Goal: Transaction & Acquisition: Purchase product/service

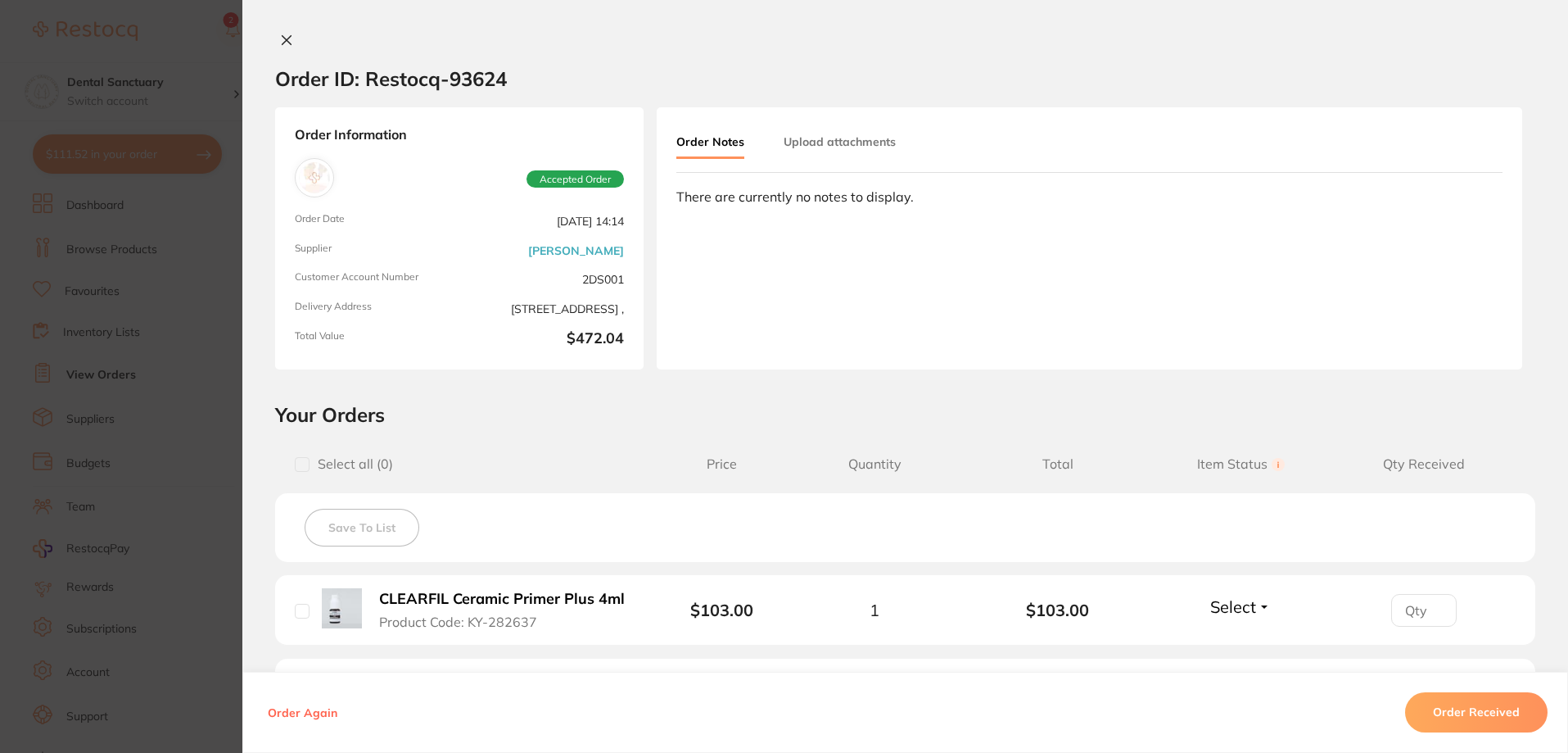
click at [289, 36] on button at bounding box center [286, 41] width 23 height 17
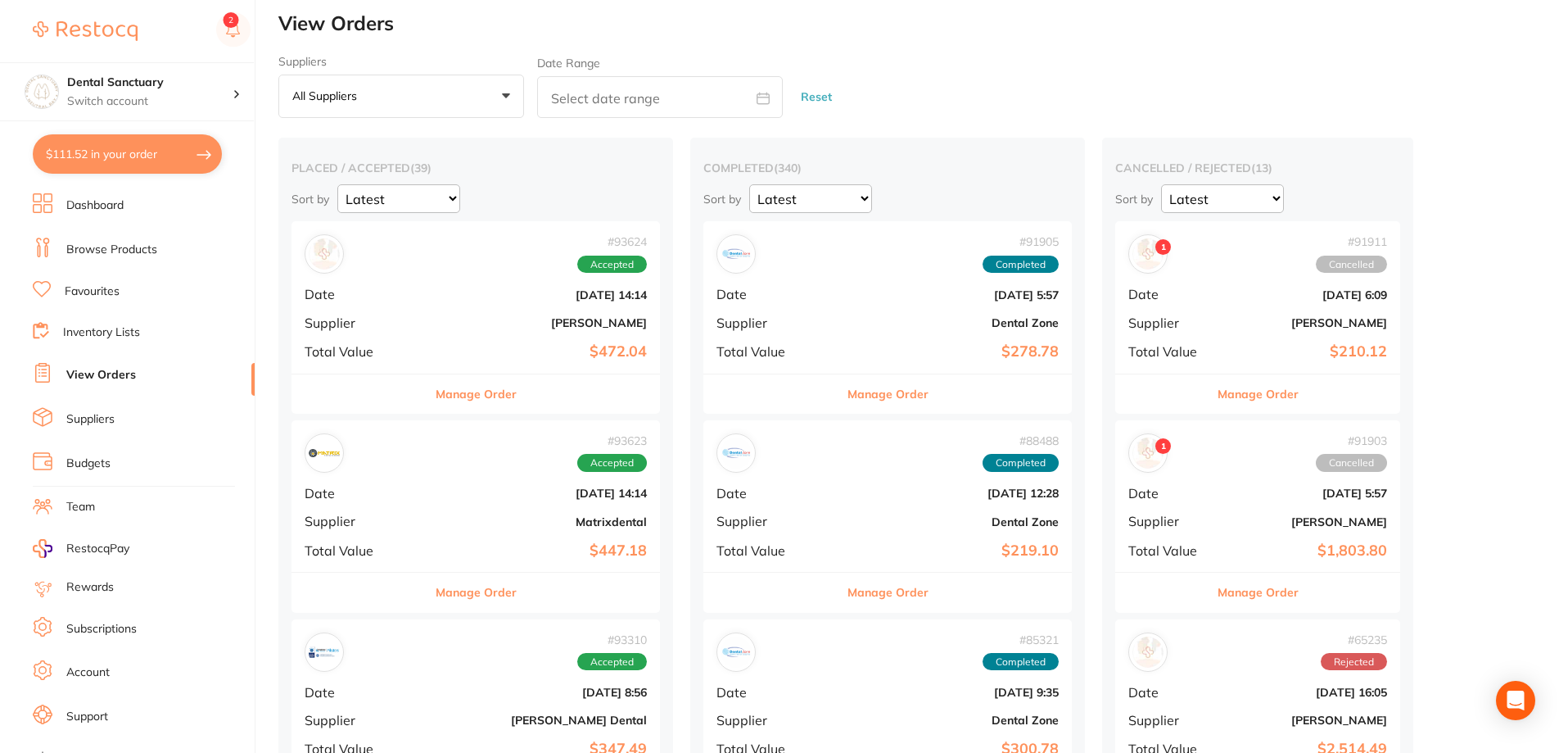
click at [107, 154] on button "$111.52 in your order" at bounding box center [128, 154] width 189 height 40
checkbox input "true"
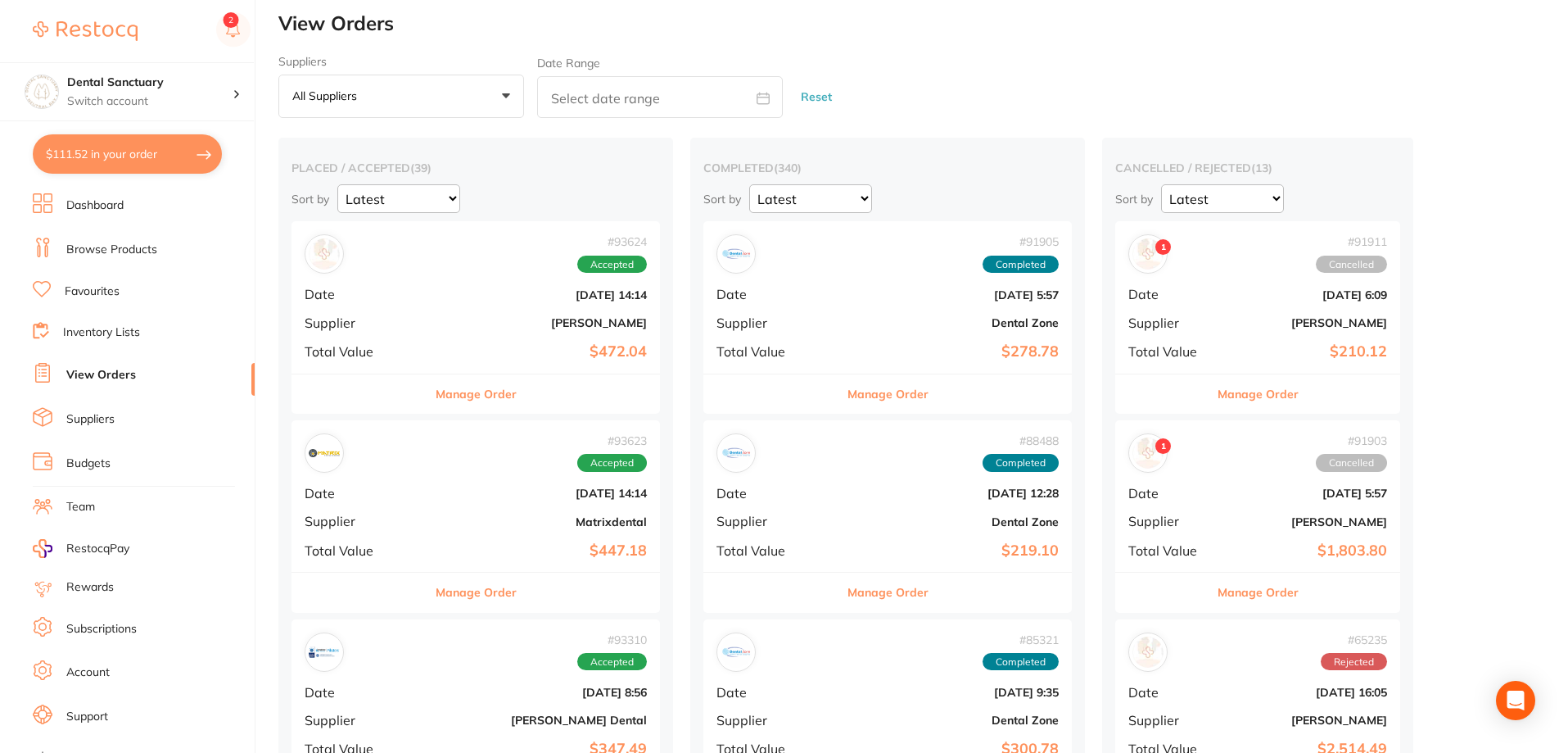
checkbox input "true"
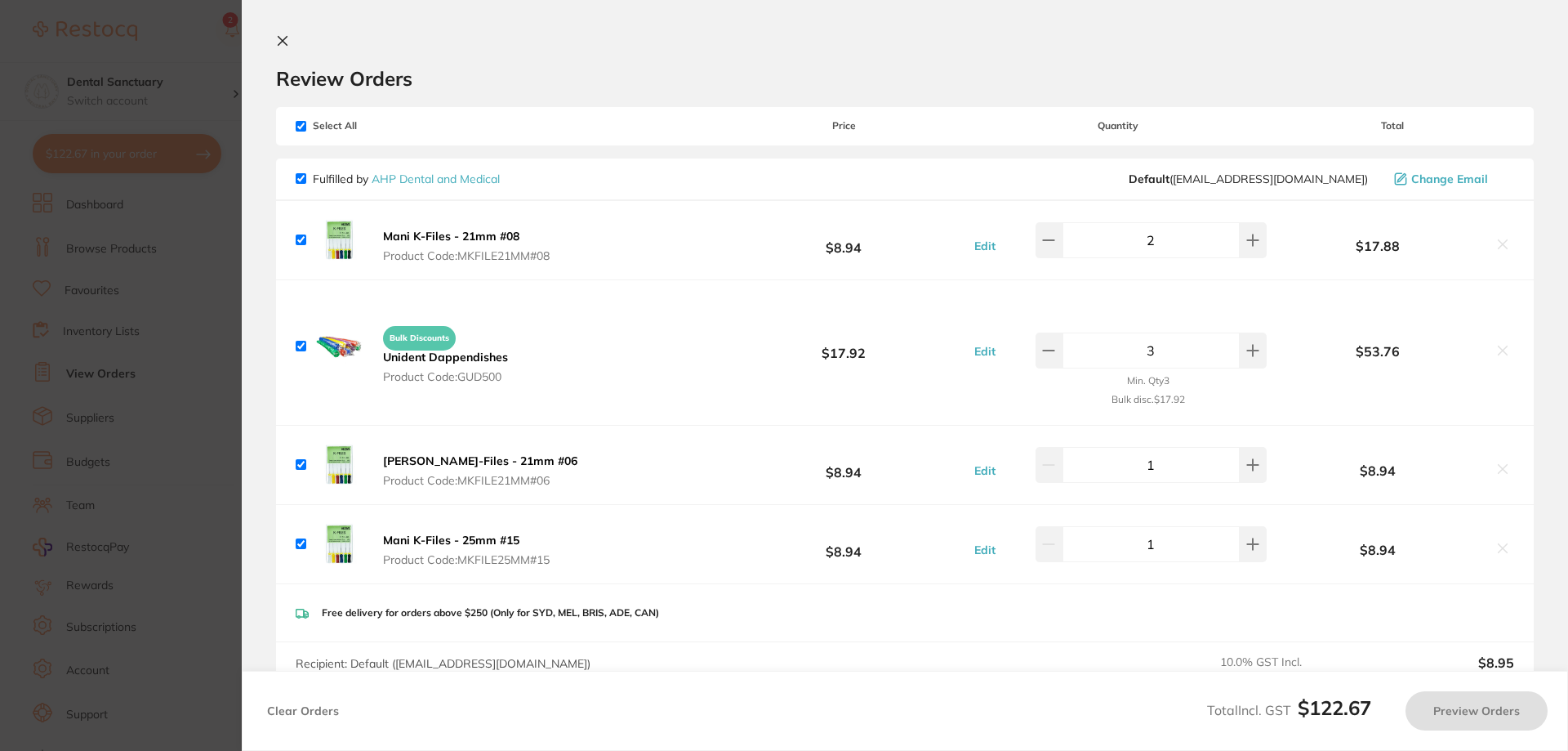
checkbox input "true"
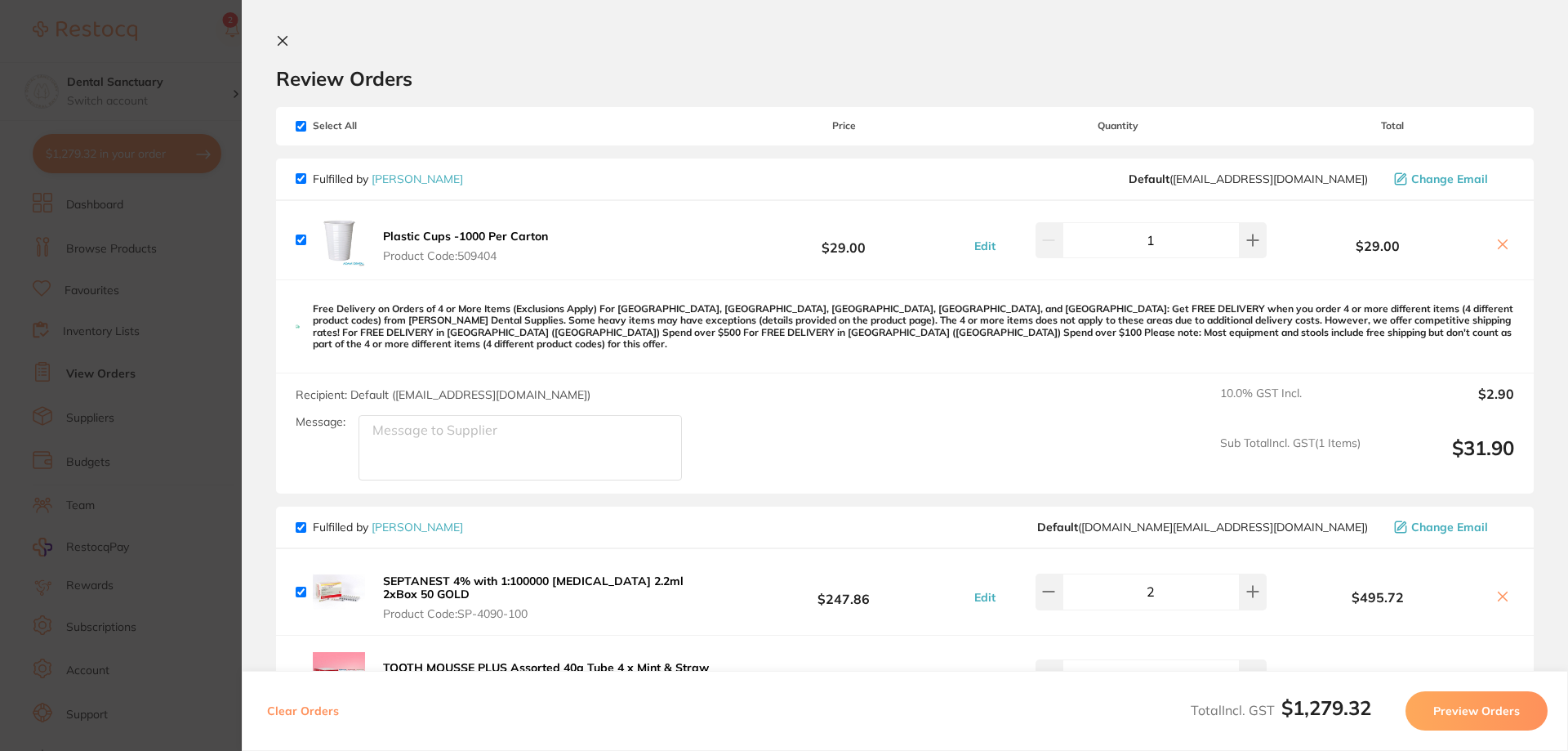
click at [283, 40] on icon at bounding box center [282, 41] width 9 height 9
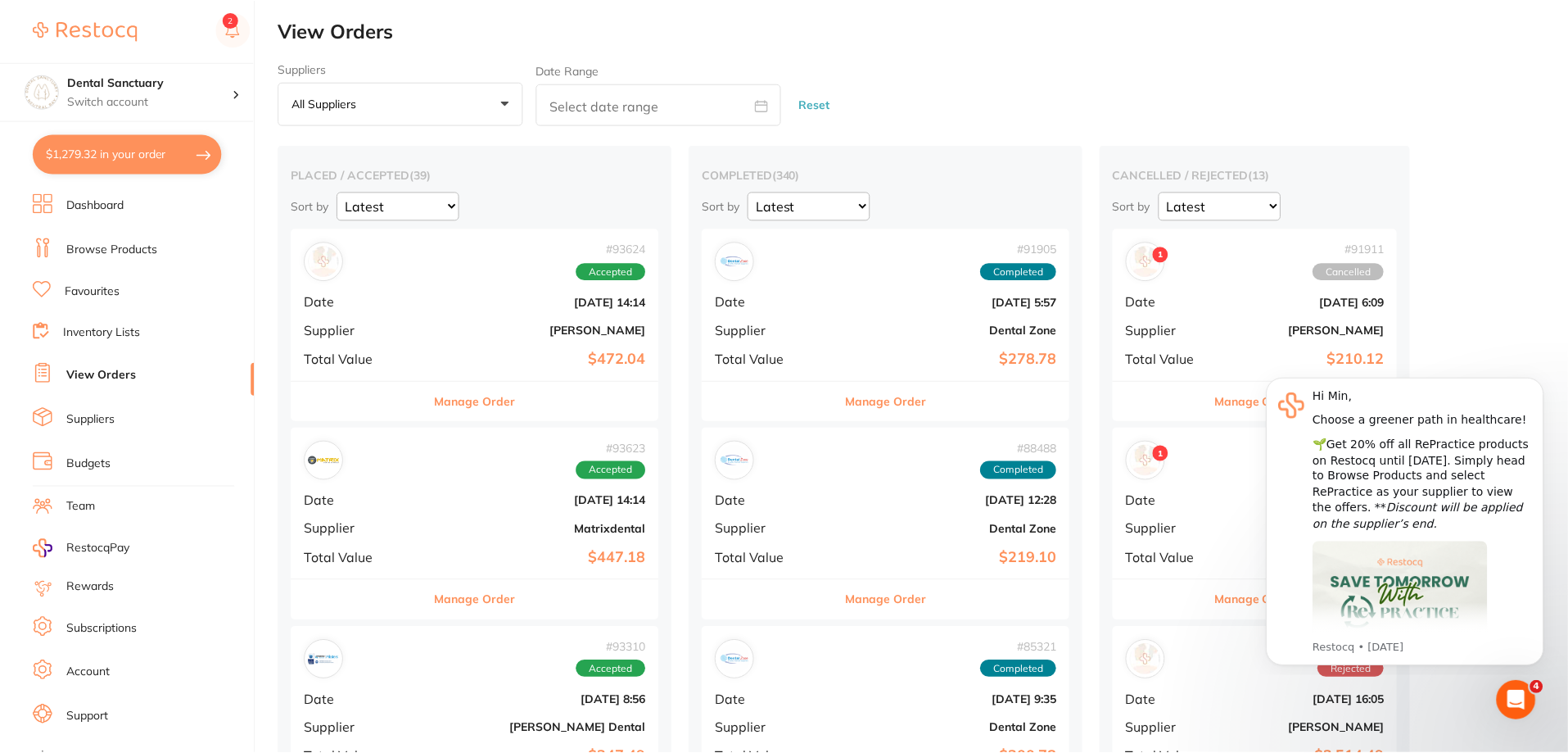
scroll to position [7, 0]
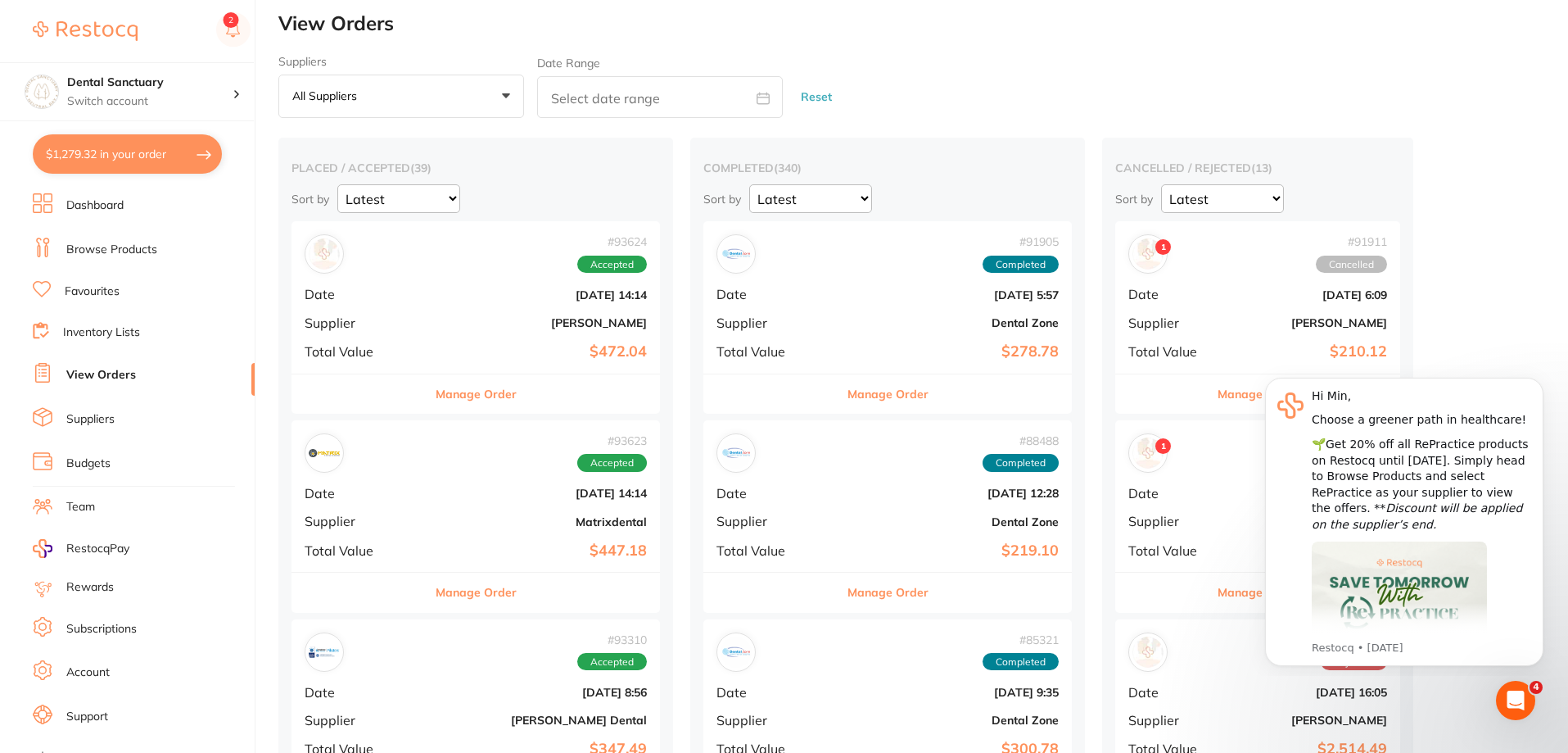
click at [114, 287] on link "Favourites" at bounding box center [92, 291] width 55 height 16
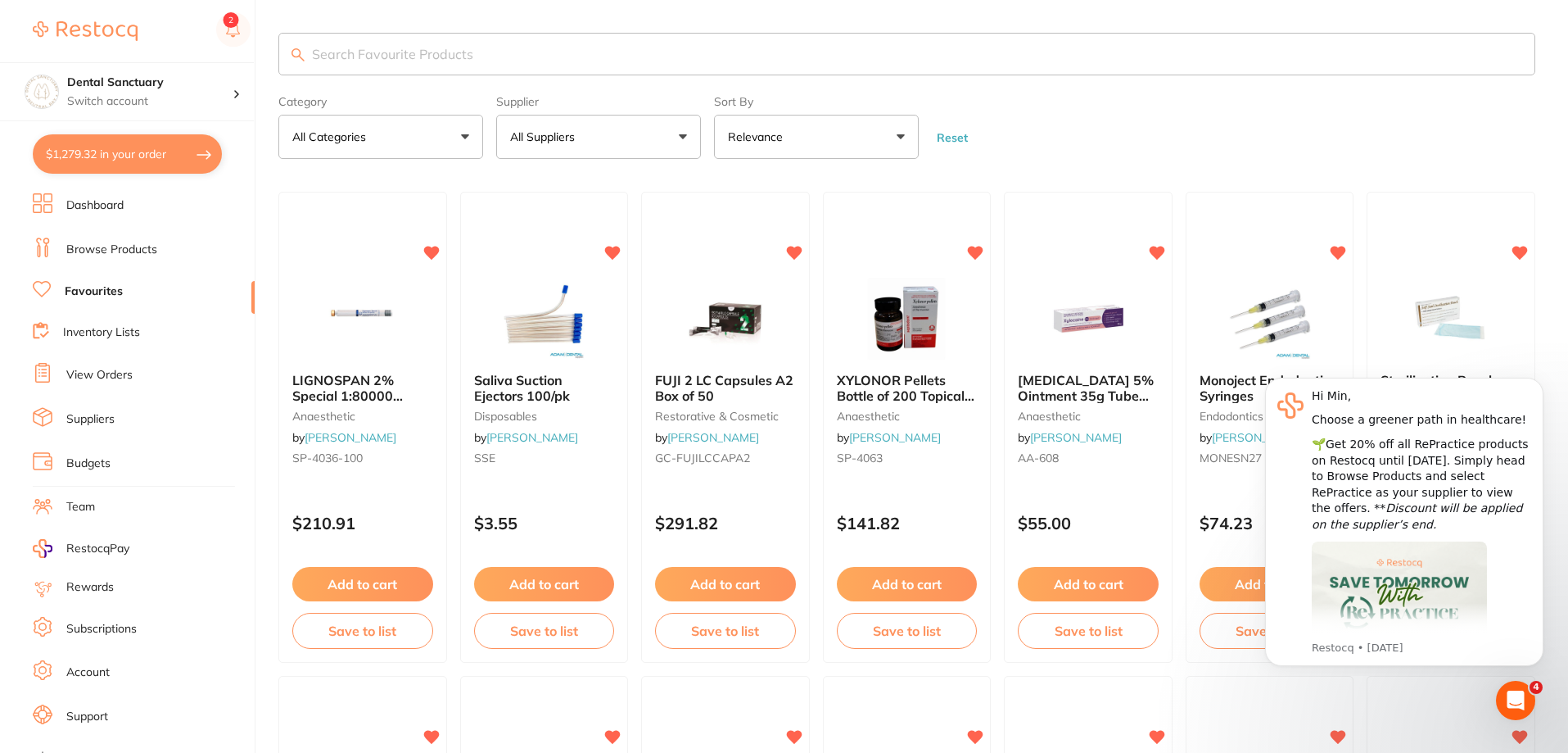
click at [429, 61] on input "search" at bounding box center [907, 54] width 1257 height 43
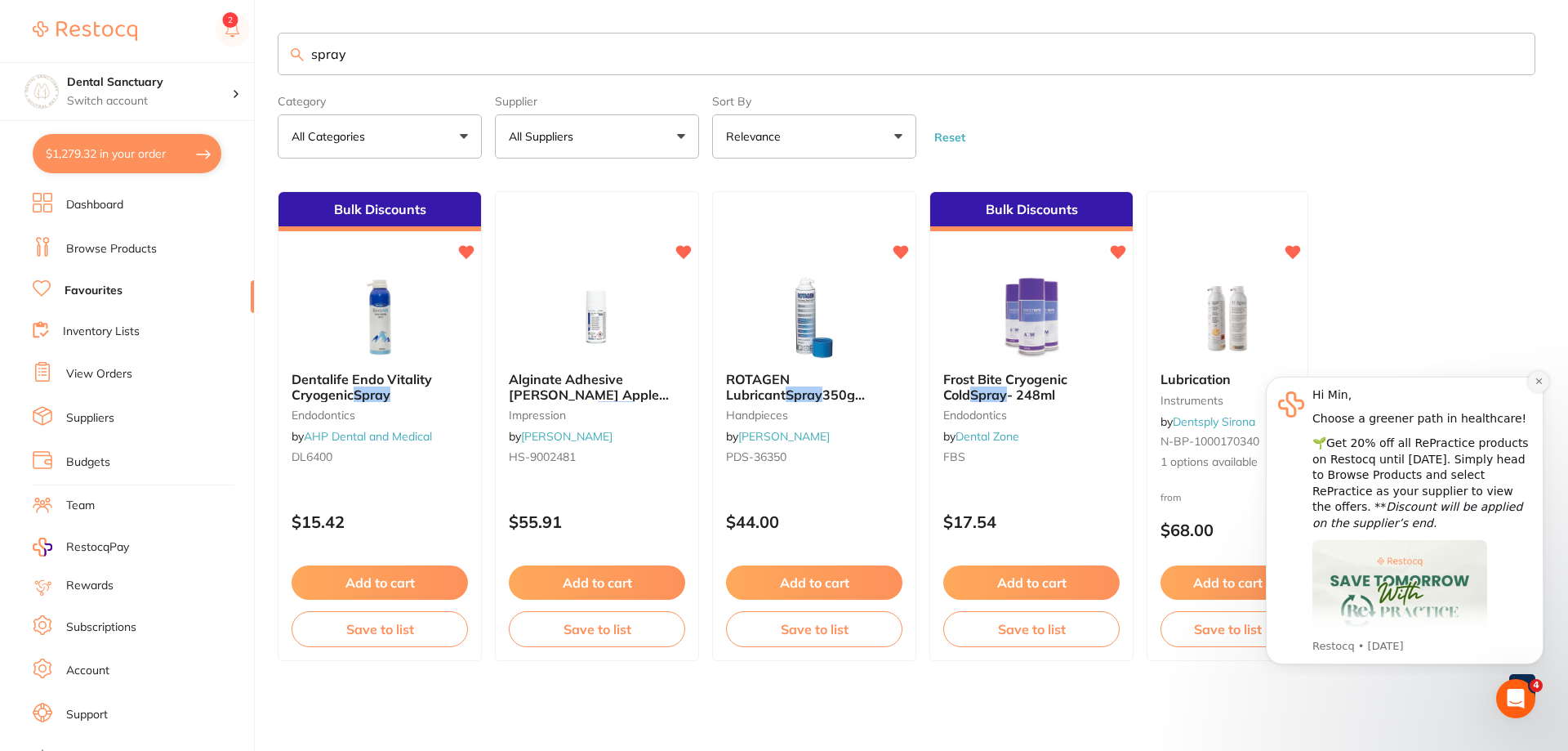
type input "spray"
click at [1534, 378] on icon "Dismiss notification" at bounding box center [1538, 381] width 9 height 9
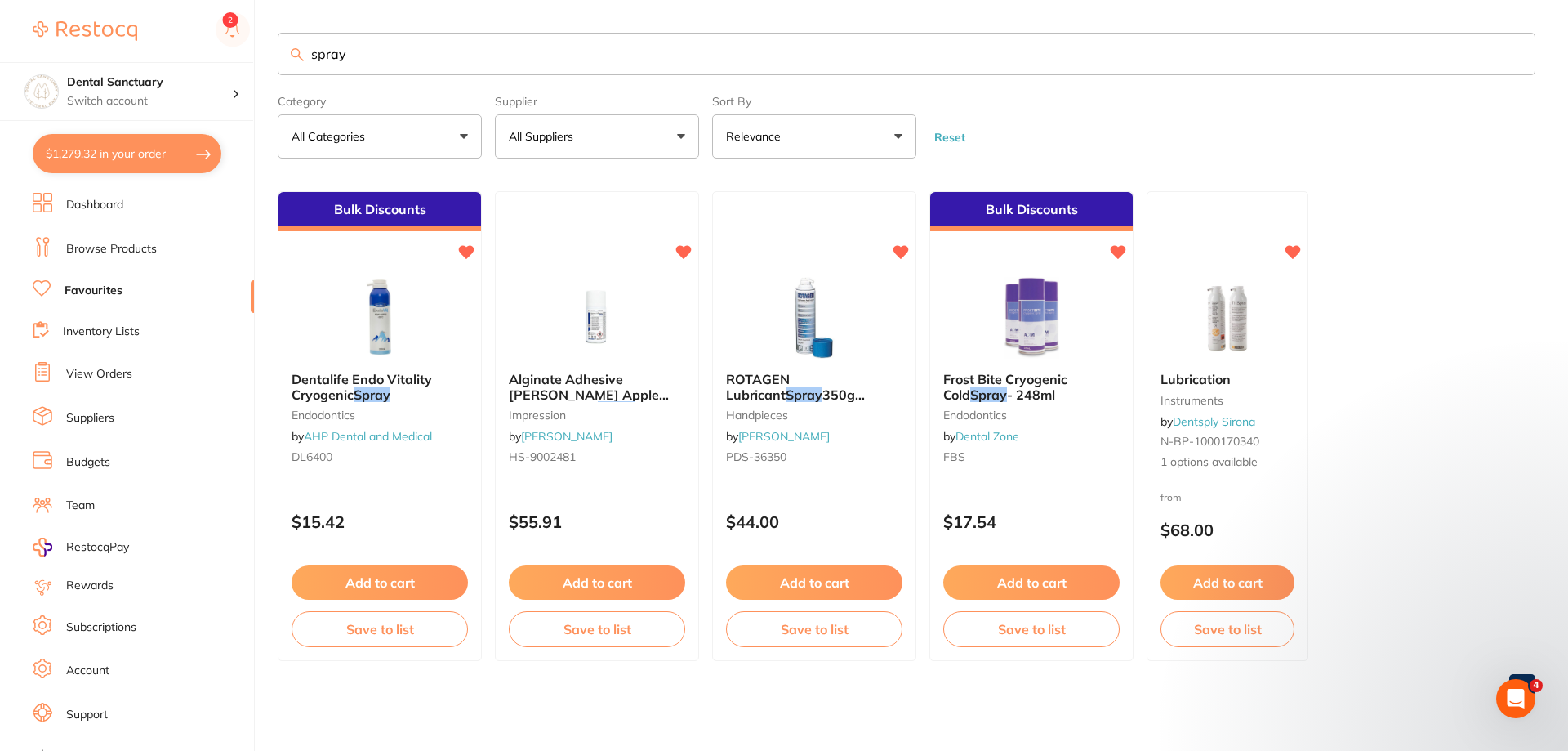
click at [106, 241] on link "Browse Products" at bounding box center [112, 250] width 90 height 16
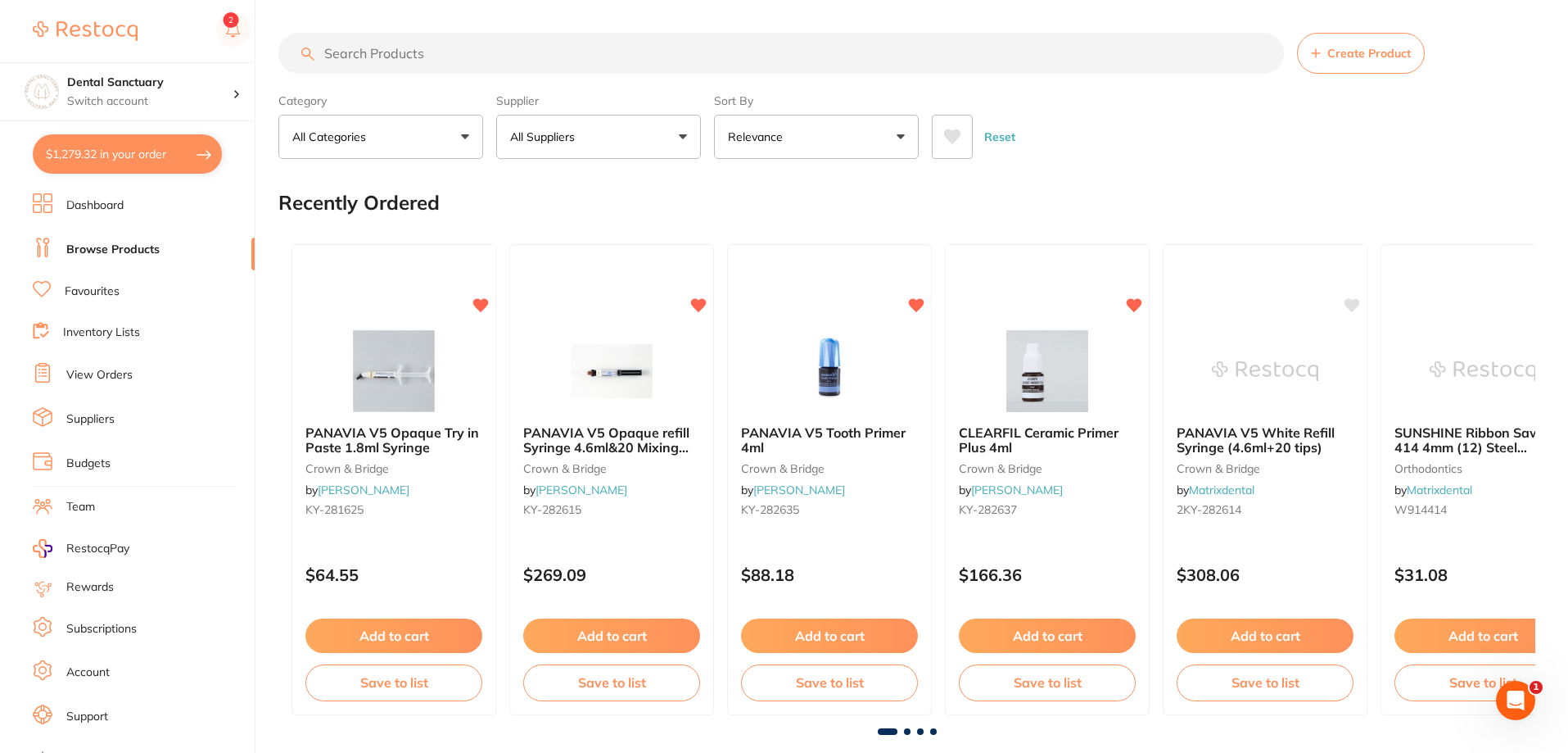
click at [373, 60] on input "search" at bounding box center [781, 53] width 1005 height 41
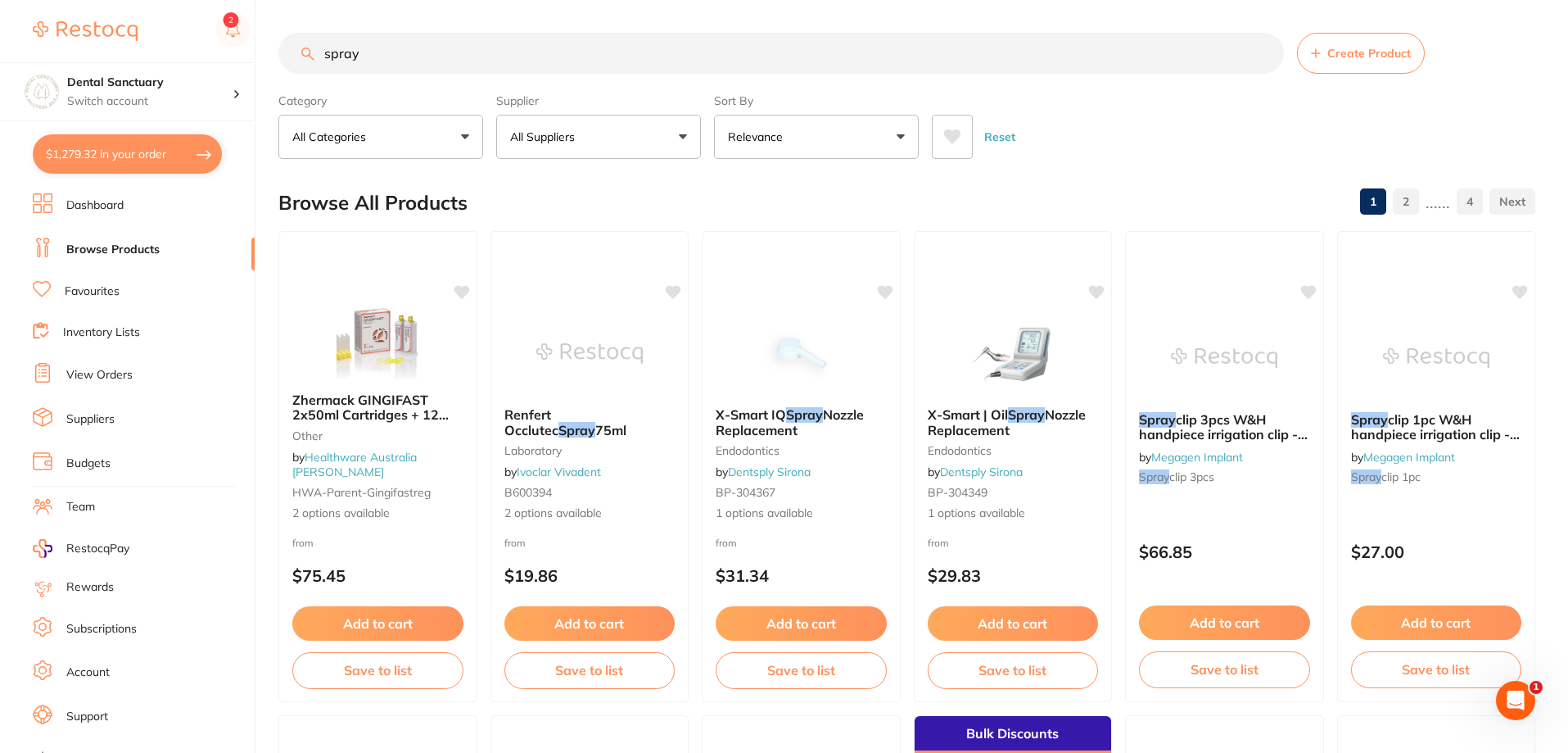
type input "spray"
click at [118, 287] on link "Favourites" at bounding box center [92, 291] width 55 height 16
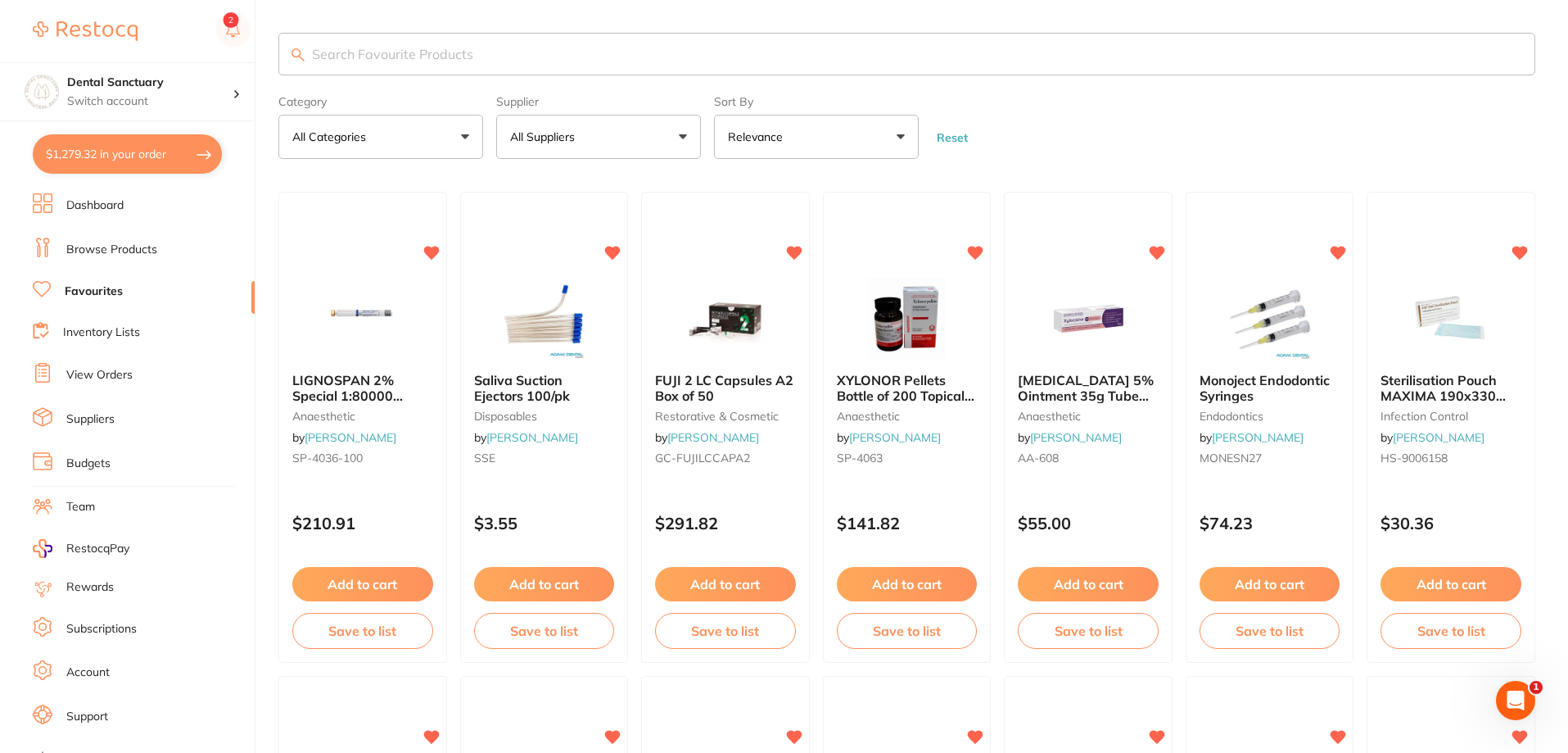
click at [404, 63] on input "search" at bounding box center [907, 54] width 1257 height 43
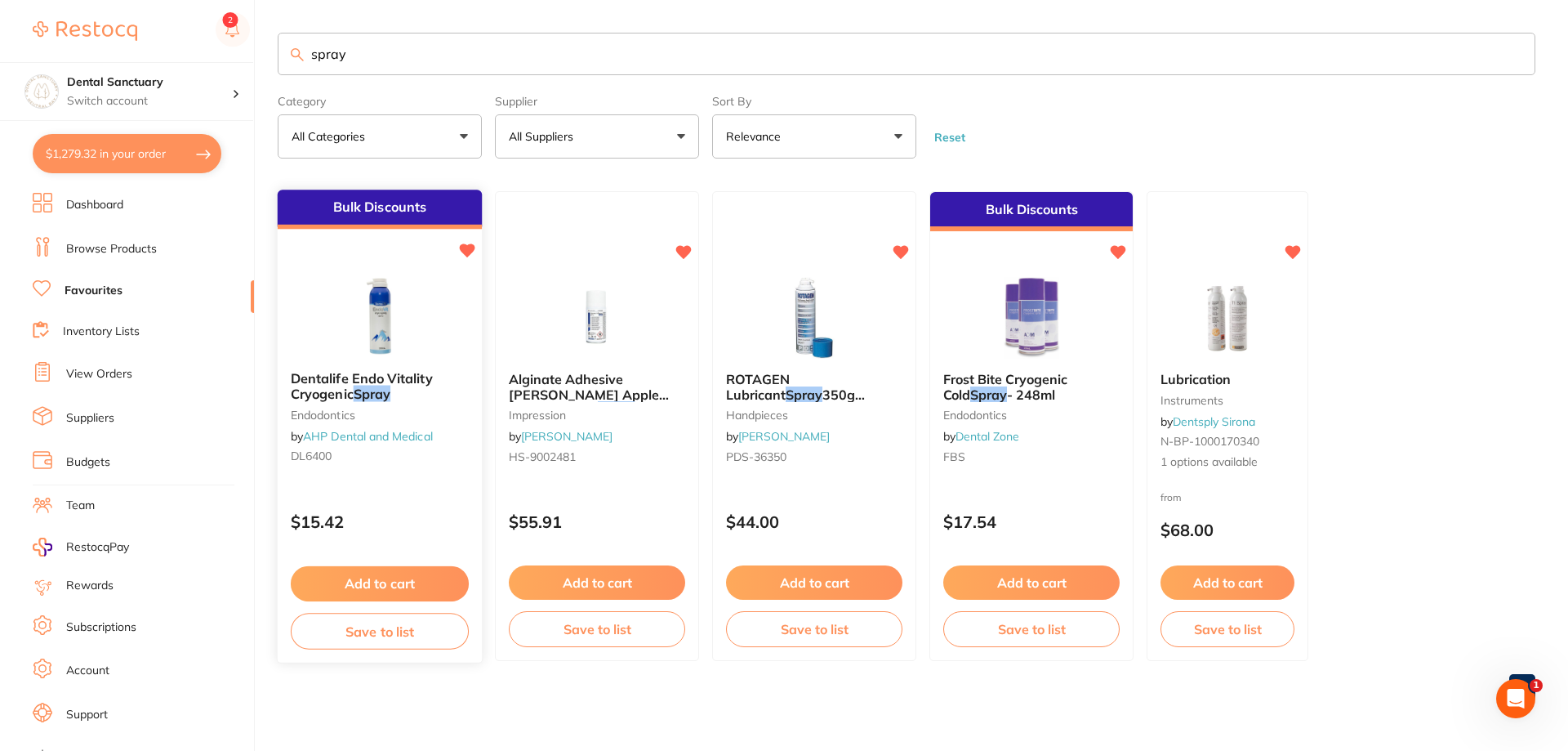
click at [359, 377] on span "Dentalife Endo Vitality Cryogenic" at bounding box center [361, 387] width 142 height 32
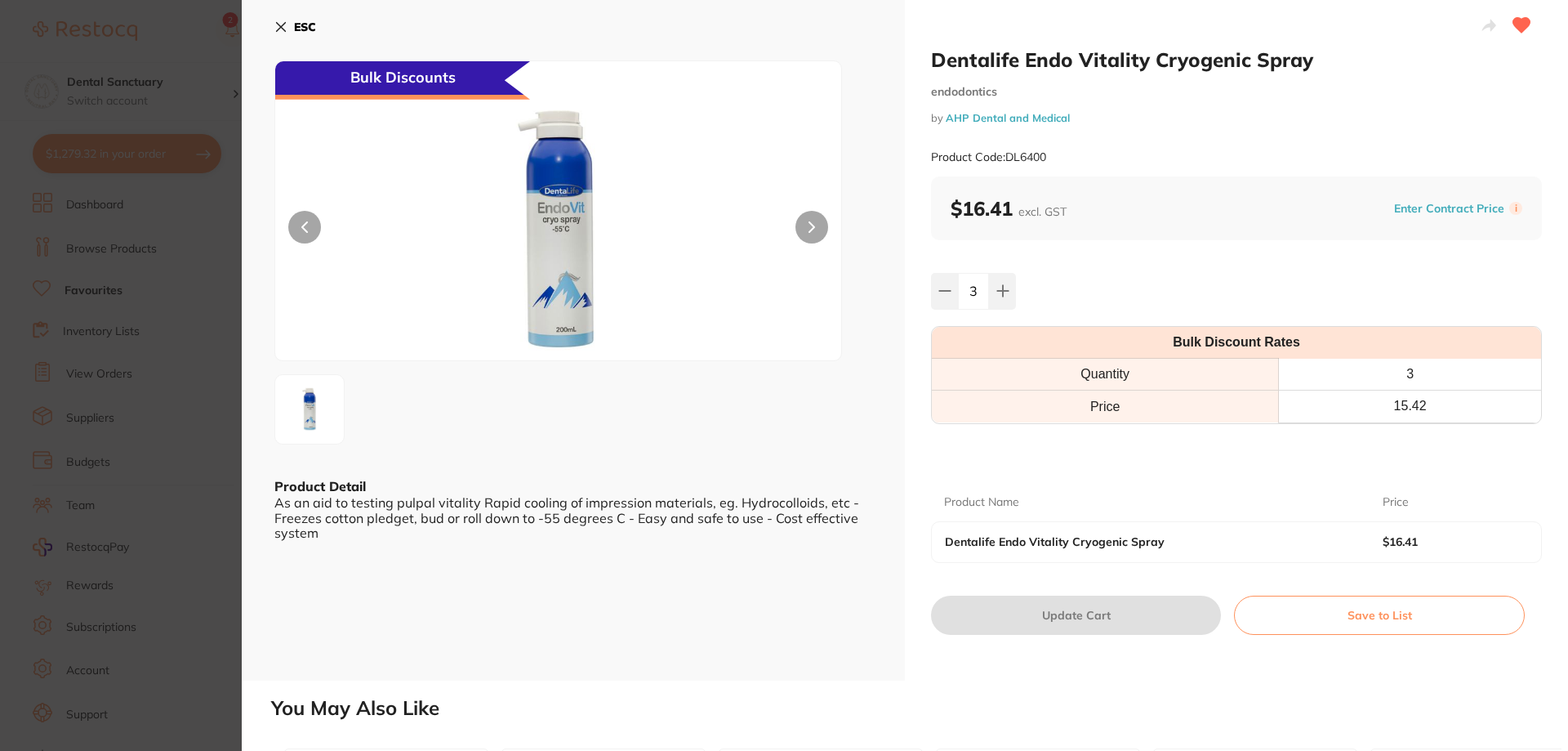
click at [284, 22] on icon at bounding box center [281, 27] width 13 height 13
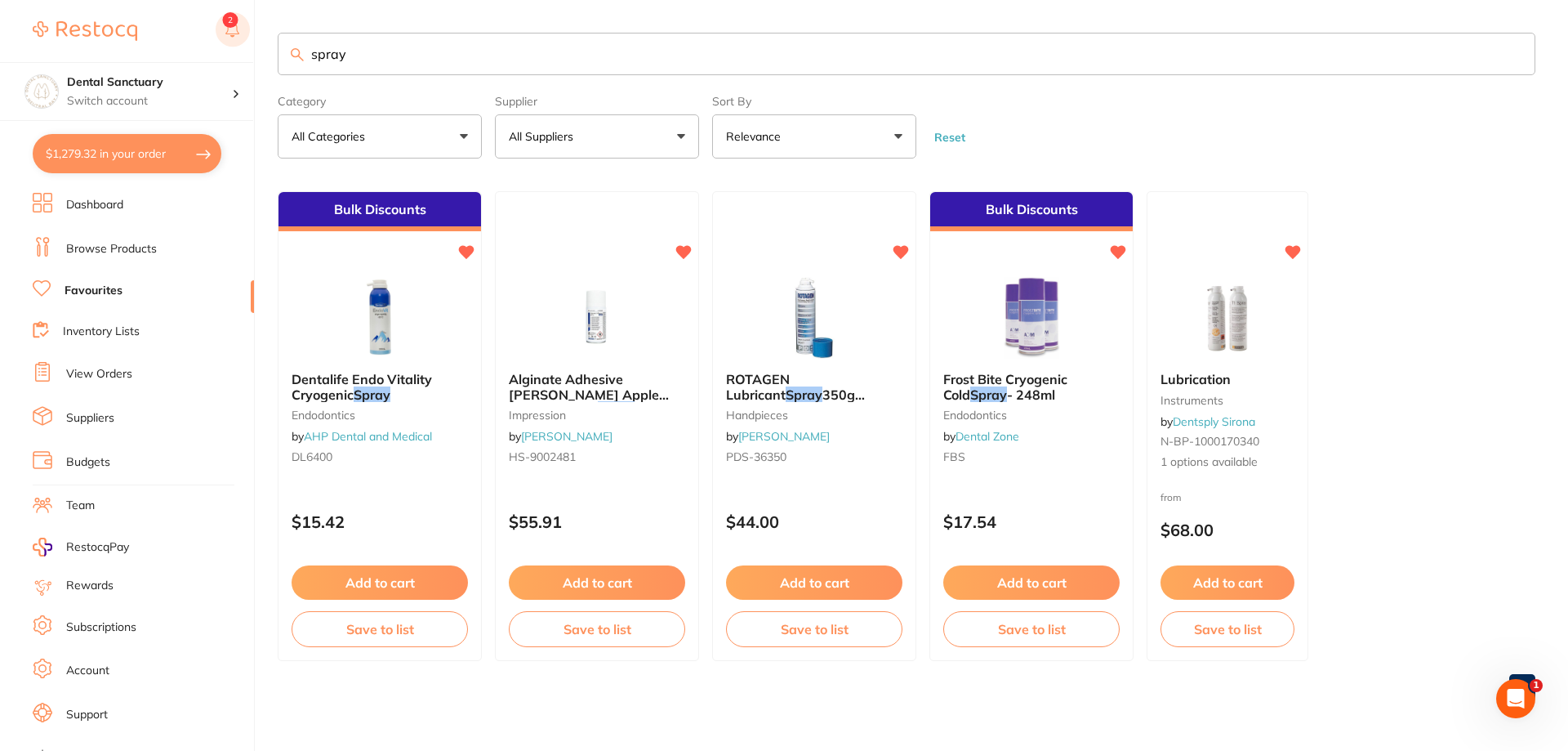
drag, startPoint x: 345, startPoint y: 68, endPoint x: 239, endPoint y: 47, distance: 108.1
click at [239, 47] on div "$1,279.32 Dental Sanctuary Switch account Dental Sanctuary $1,279.32 in your or…" at bounding box center [784, 375] width 1568 height 751
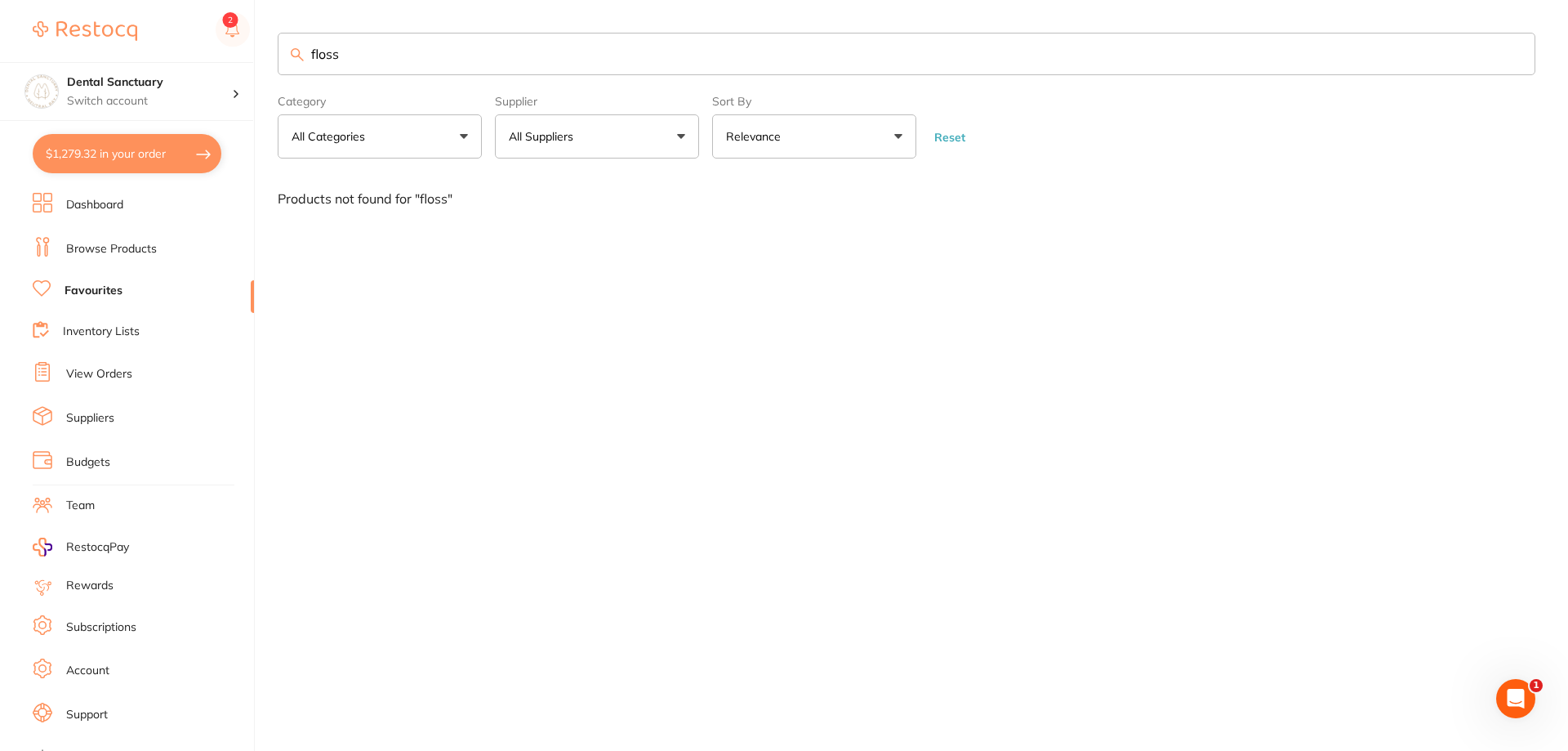
drag, startPoint x: 349, startPoint y: 57, endPoint x: 228, endPoint y: 57, distance: 121.0
click at [228, 57] on div "$1,279.32 Dental Sanctuary Switch account Dental Sanctuary $1,279.32 in your or…" at bounding box center [784, 375] width 1568 height 751
type input "floss"
click at [132, 242] on link "Browse Products" at bounding box center [112, 250] width 90 height 16
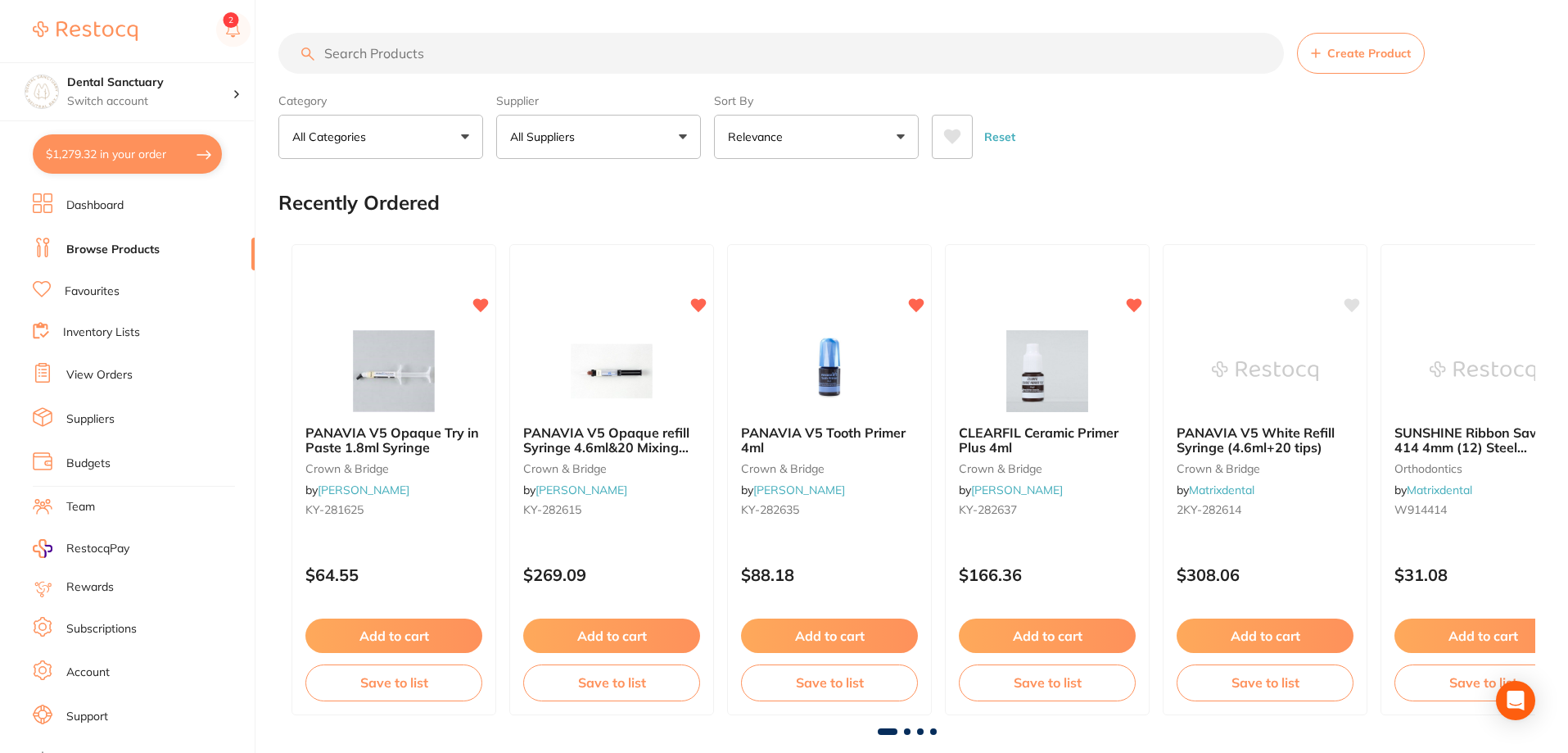
click at [437, 54] on input "search" at bounding box center [781, 53] width 1005 height 41
type input "s"
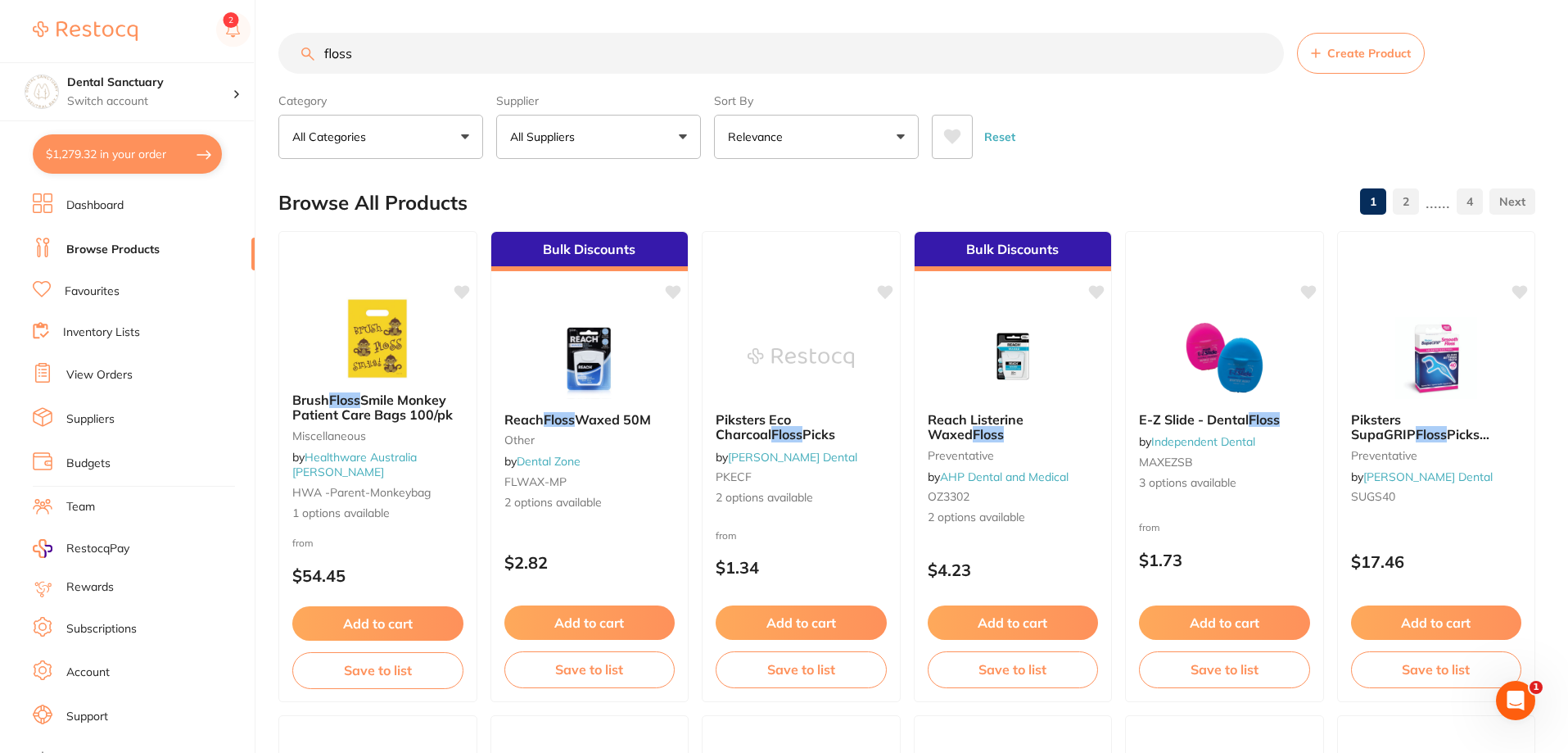
type input "floss"
click at [549, 137] on p "All Suppliers" at bounding box center [545, 137] width 72 height 16
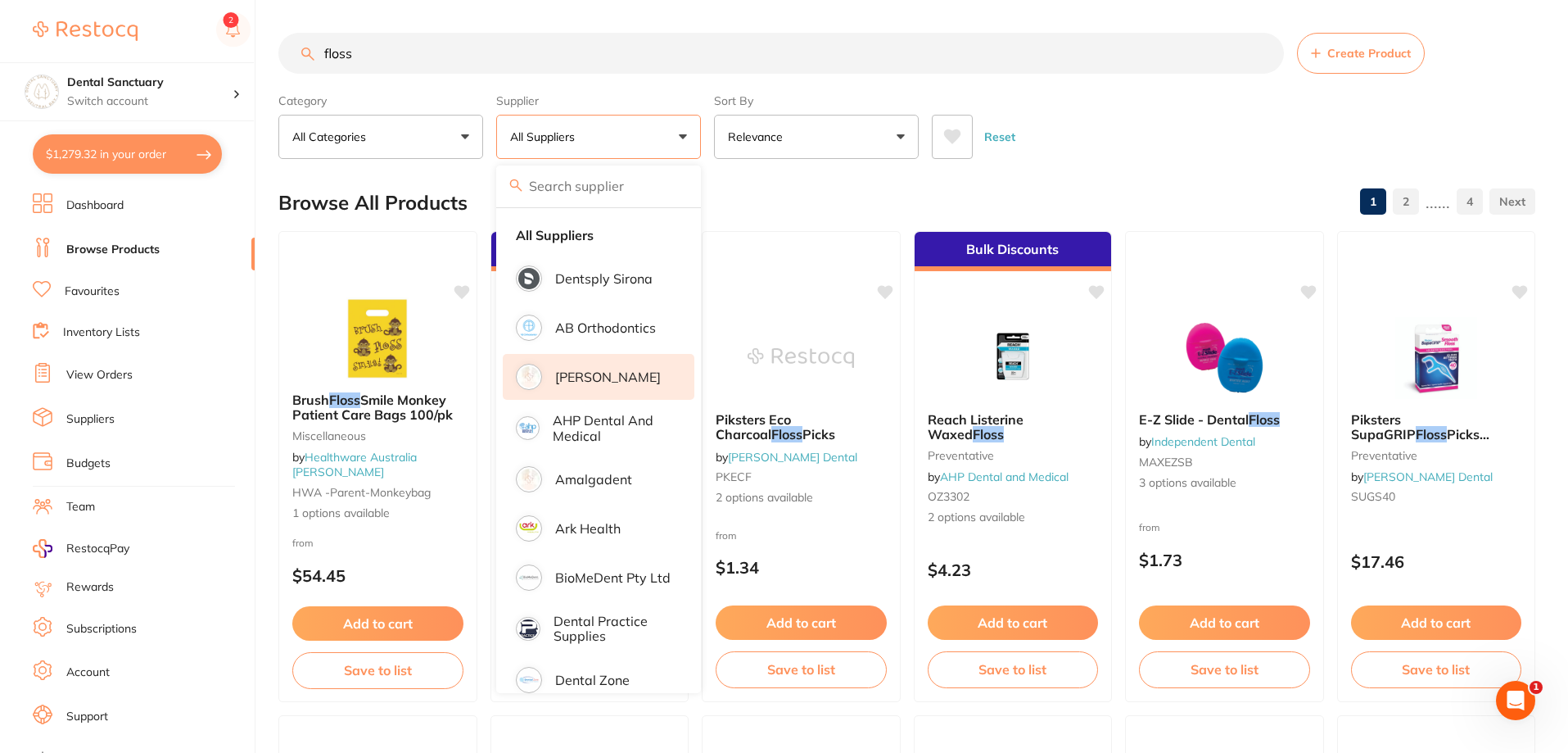
click at [573, 383] on p "[PERSON_NAME]" at bounding box center [608, 377] width 105 height 15
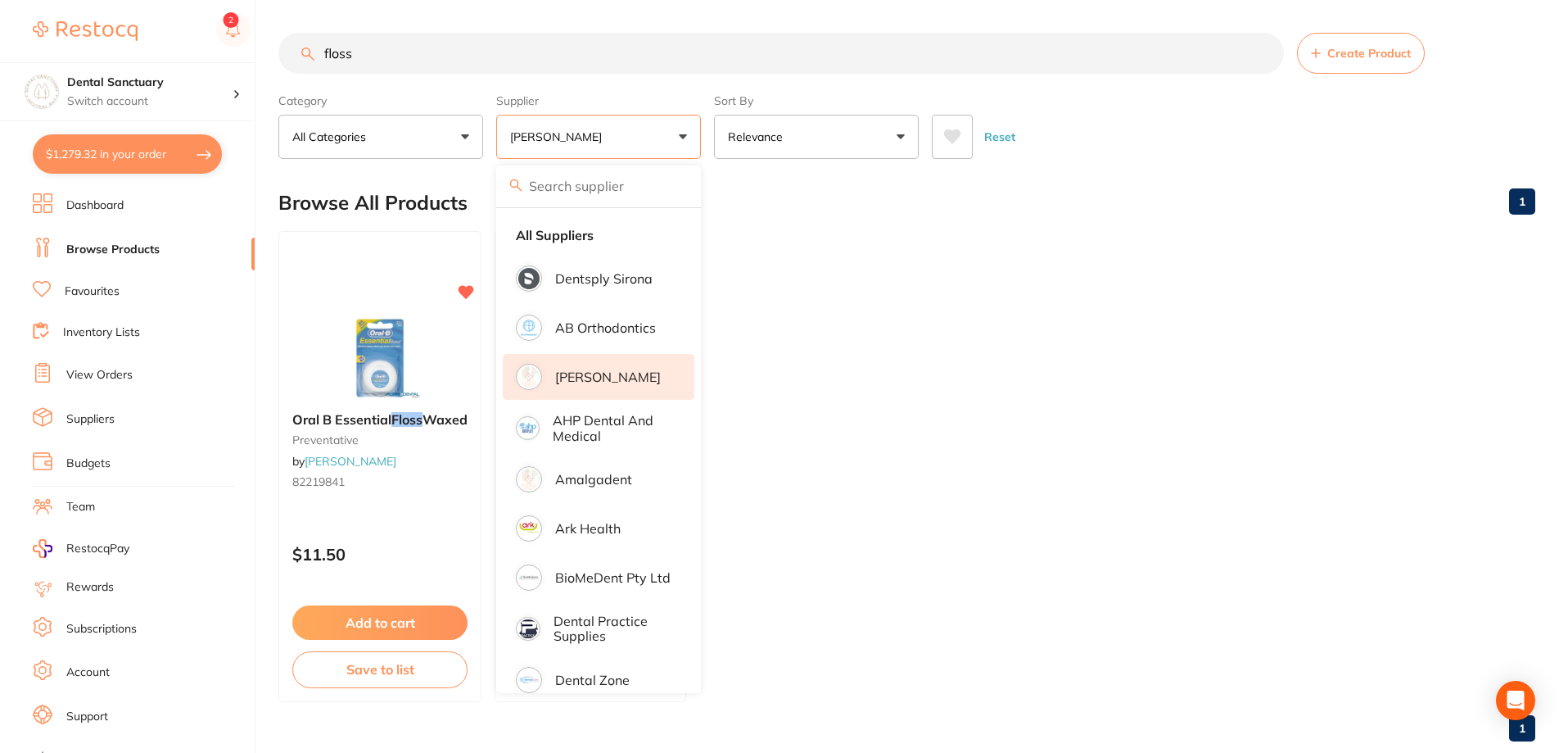
click at [1166, 114] on div "Reset" at bounding box center [1227, 130] width 591 height 58
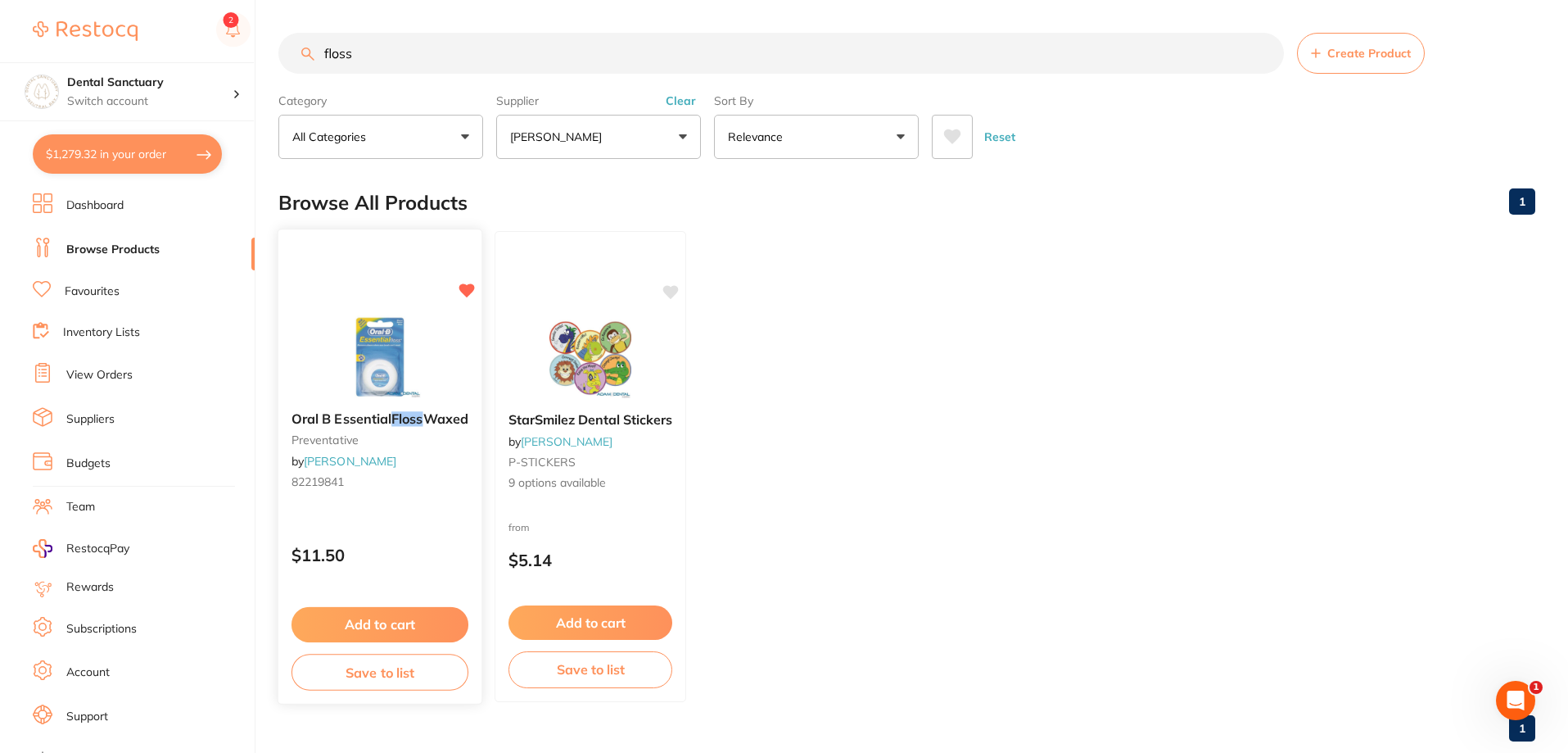
click at [350, 419] on span "Oral B Essential" at bounding box center [341, 419] width 100 height 16
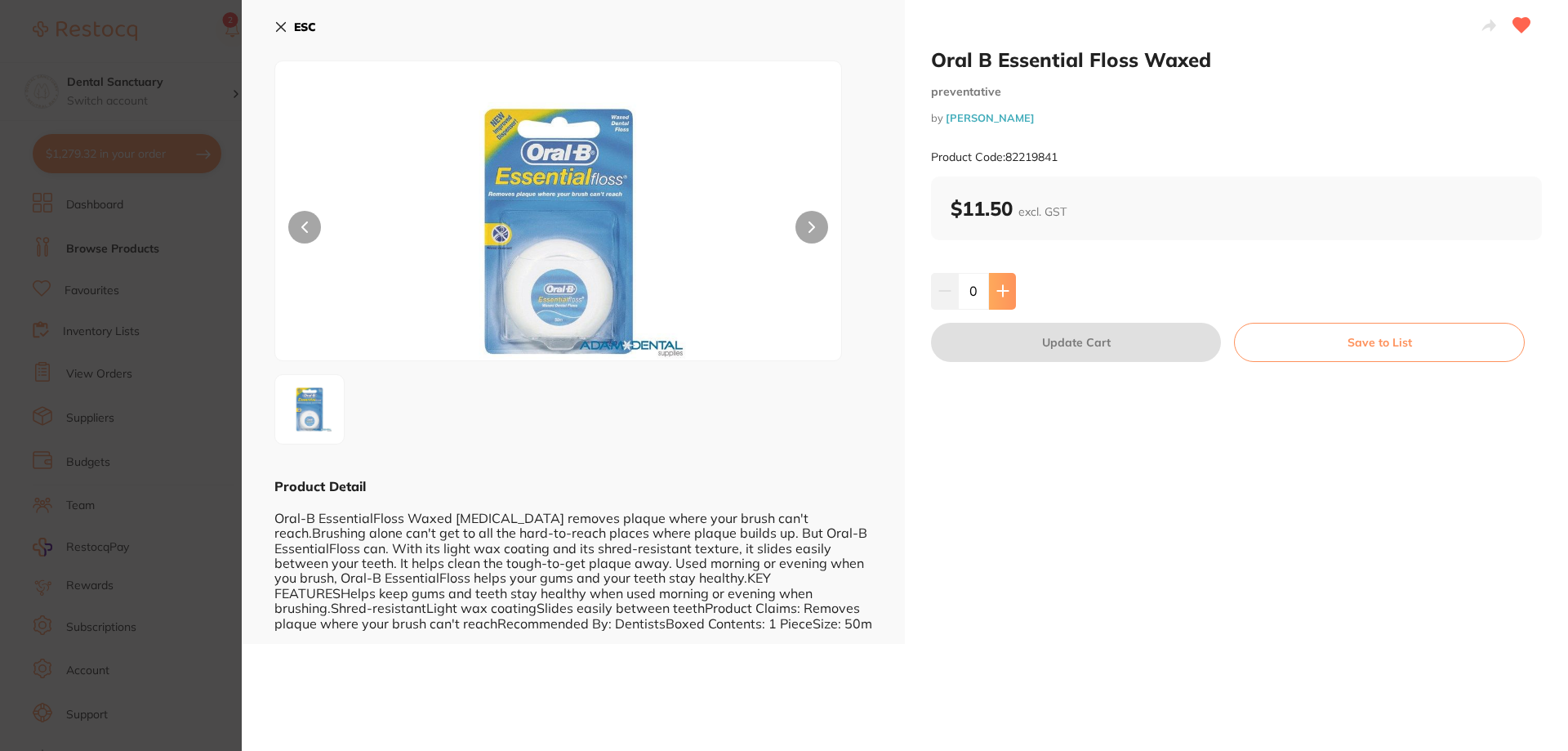
click at [1008, 291] on button at bounding box center [1002, 291] width 27 height 36
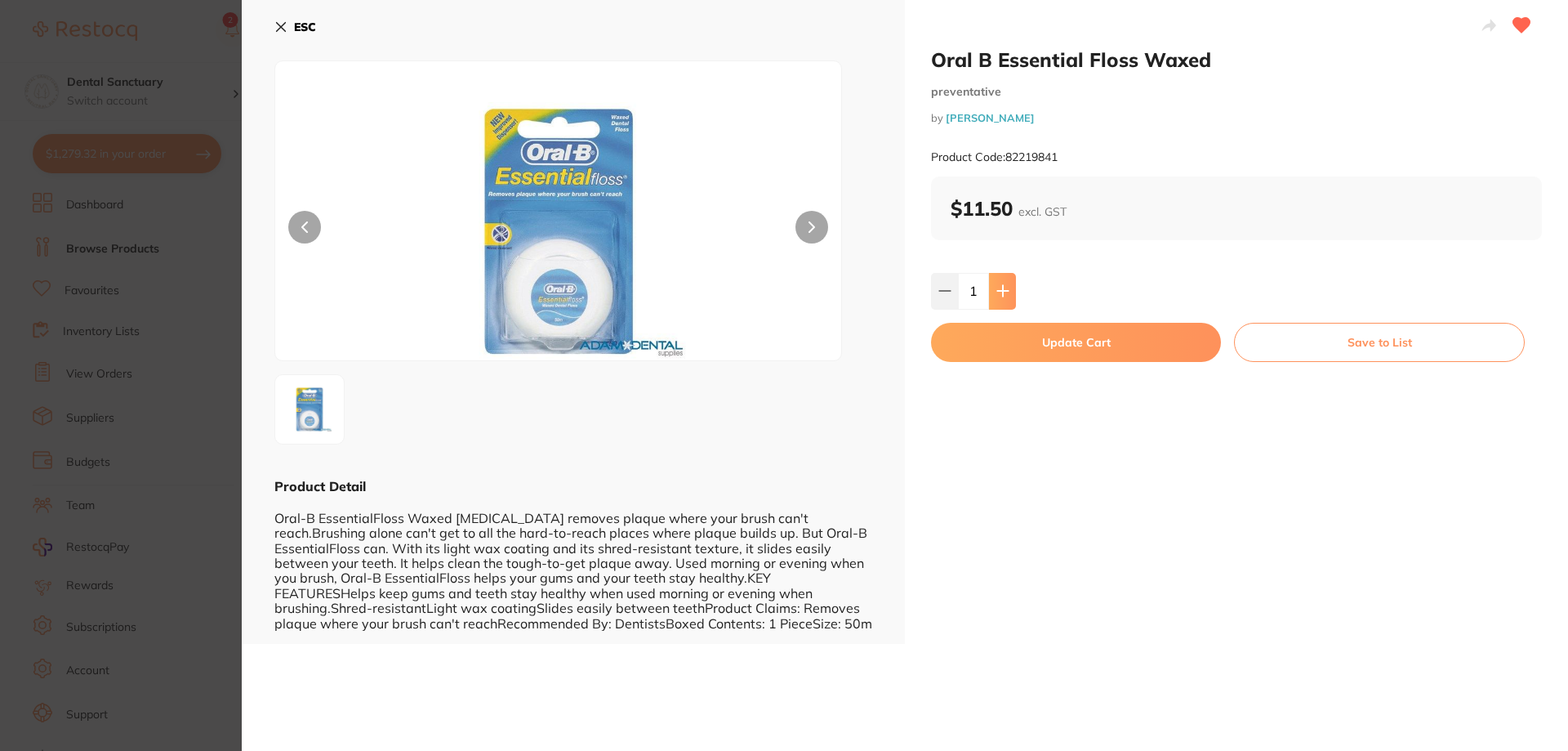
click at [1008, 291] on button at bounding box center [1002, 291] width 27 height 36
type input "3"
click at [1055, 336] on button "Update Cart" at bounding box center [1076, 342] width 290 height 39
checkbox input "false"
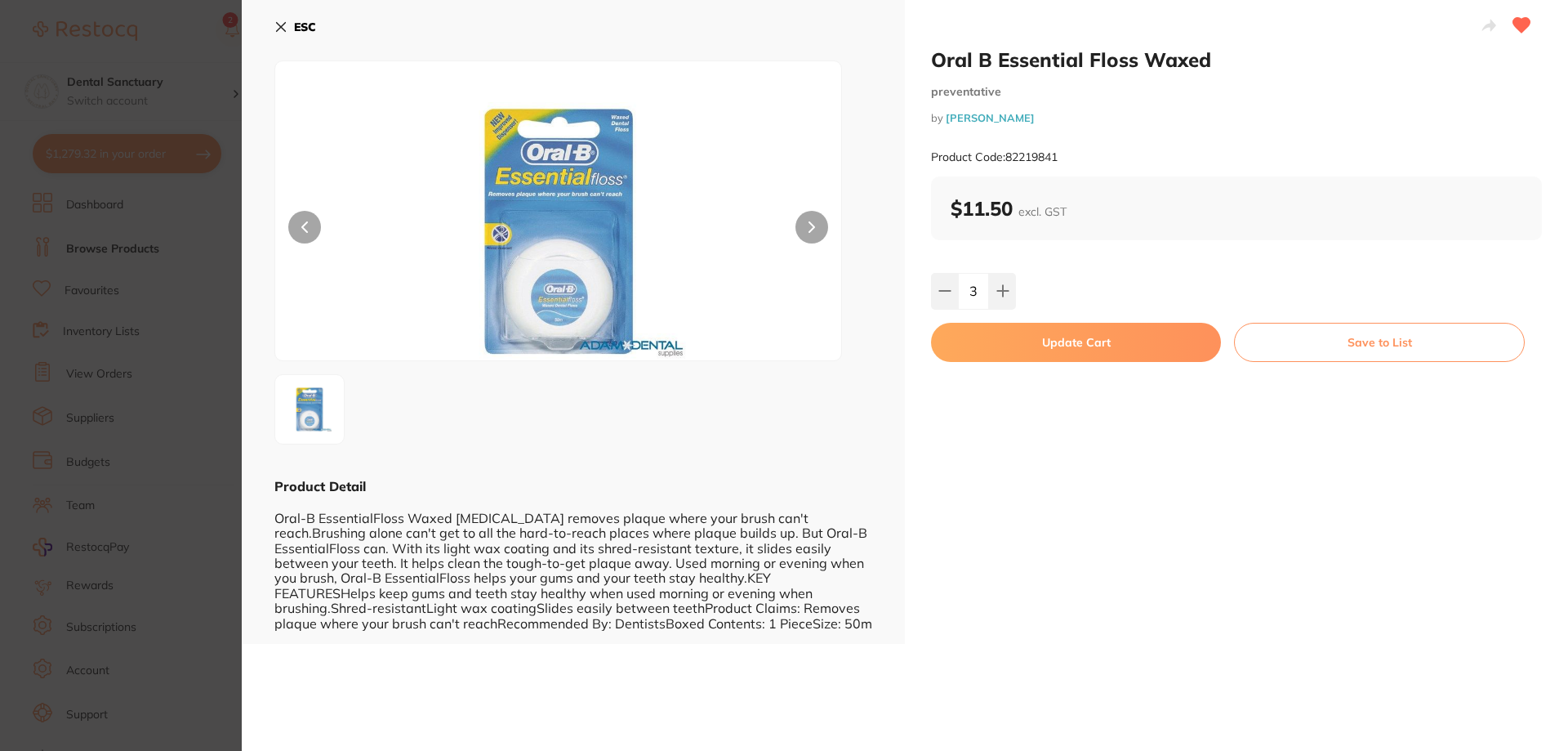
checkbox input "false"
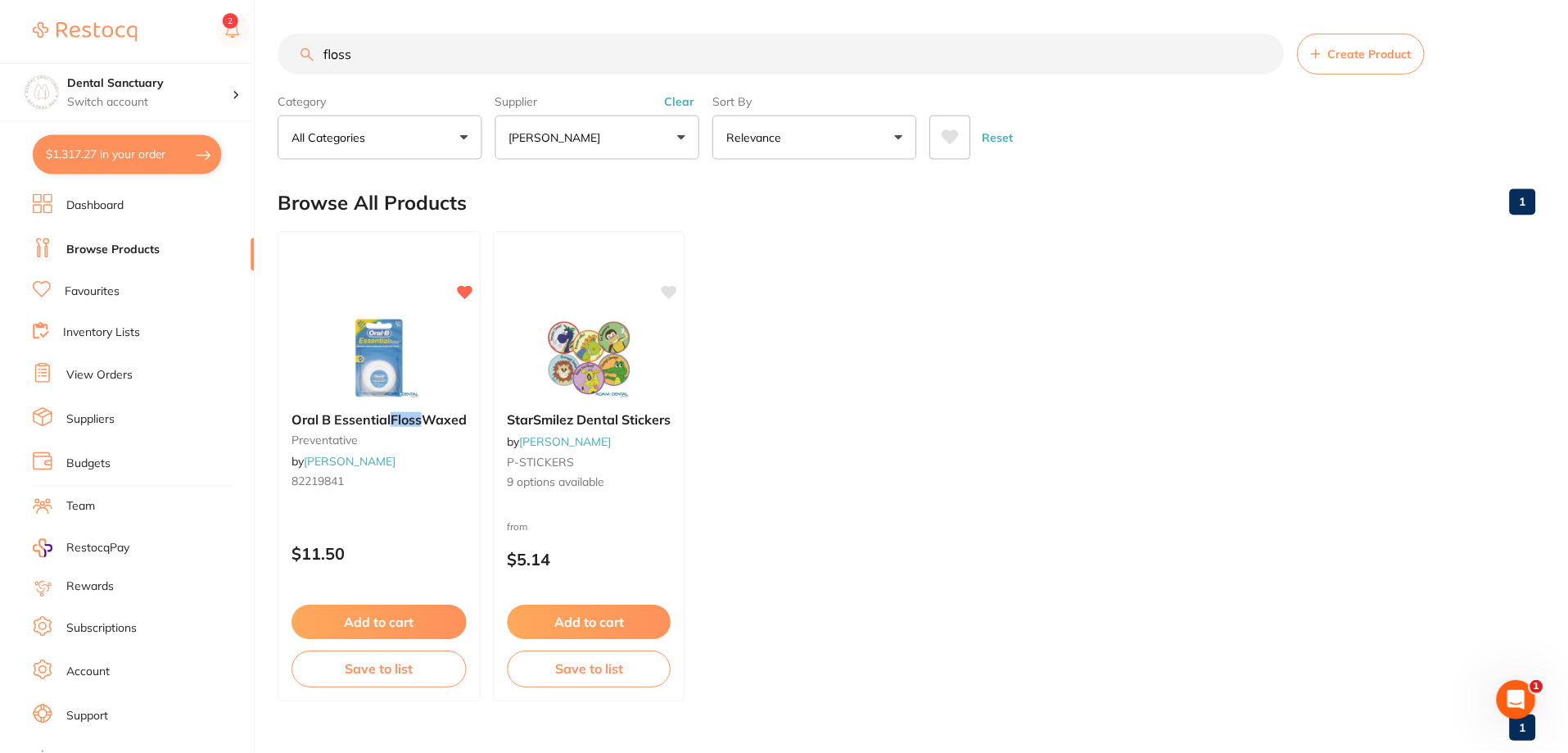
scroll to position [14, 0]
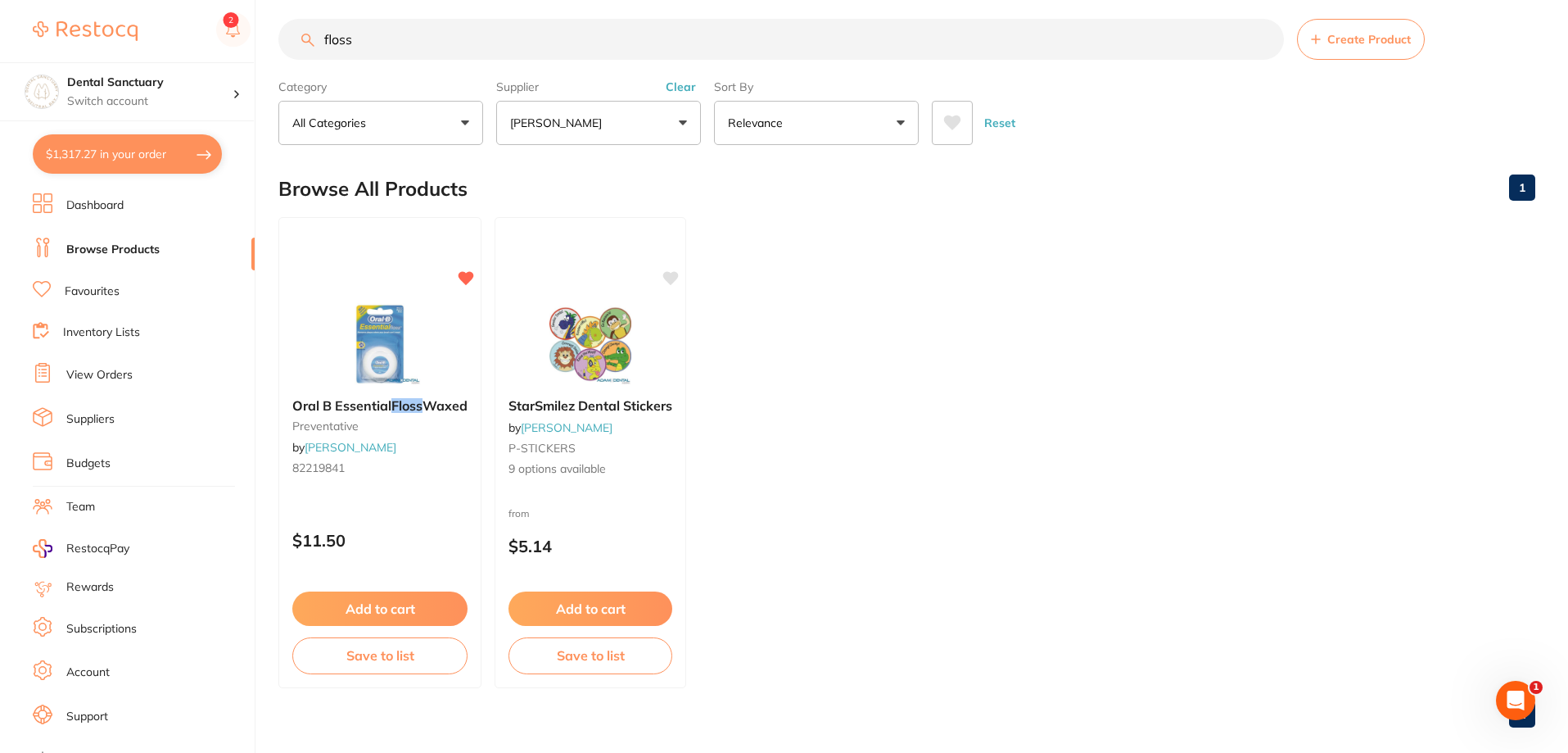
click at [96, 297] on link "Favourites" at bounding box center [92, 291] width 55 height 16
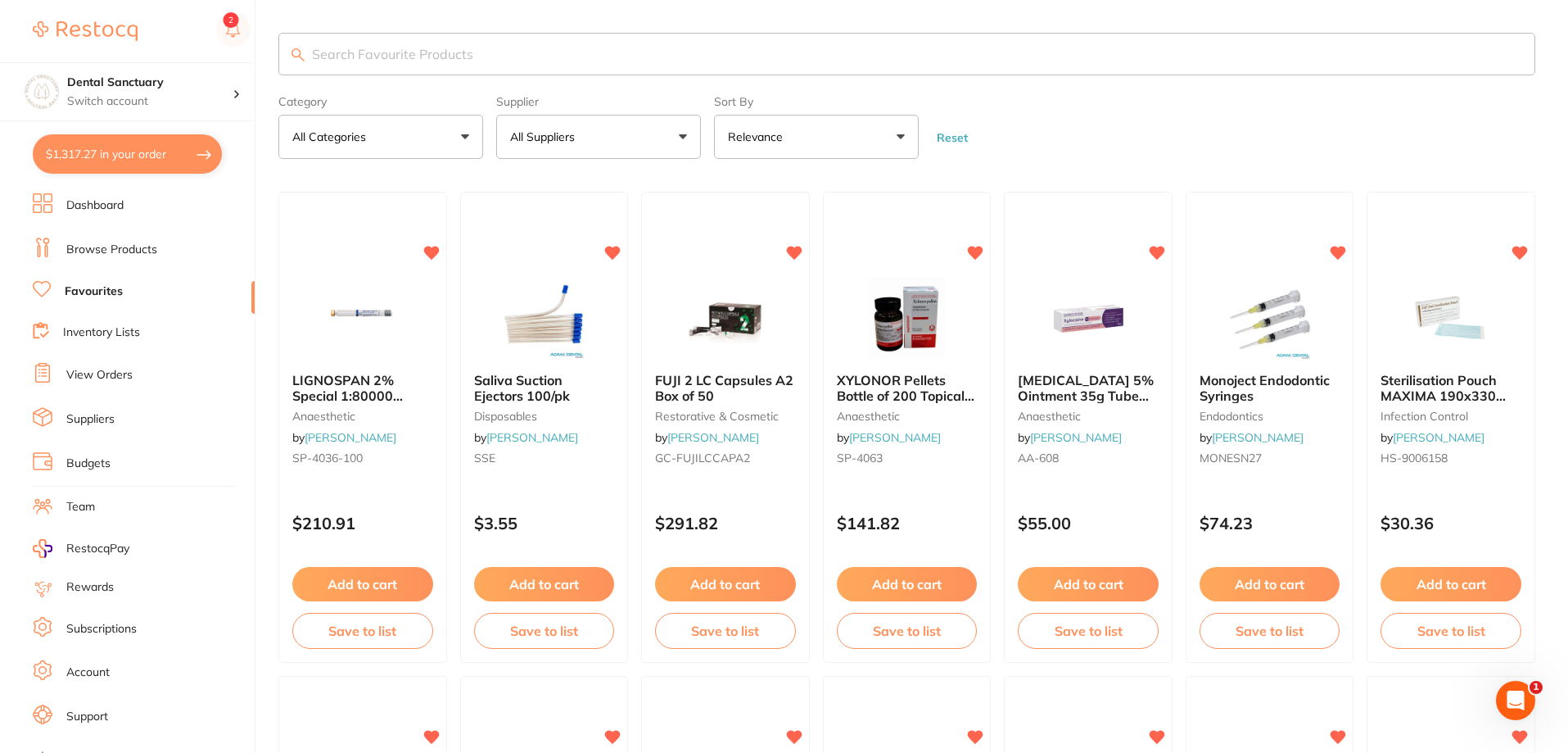
click at [375, 66] on input "search" at bounding box center [907, 54] width 1257 height 43
click at [373, 53] on input "search" at bounding box center [907, 54] width 1257 height 43
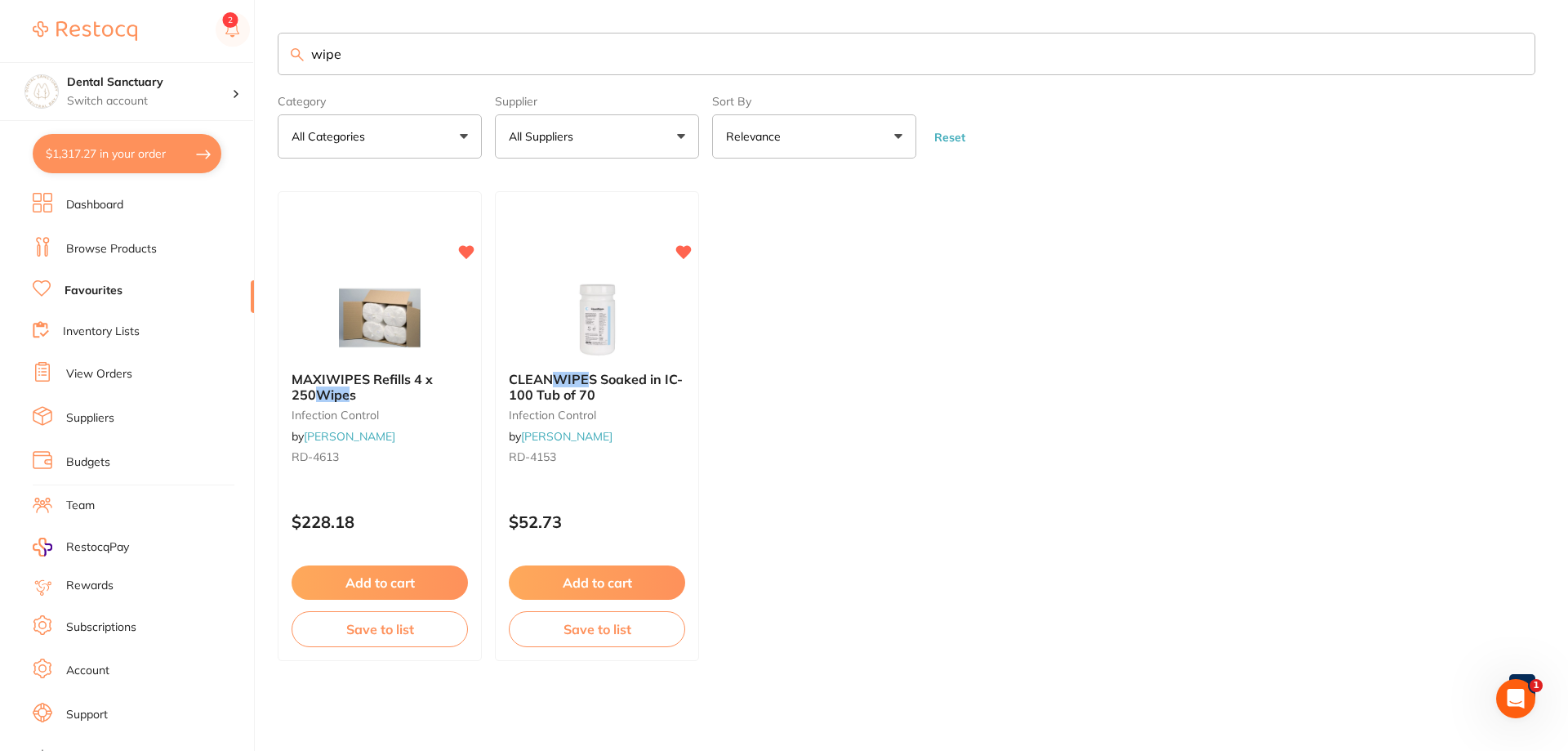
type input "wipe"
click at [112, 252] on link "Browse Products" at bounding box center [112, 250] width 90 height 16
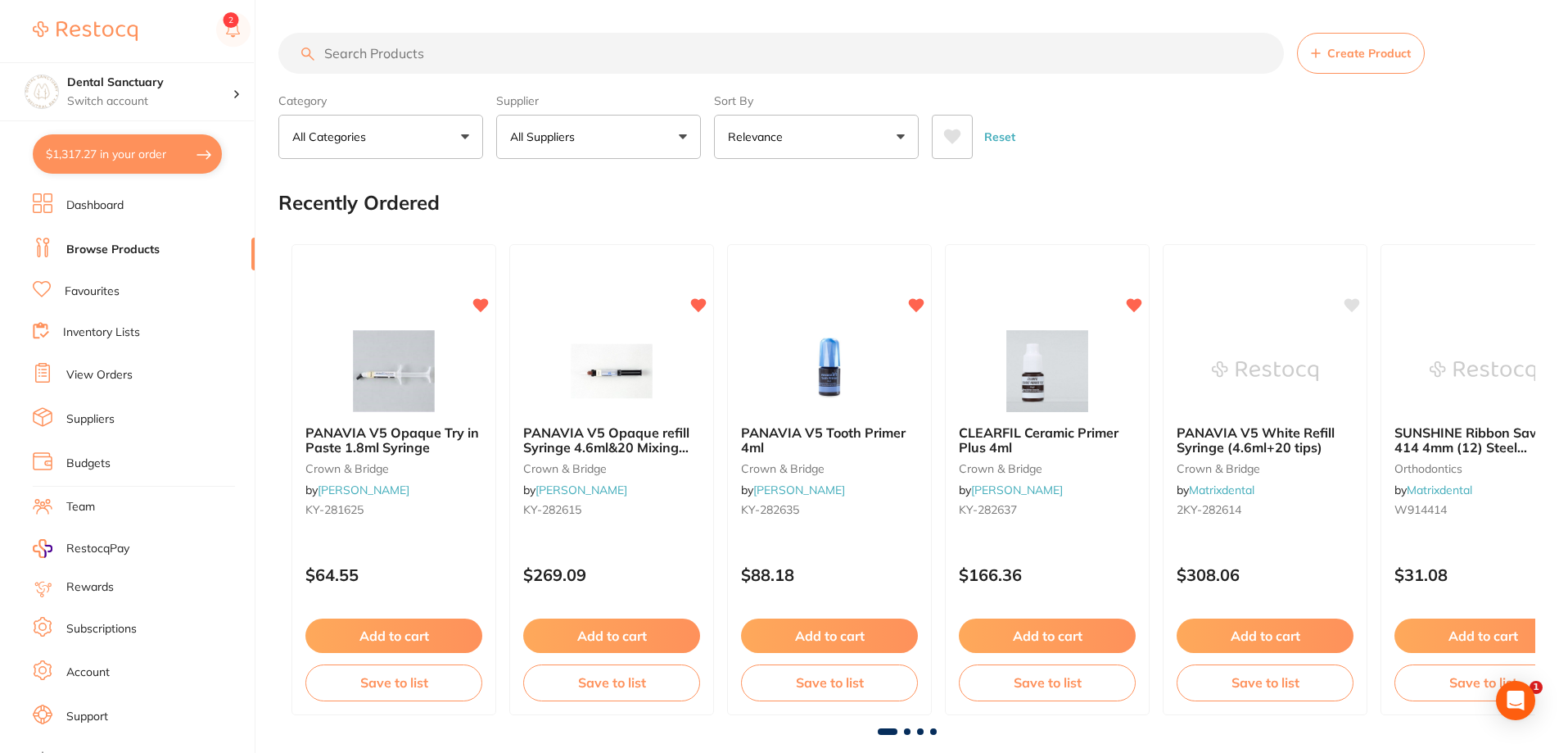
click at [349, 56] on input "search" at bounding box center [781, 53] width 1005 height 41
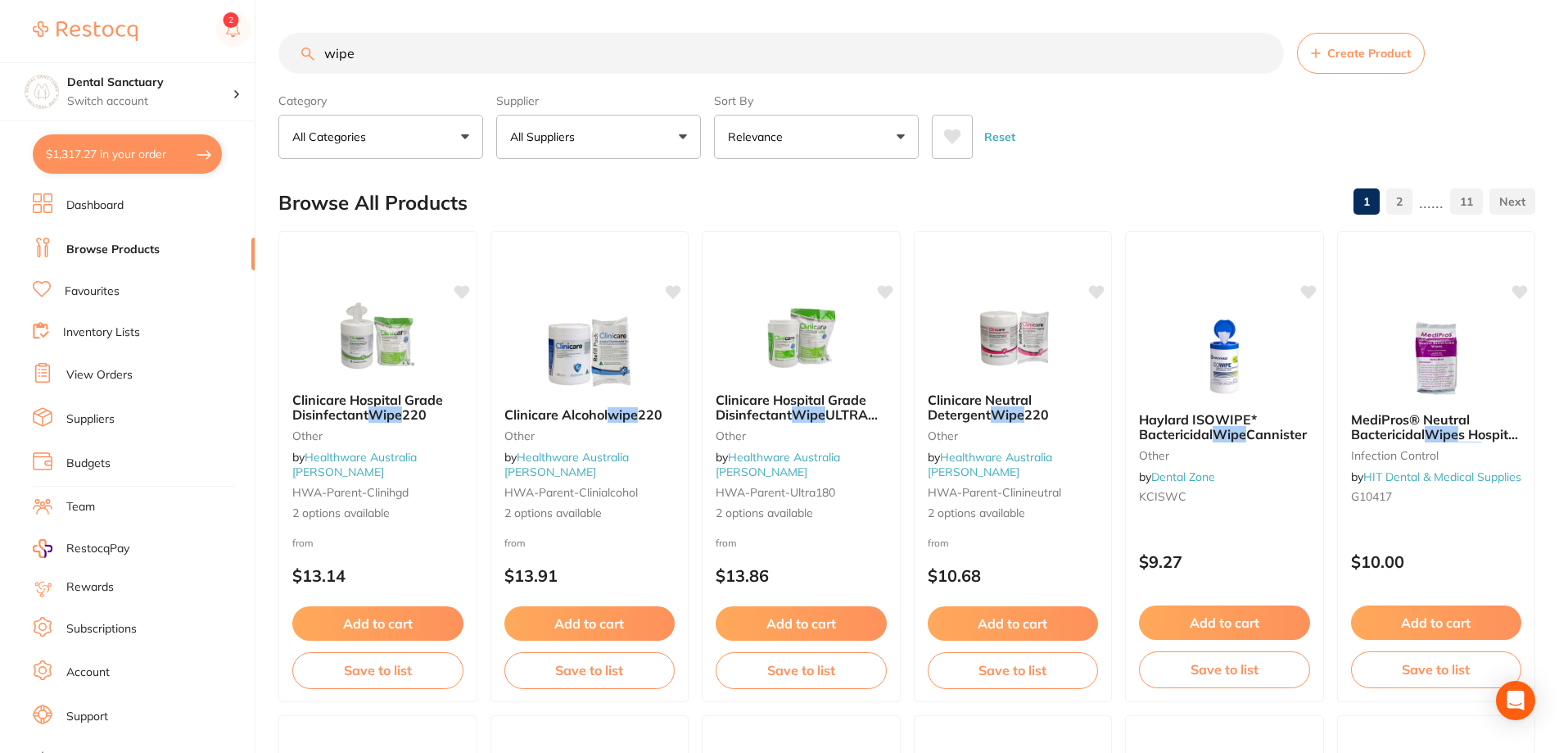
type input "wipe"
click at [616, 134] on button "All Suppliers" at bounding box center [598, 137] width 205 height 44
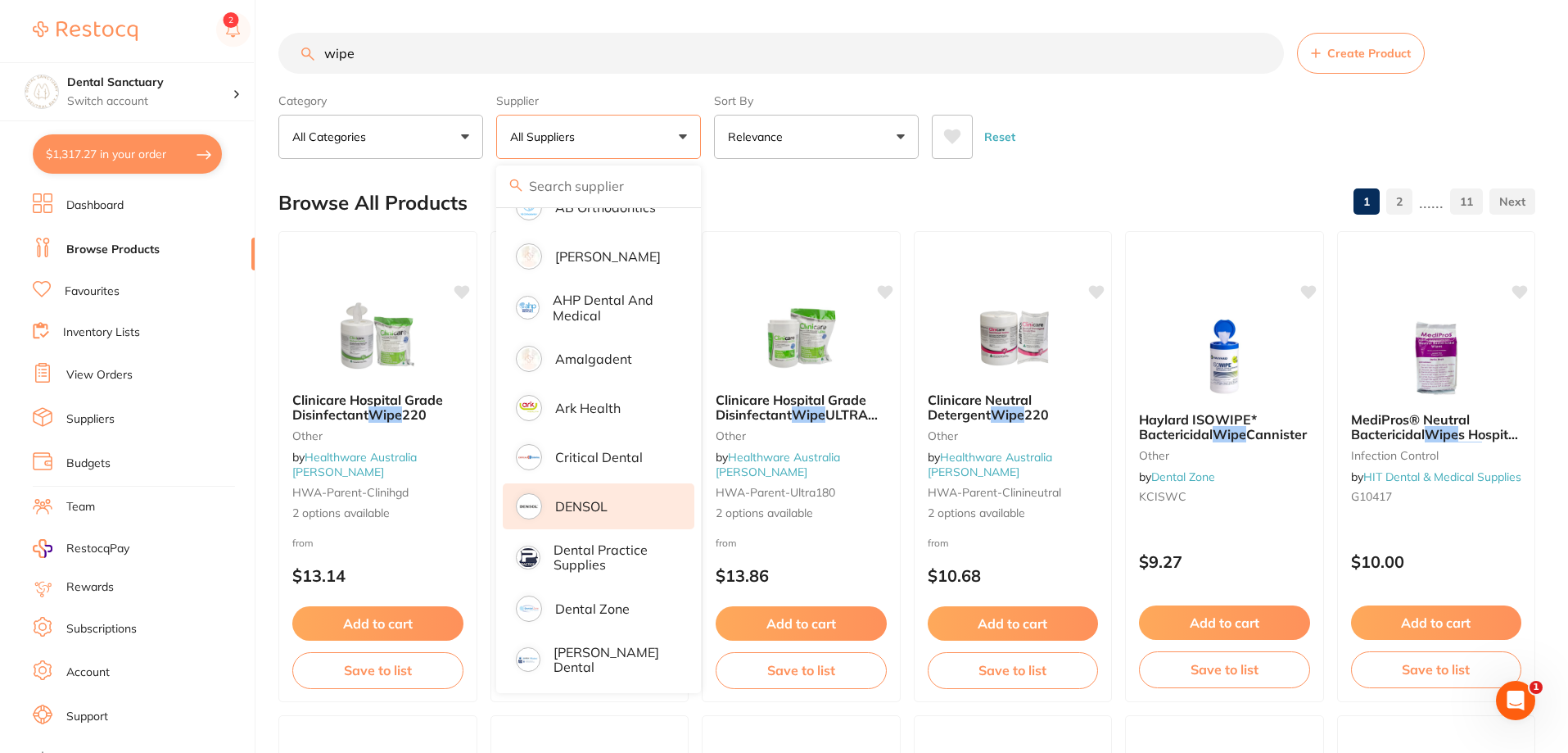
scroll to position [164, 0]
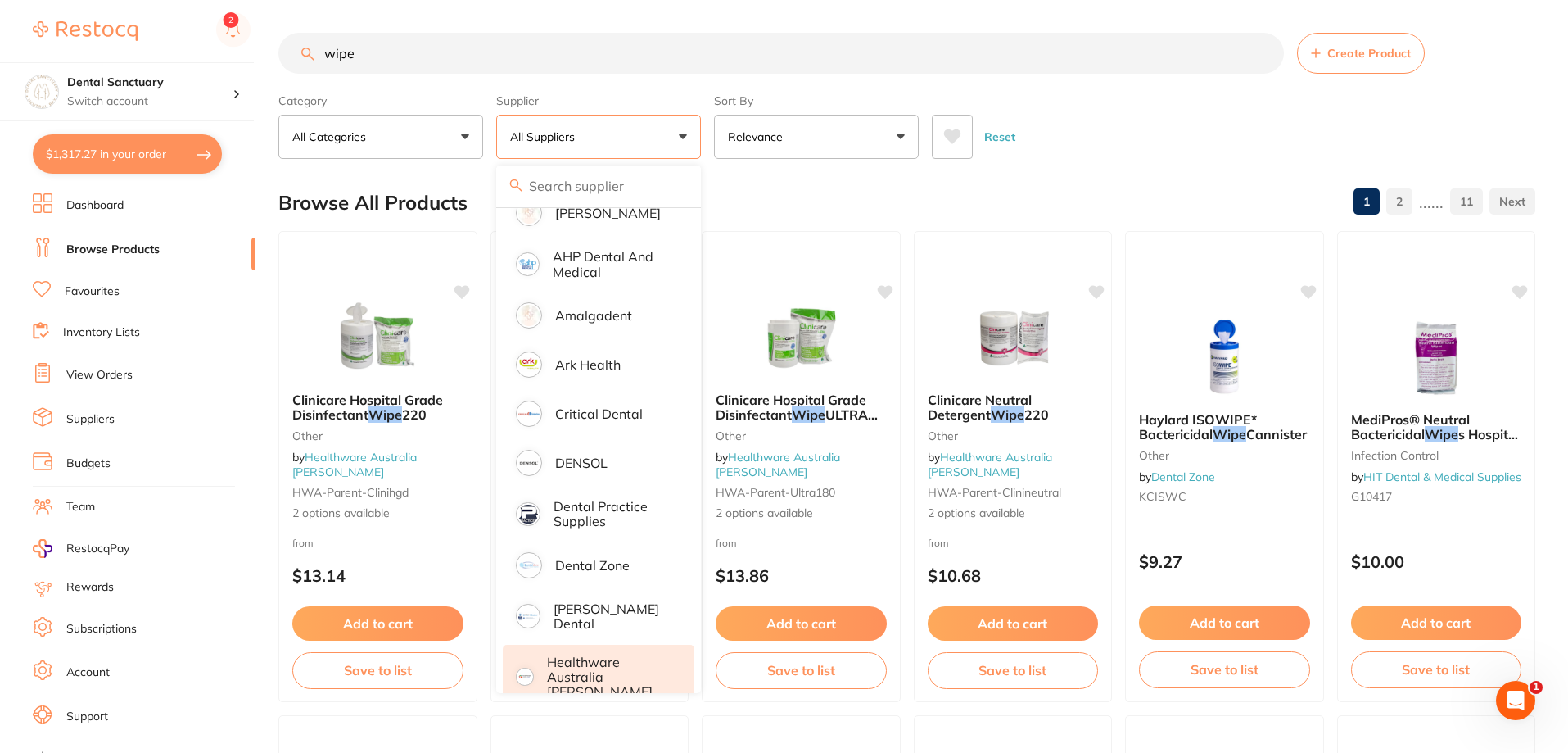
click at [554, 660] on li "Healthware Australia [PERSON_NAME]" at bounding box center [598, 676] width 192 height 65
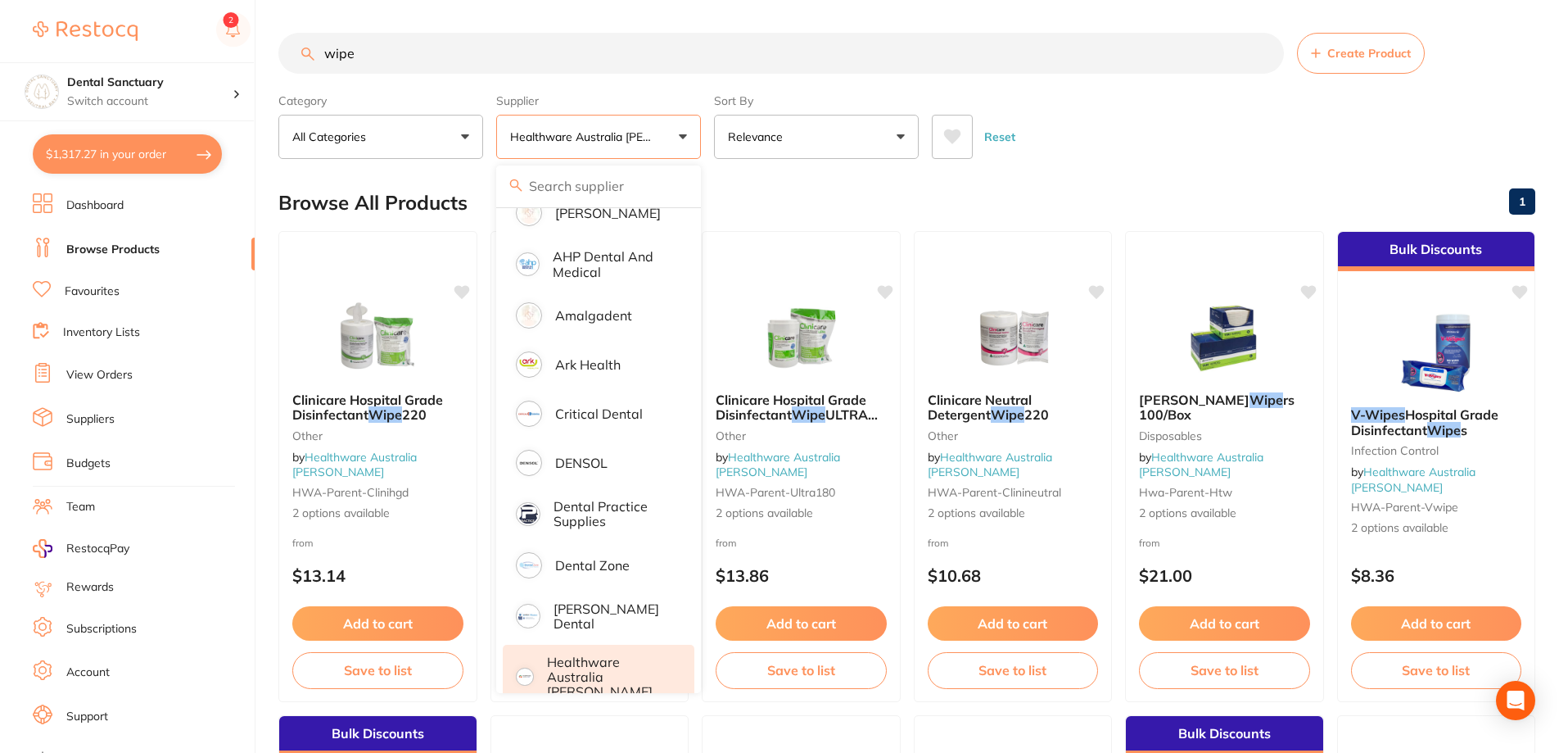
click at [1109, 151] on div "Reset" at bounding box center [1227, 130] width 591 height 58
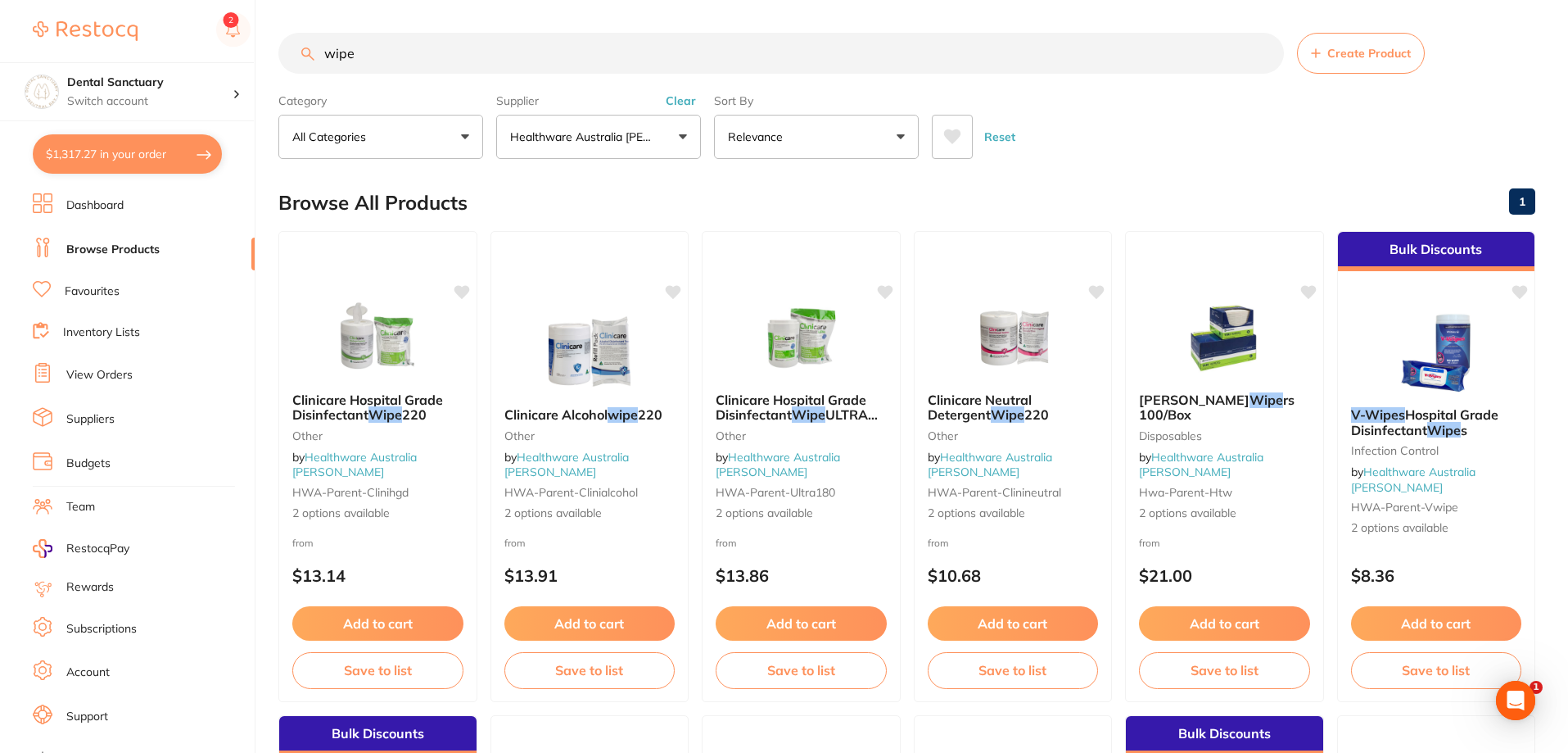
scroll to position [0, 0]
click at [100, 287] on link "Favourites" at bounding box center [92, 291] width 55 height 16
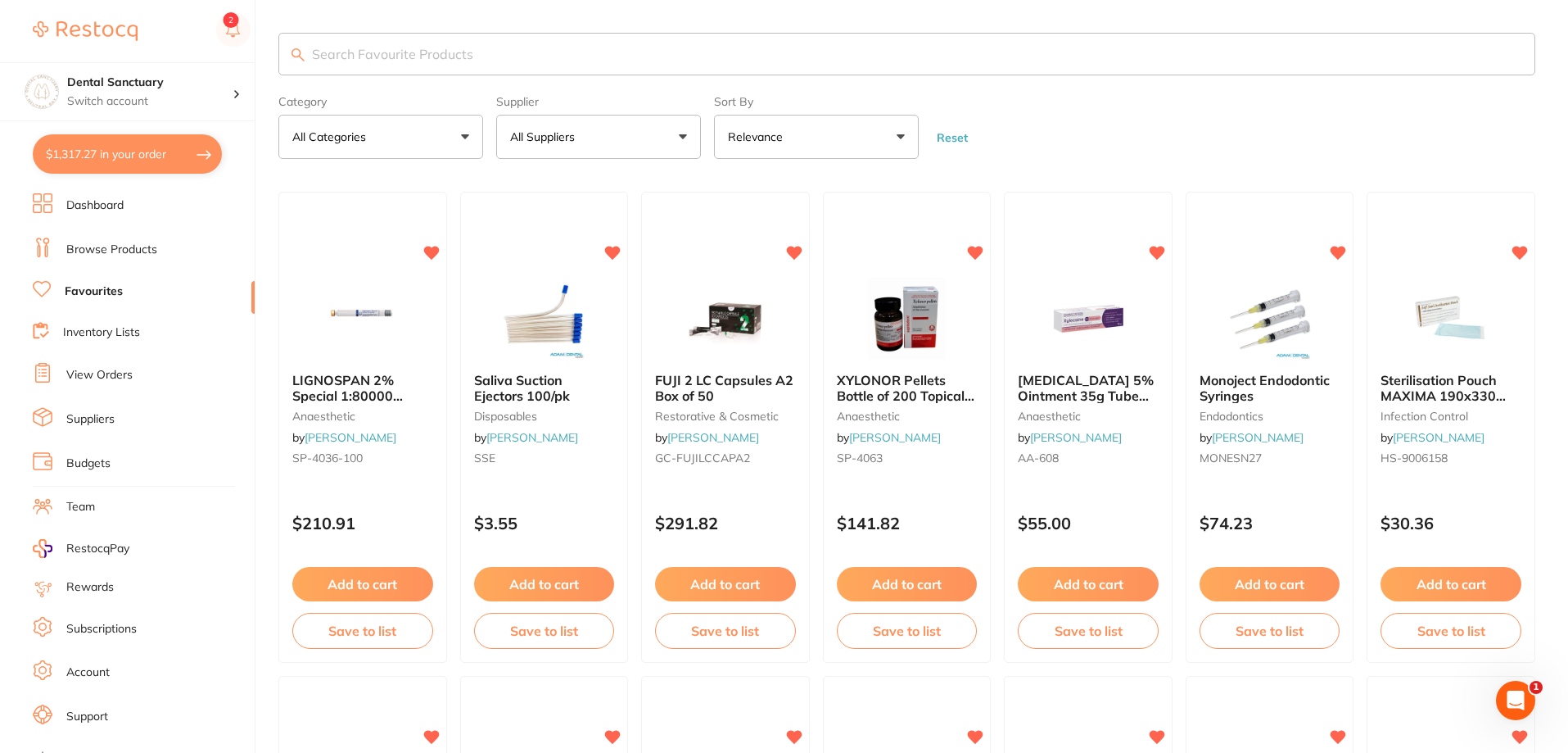
click at [601, 124] on button "All Suppliers" at bounding box center [598, 137] width 205 height 44
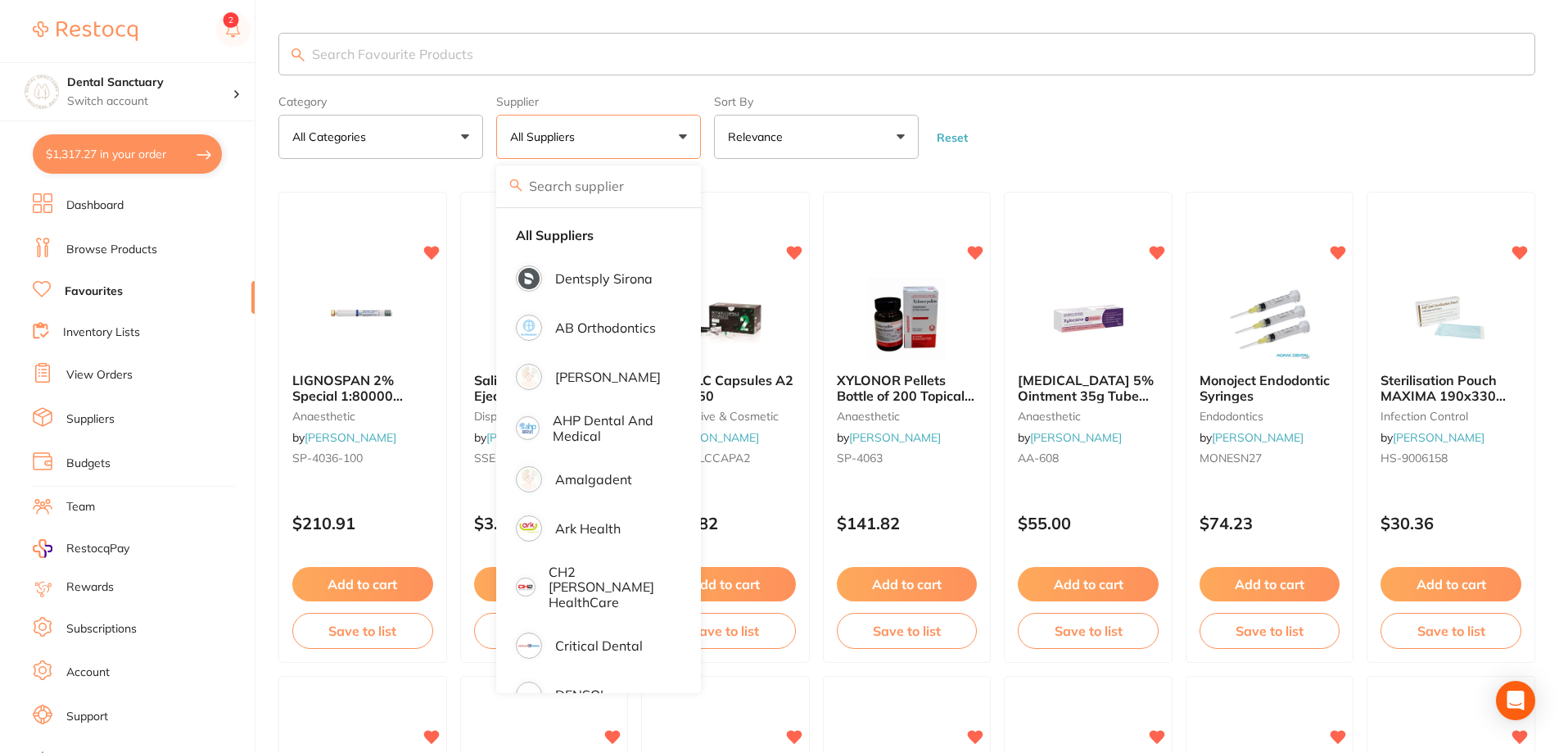
click at [605, 147] on button "All Suppliers" at bounding box center [598, 137] width 205 height 44
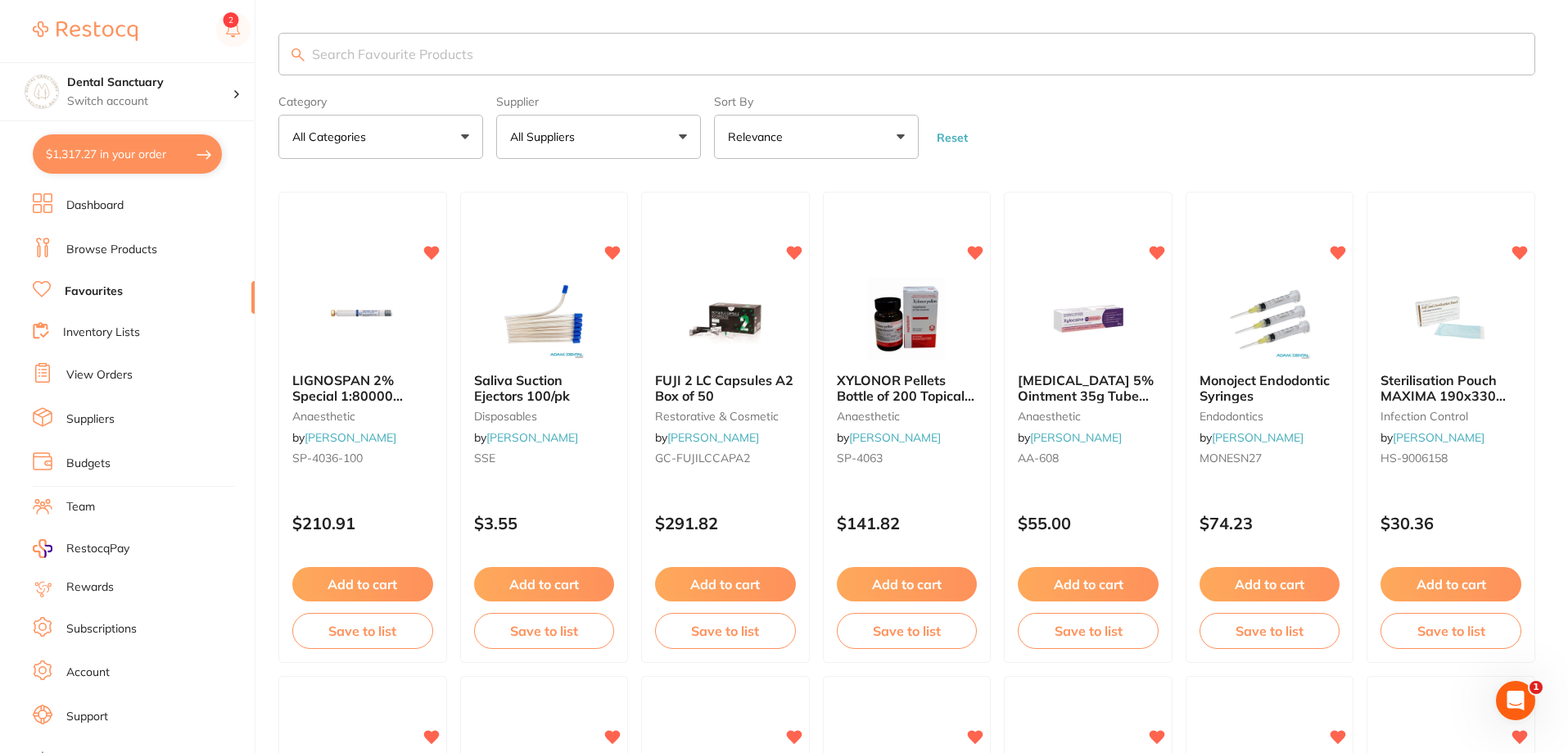
click at [601, 124] on button "All Suppliers" at bounding box center [598, 137] width 205 height 44
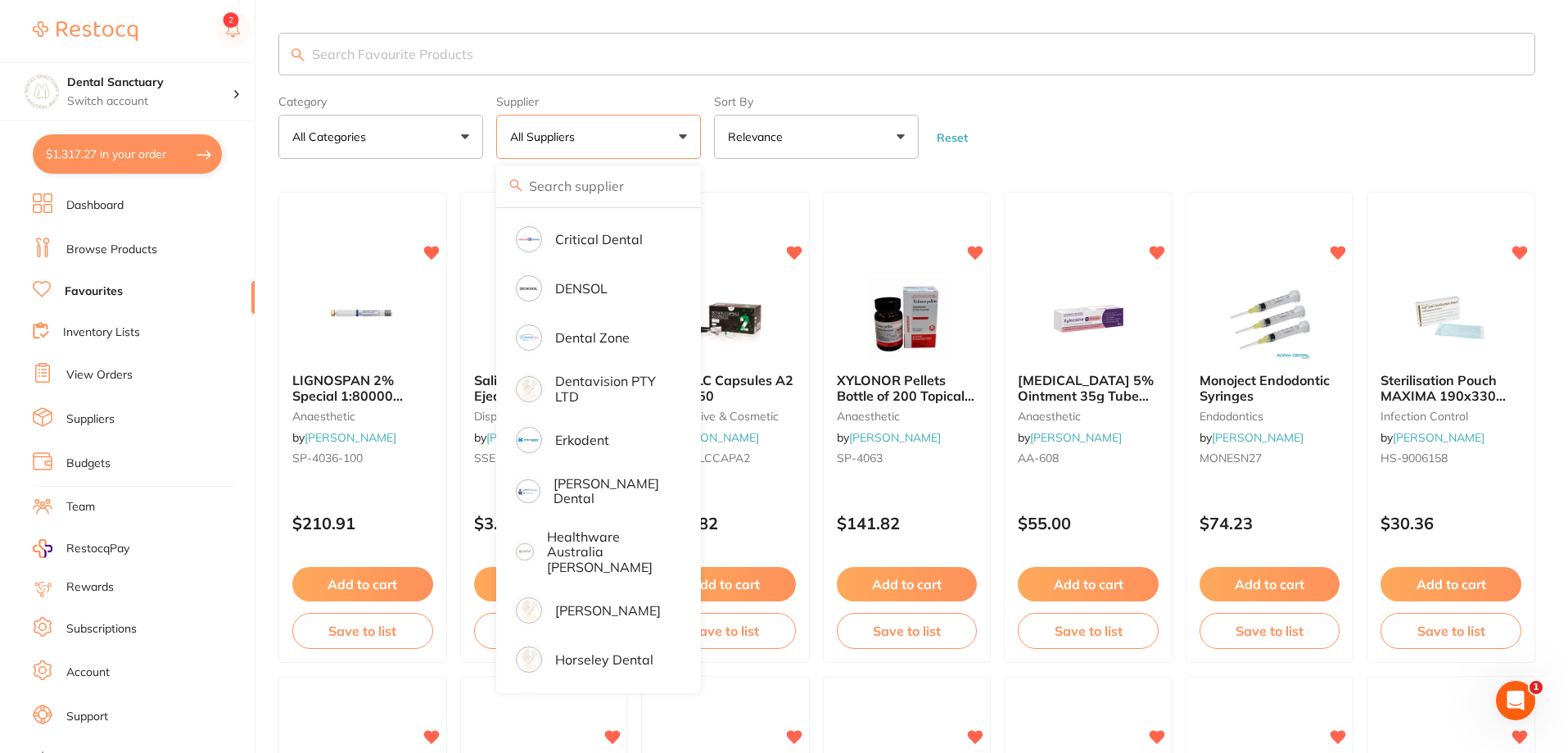
scroll to position [410, 0]
click at [582, 526] on p "Healthware Australia [PERSON_NAME]" at bounding box center [610, 548] width 125 height 45
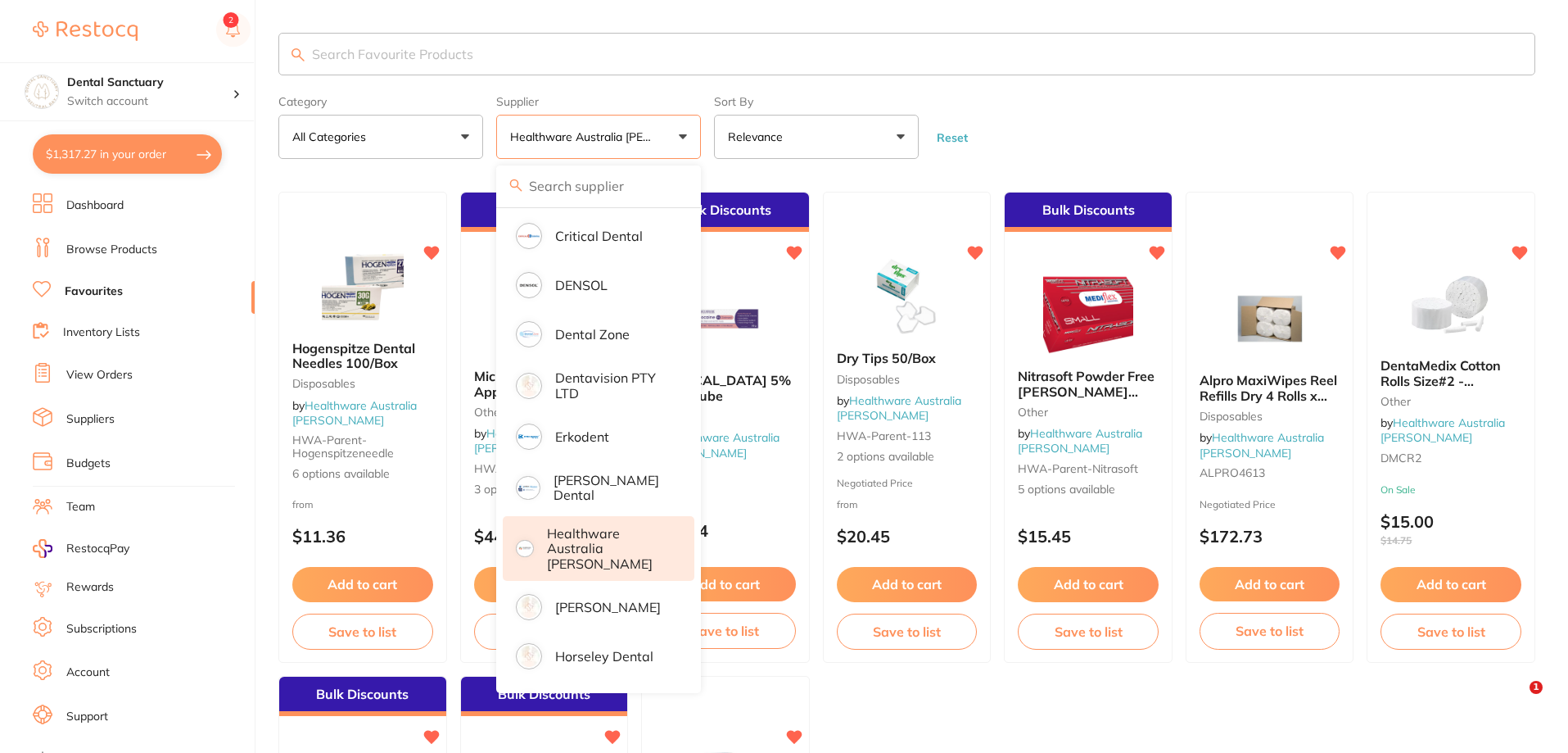
click at [1153, 150] on form "Category All Categories All Categories Disposables other Preventative Clear Cat…" at bounding box center [907, 123] width 1257 height 71
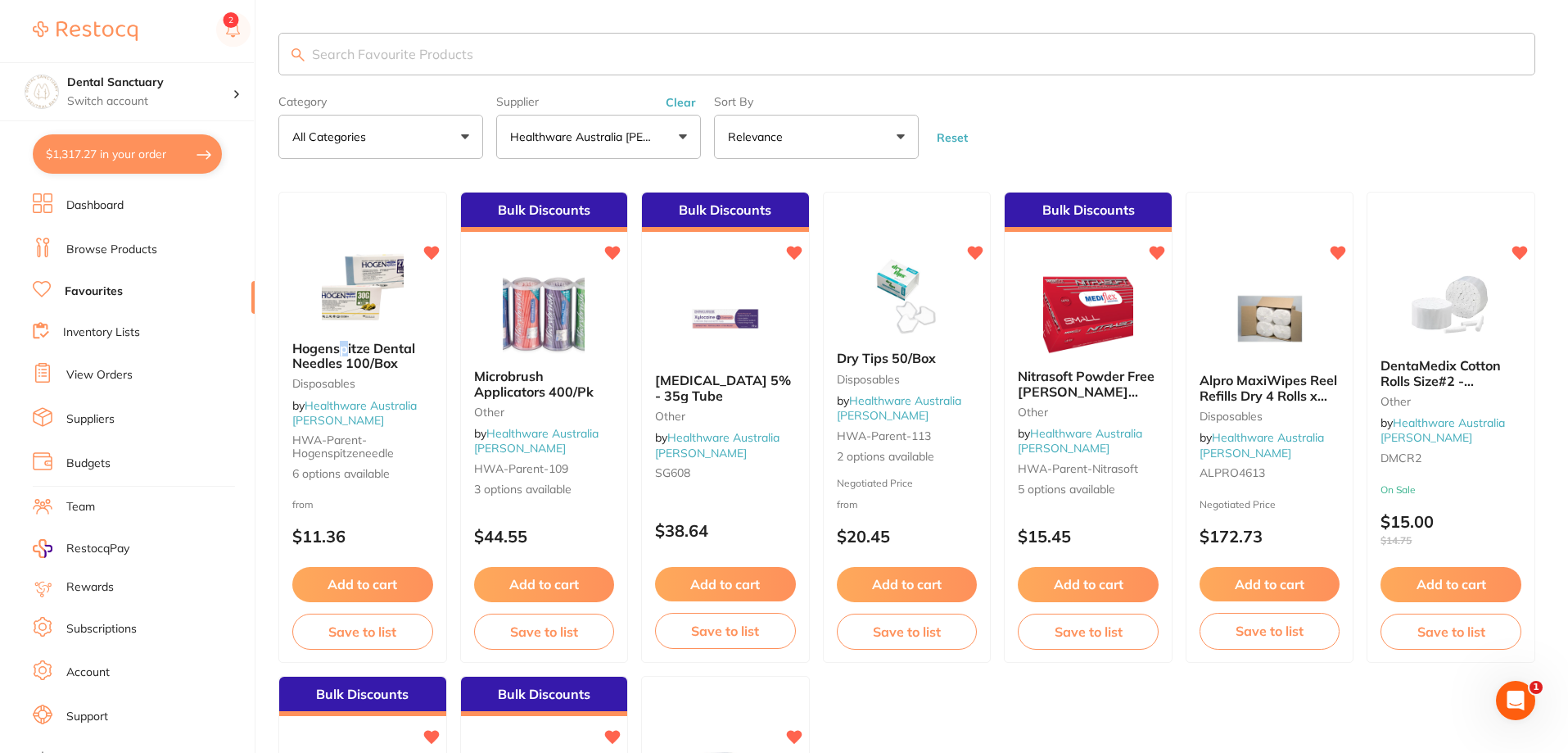
click at [344, 353] on span "Hogenspitze Dental Needles 100/Box" at bounding box center [353, 356] width 123 height 31
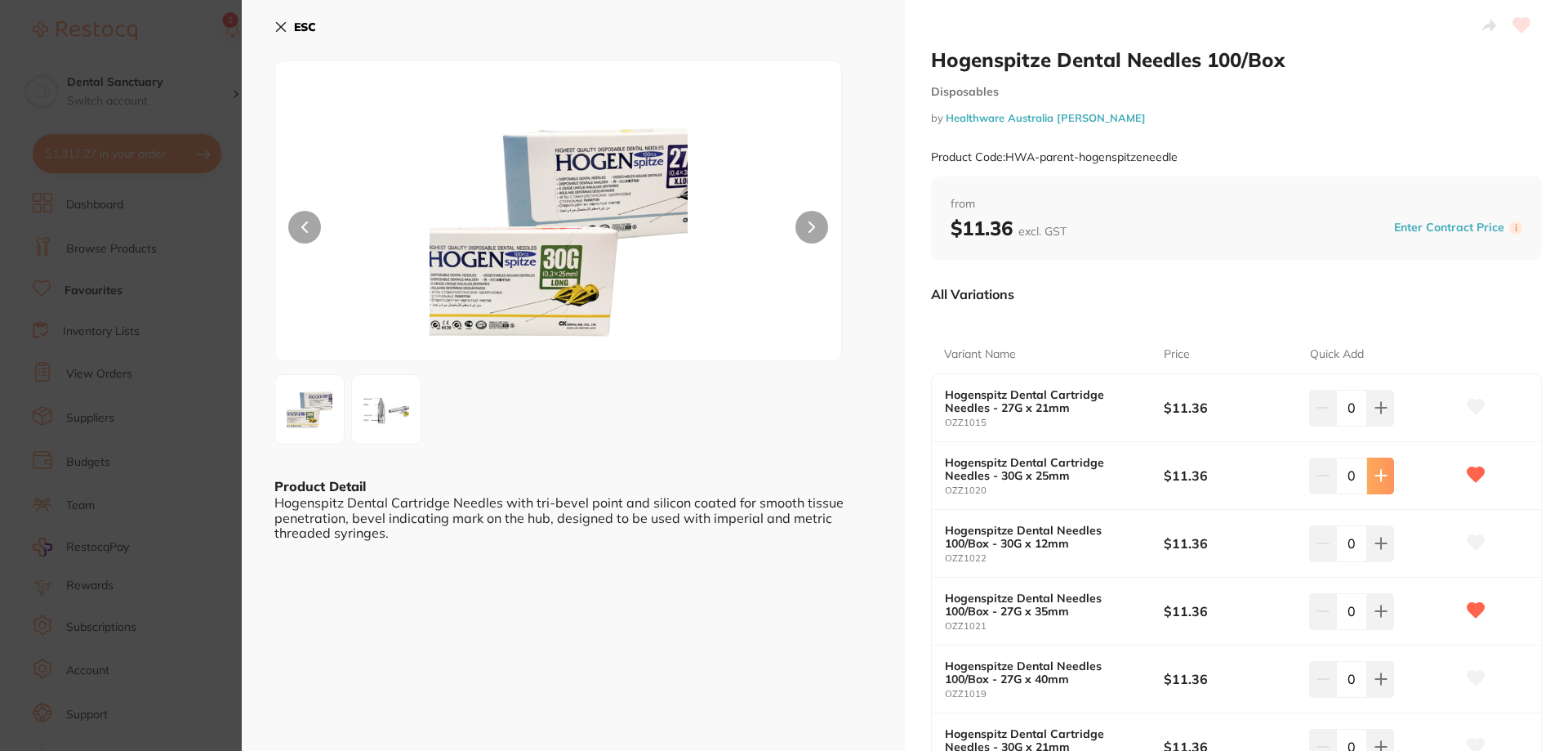
click at [1367, 474] on button at bounding box center [1380, 475] width 27 height 36
type input "1"
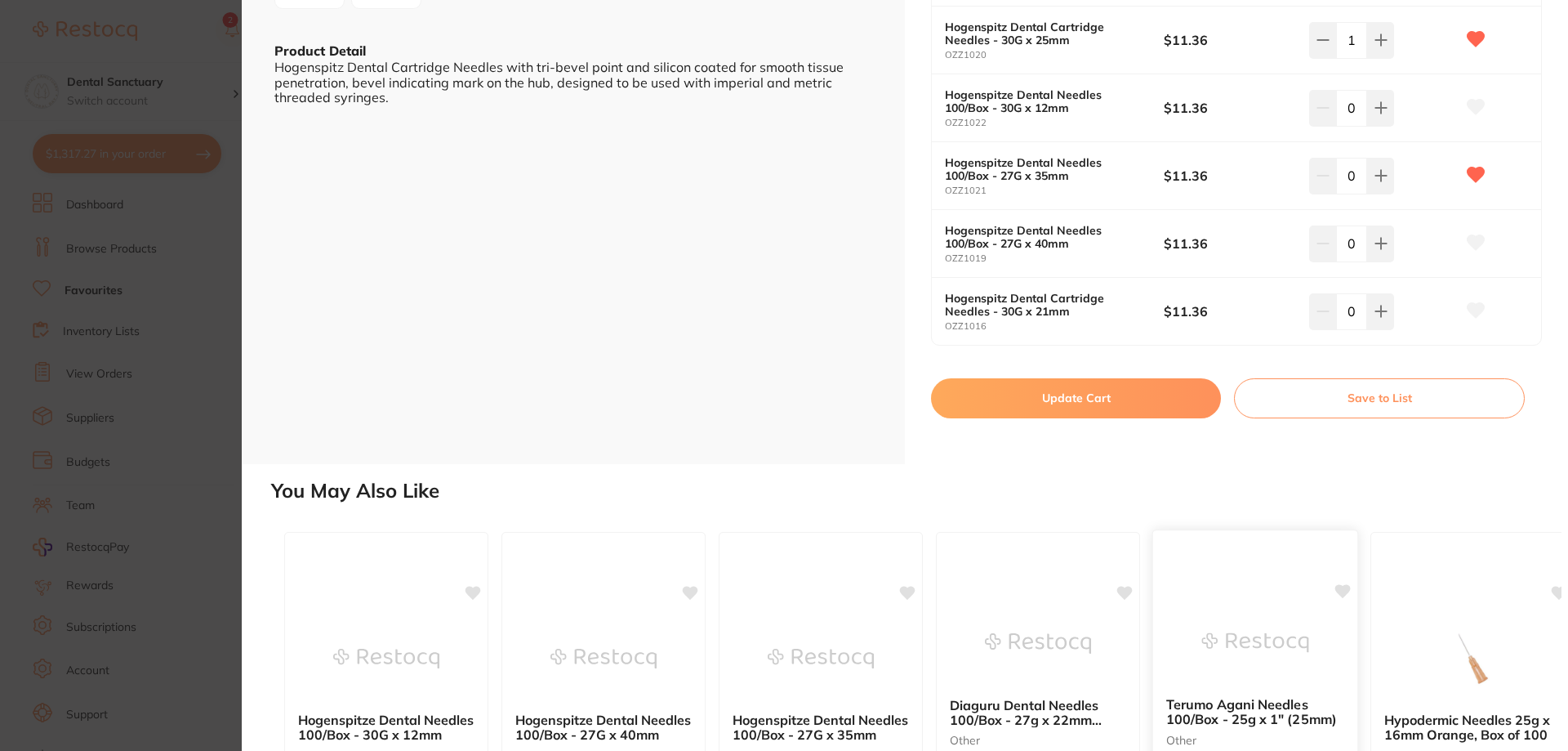
scroll to position [572, 0]
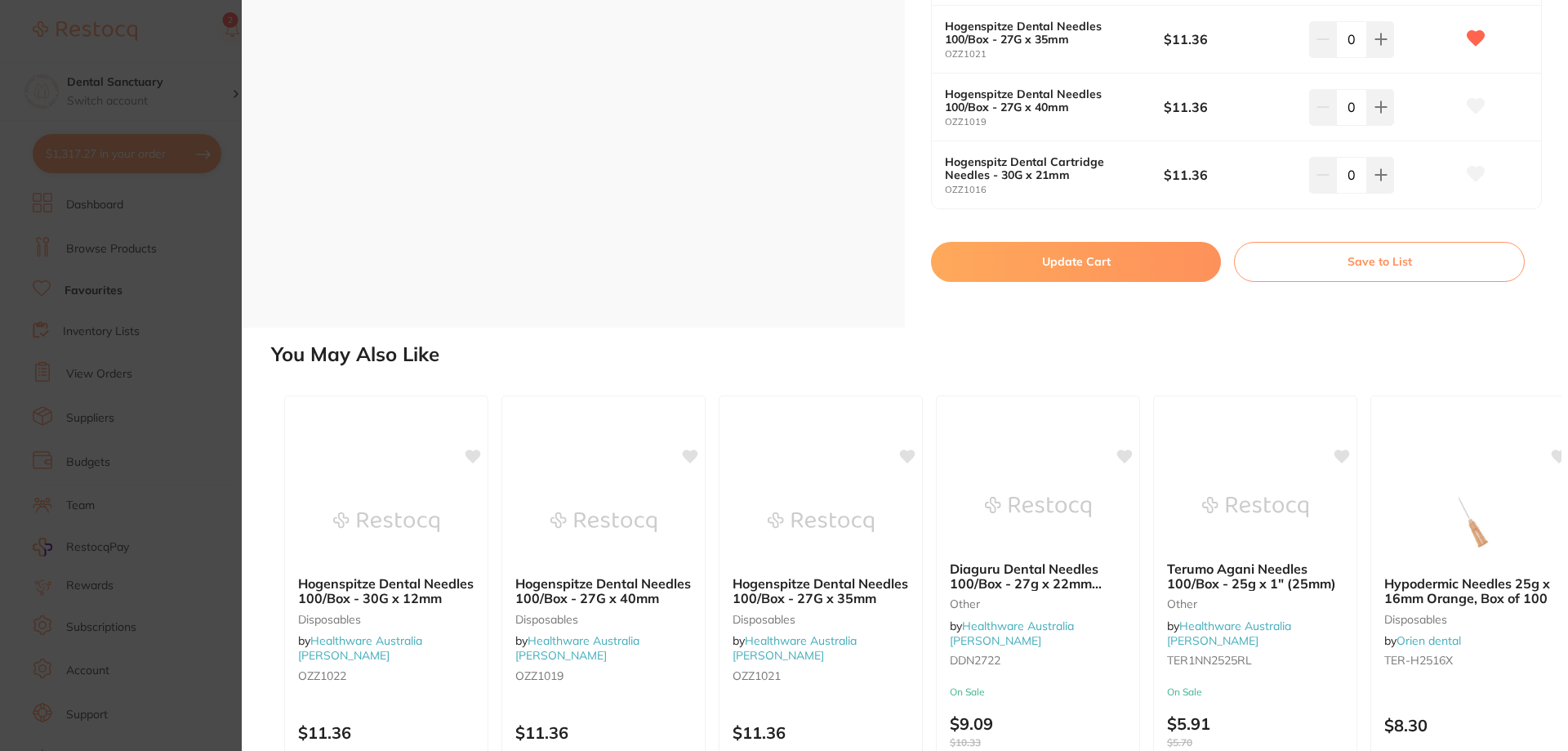
click at [1027, 246] on button "Update Cart" at bounding box center [1076, 262] width 290 height 39
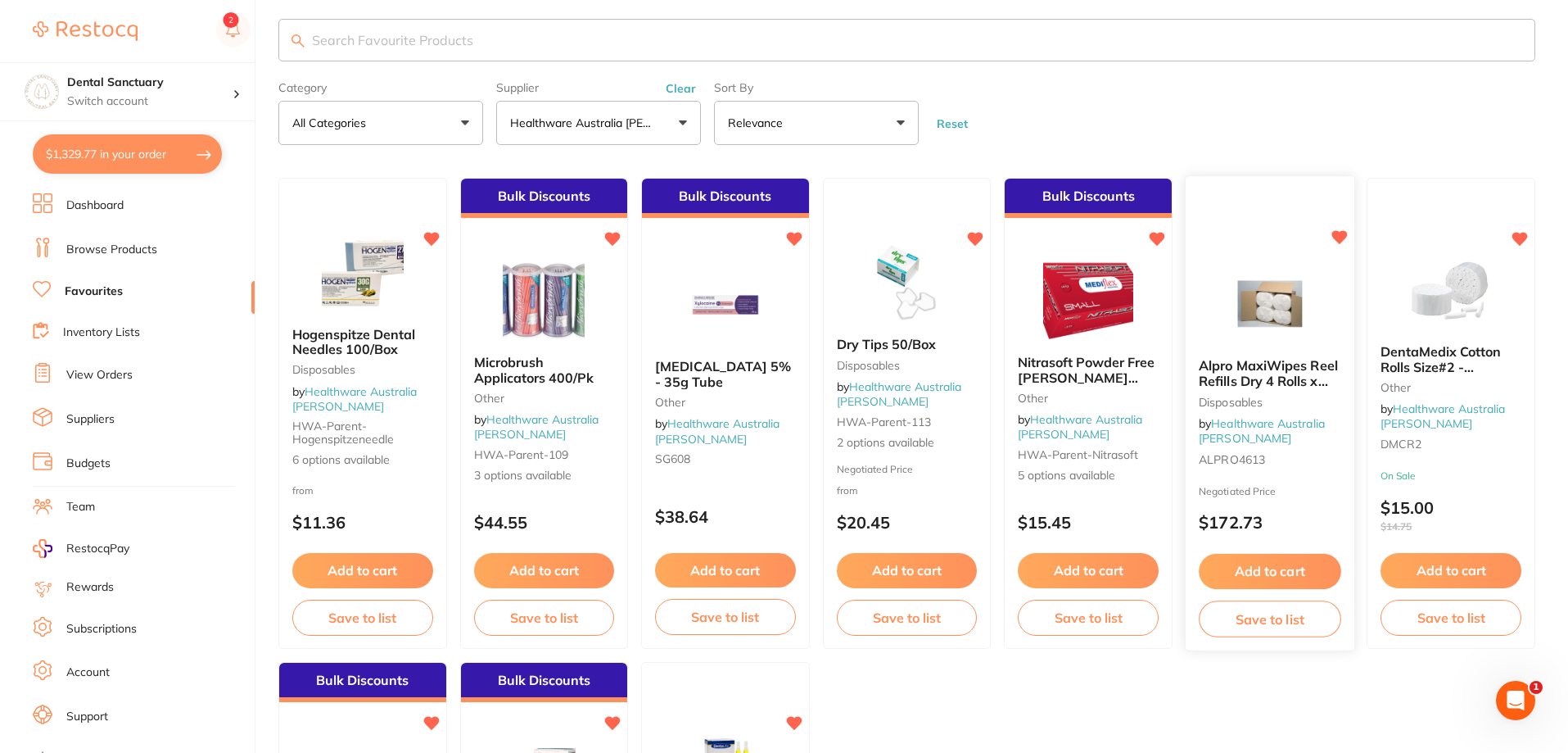
click at [1264, 372] on span "Alpro MaxiWipes Reel Refills Dry 4 Rolls x 250" at bounding box center [1268, 381] width 139 height 47
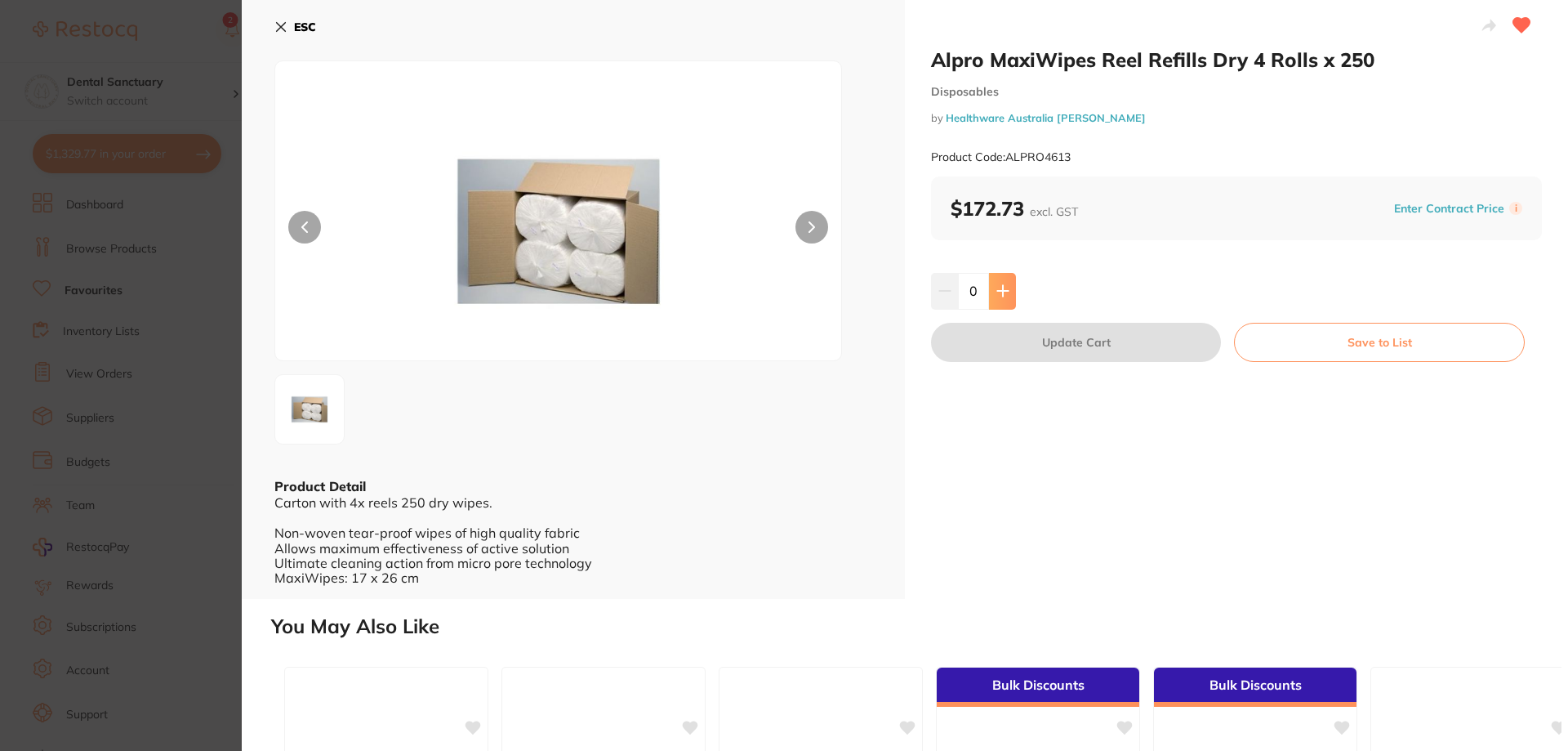
click at [1008, 291] on button at bounding box center [1002, 291] width 27 height 36
type input "1"
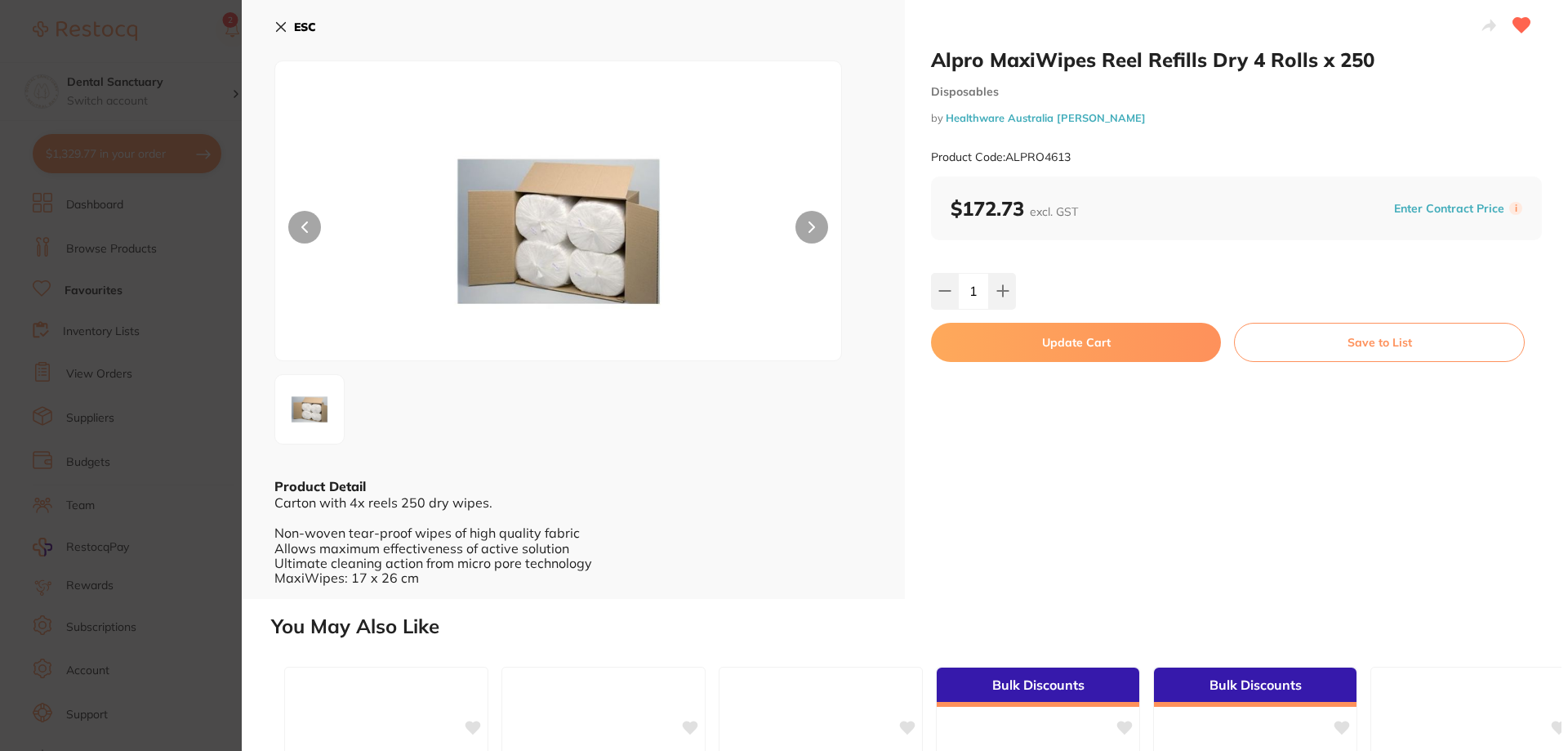
click at [1026, 329] on button "Update Cart" at bounding box center [1076, 342] width 290 height 39
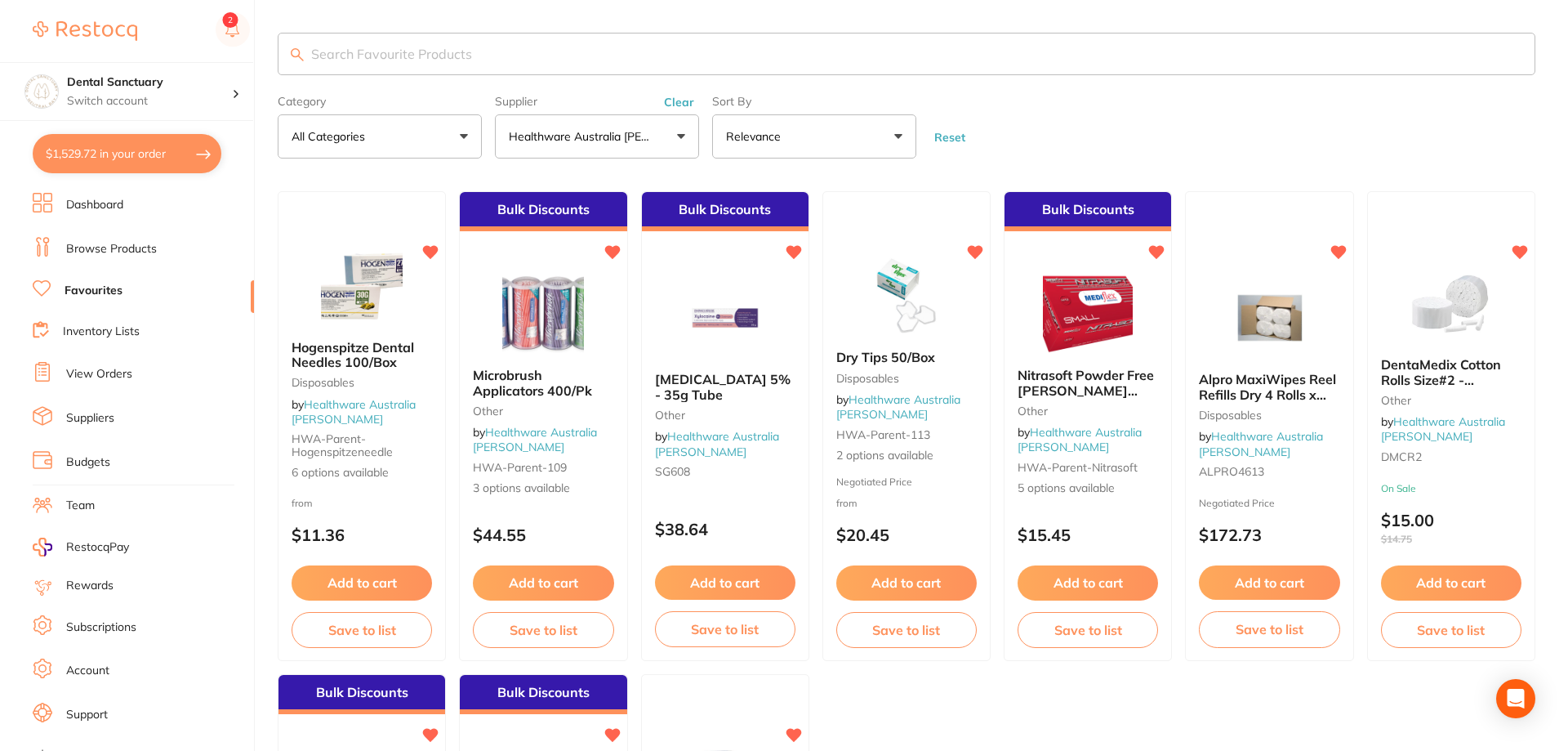
click at [1030, 339] on div at bounding box center [1087, 314] width 167 height 82
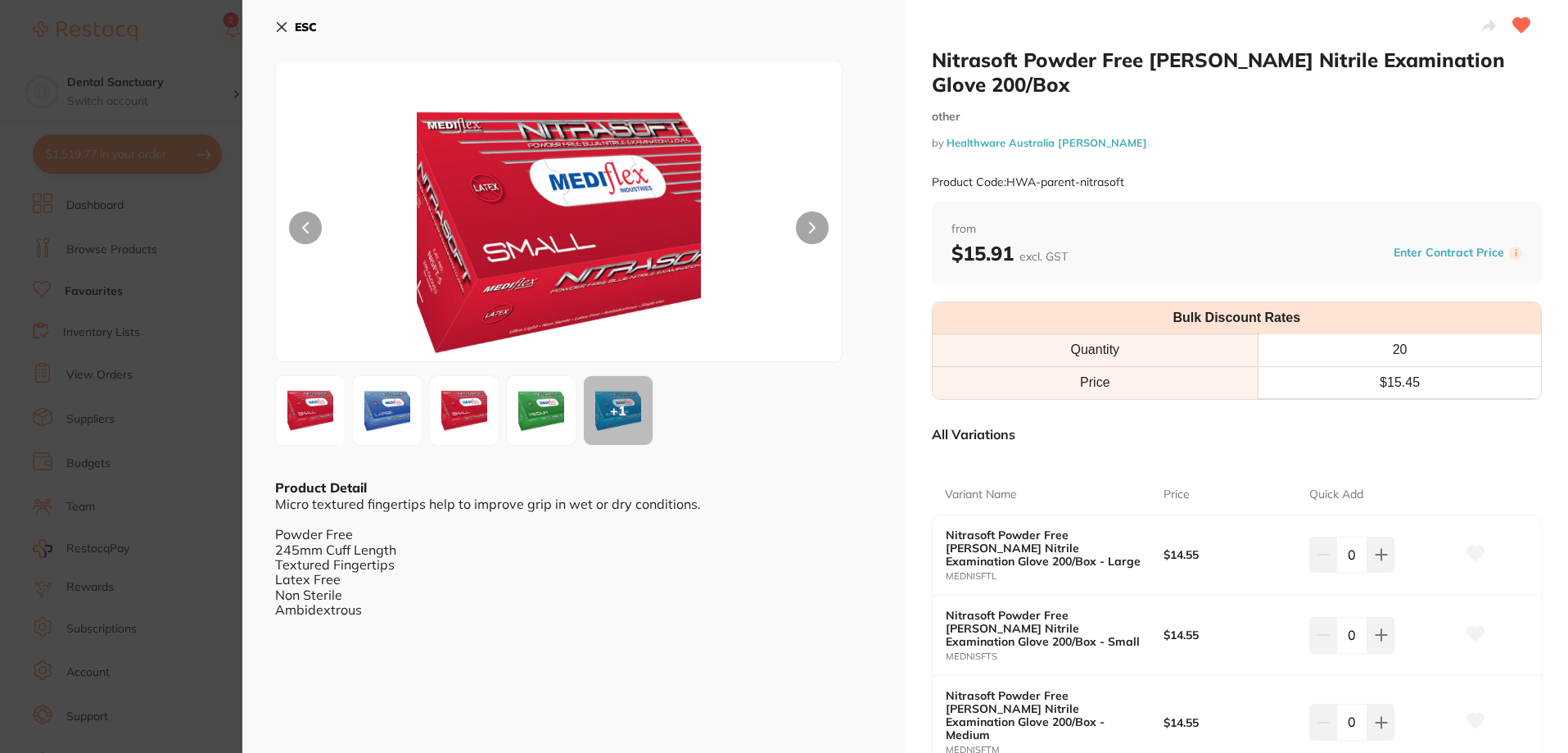
click at [275, 26] on icon at bounding box center [281, 27] width 13 height 13
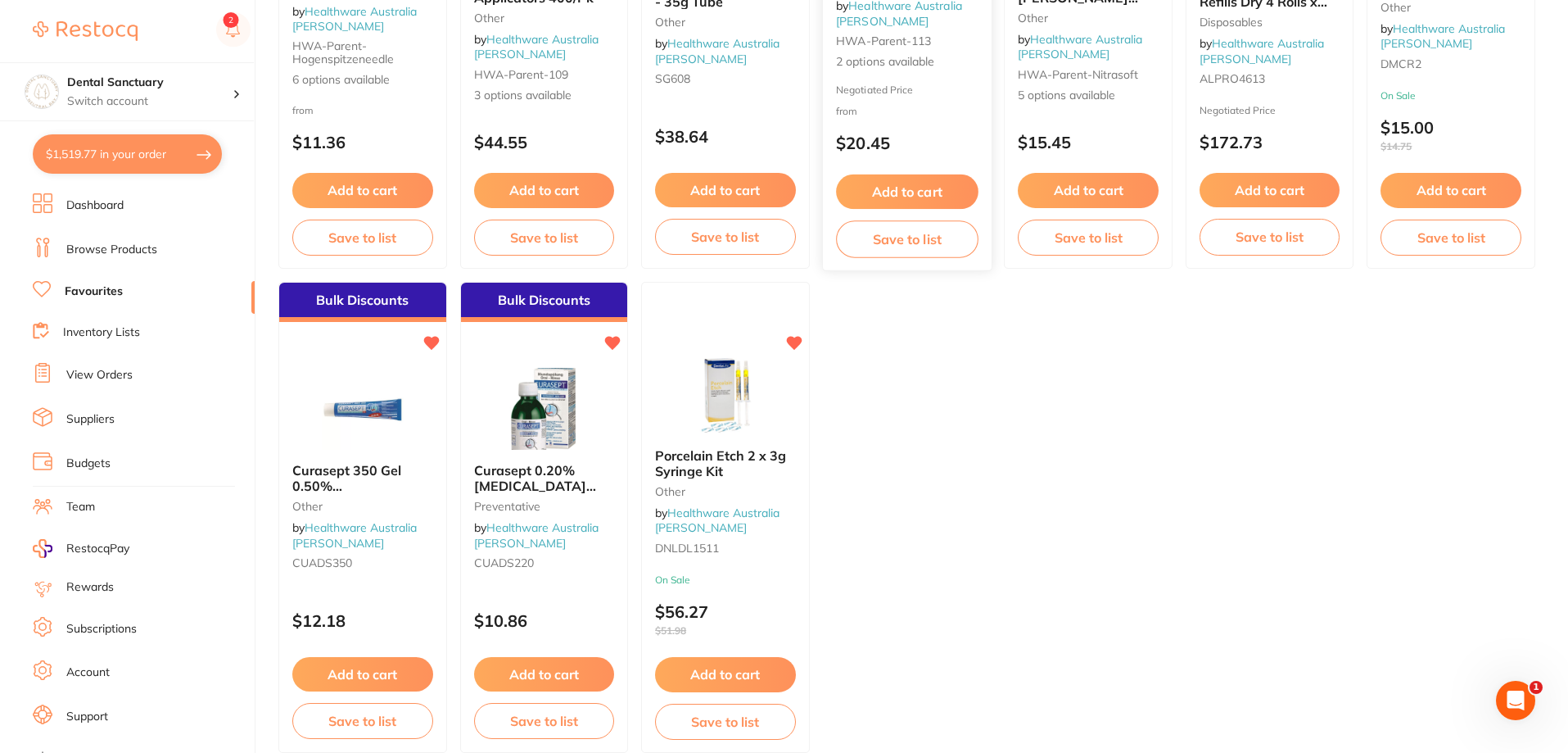
scroll to position [479, 0]
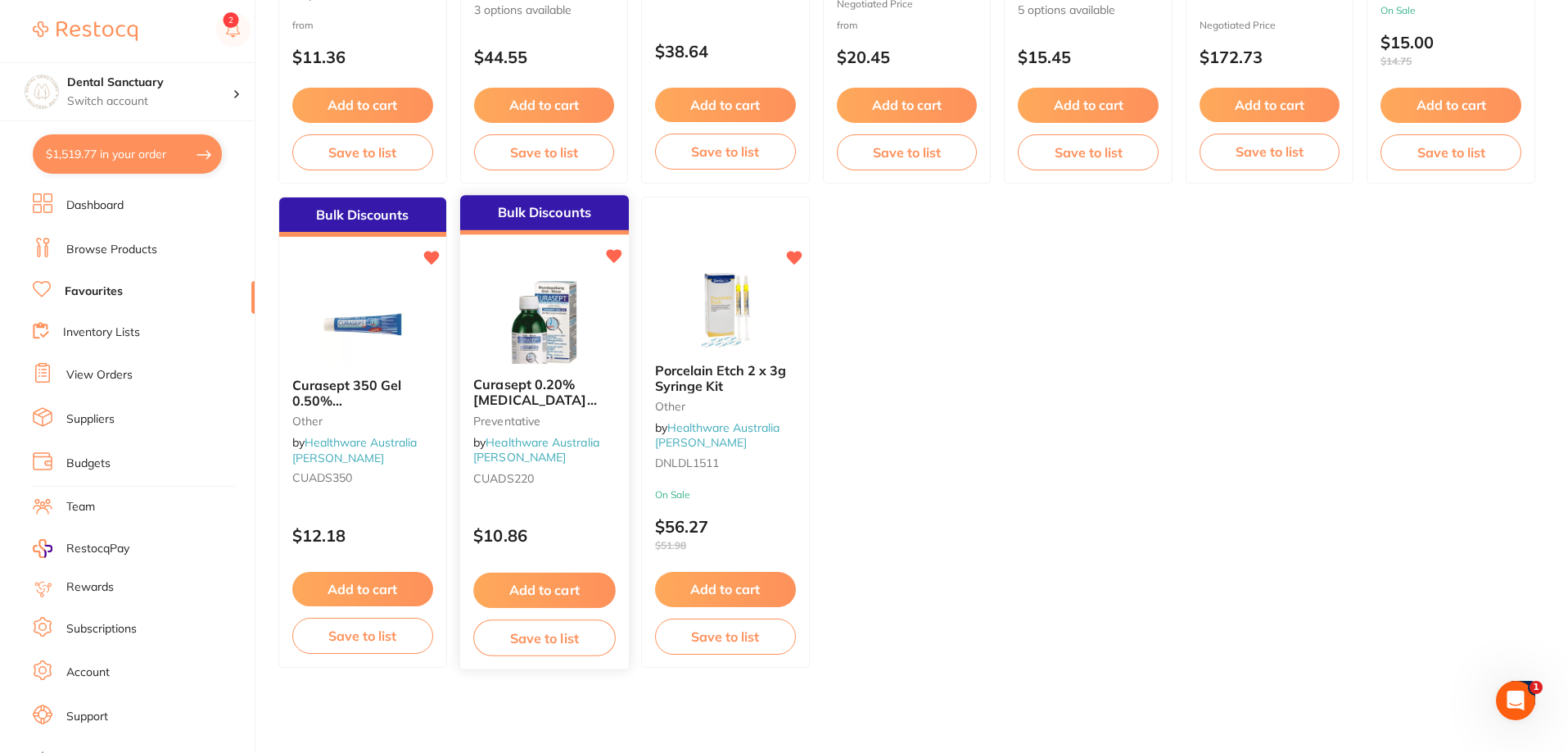
click at [527, 393] on span "Curasept 0.20% [MEDICAL_DATA] [MEDICAL_DATA] - 200ml Bottle" at bounding box center [534, 408] width 123 height 63
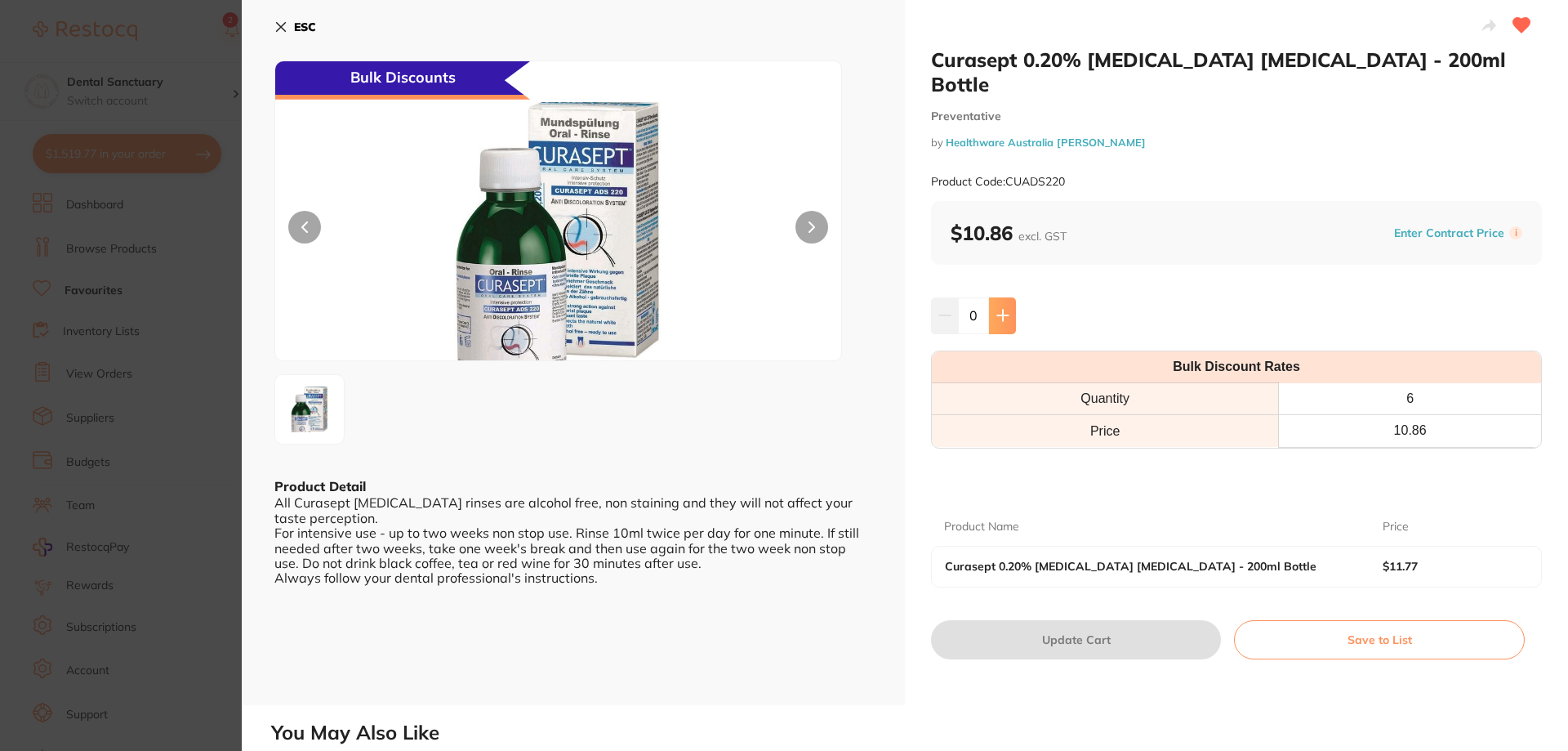
click at [996, 309] on icon at bounding box center [1003, 315] width 13 height 13
click at [993, 297] on button at bounding box center [1002, 315] width 27 height 36
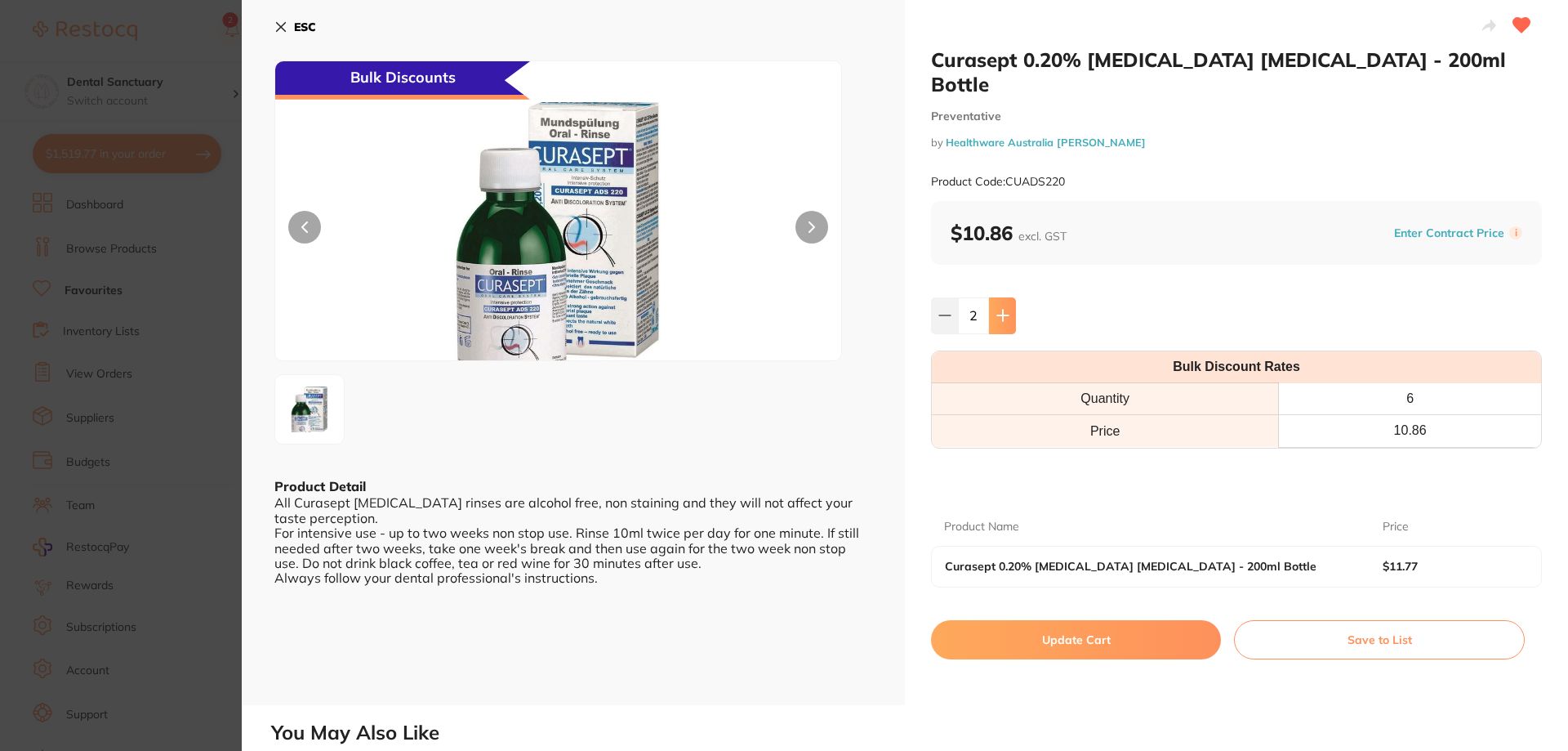
click at [993, 297] on button at bounding box center [1002, 315] width 27 height 36
type input "6"
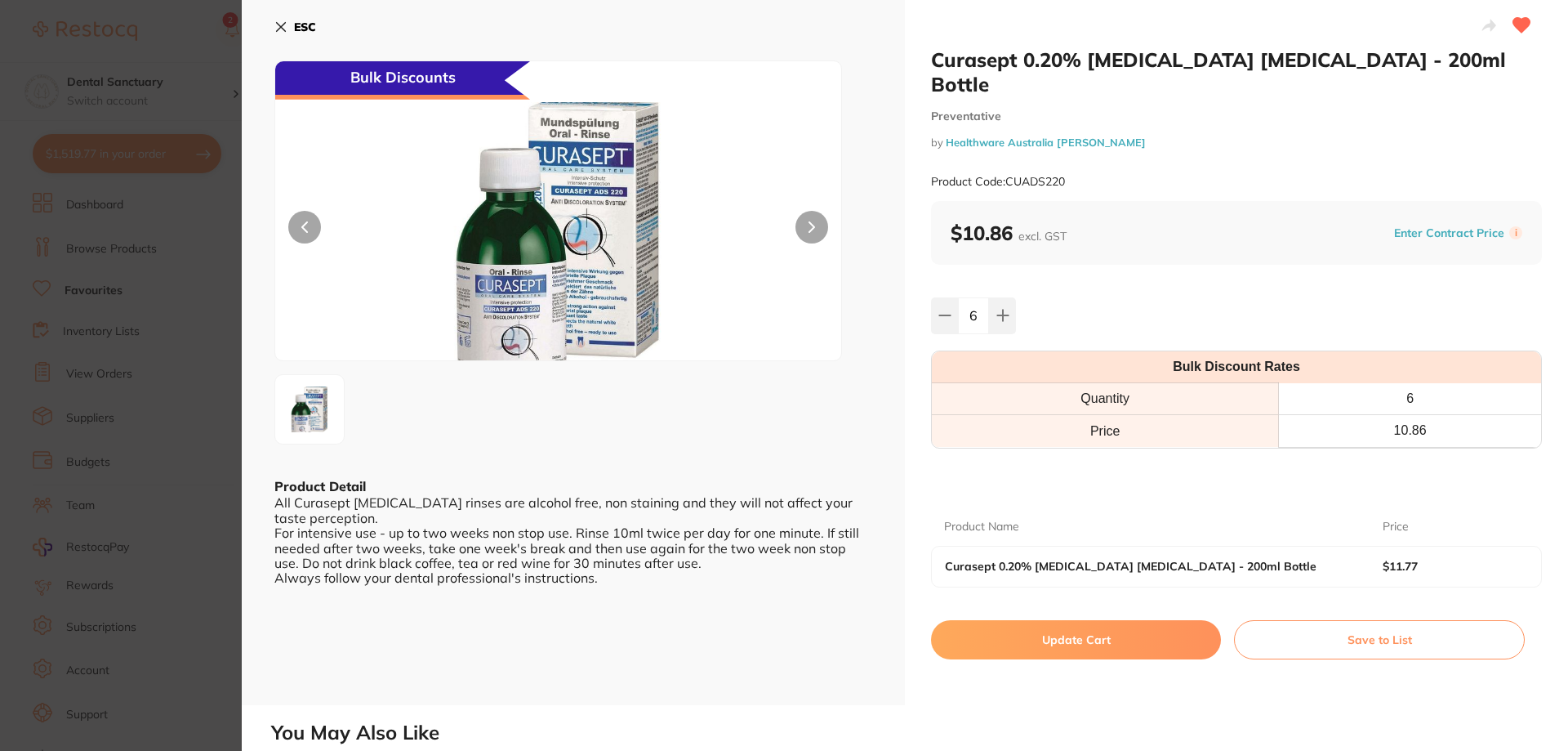
click at [1081, 620] on button "Update Cart" at bounding box center [1076, 639] width 290 height 39
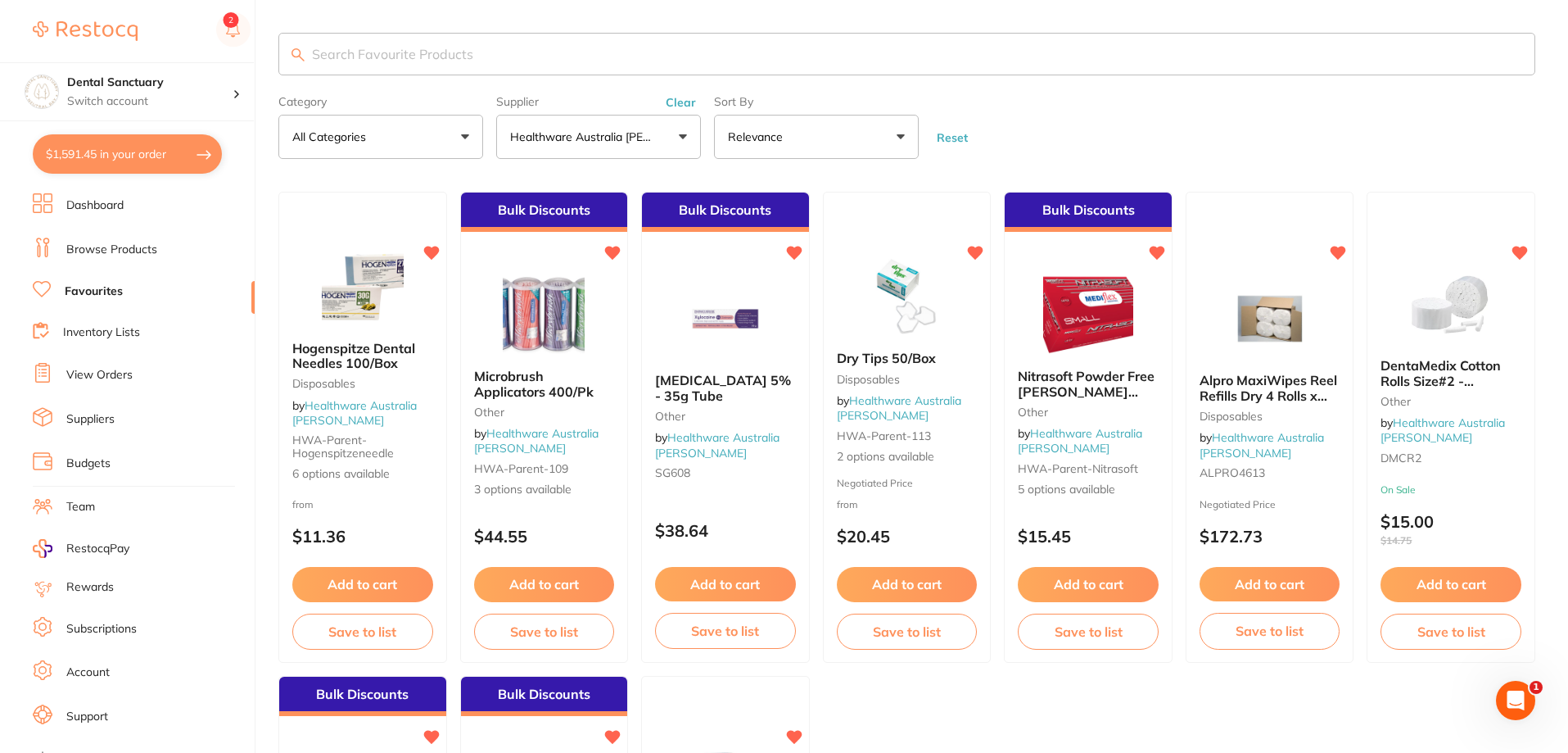
click at [332, 58] on input "search" at bounding box center [907, 54] width 1257 height 43
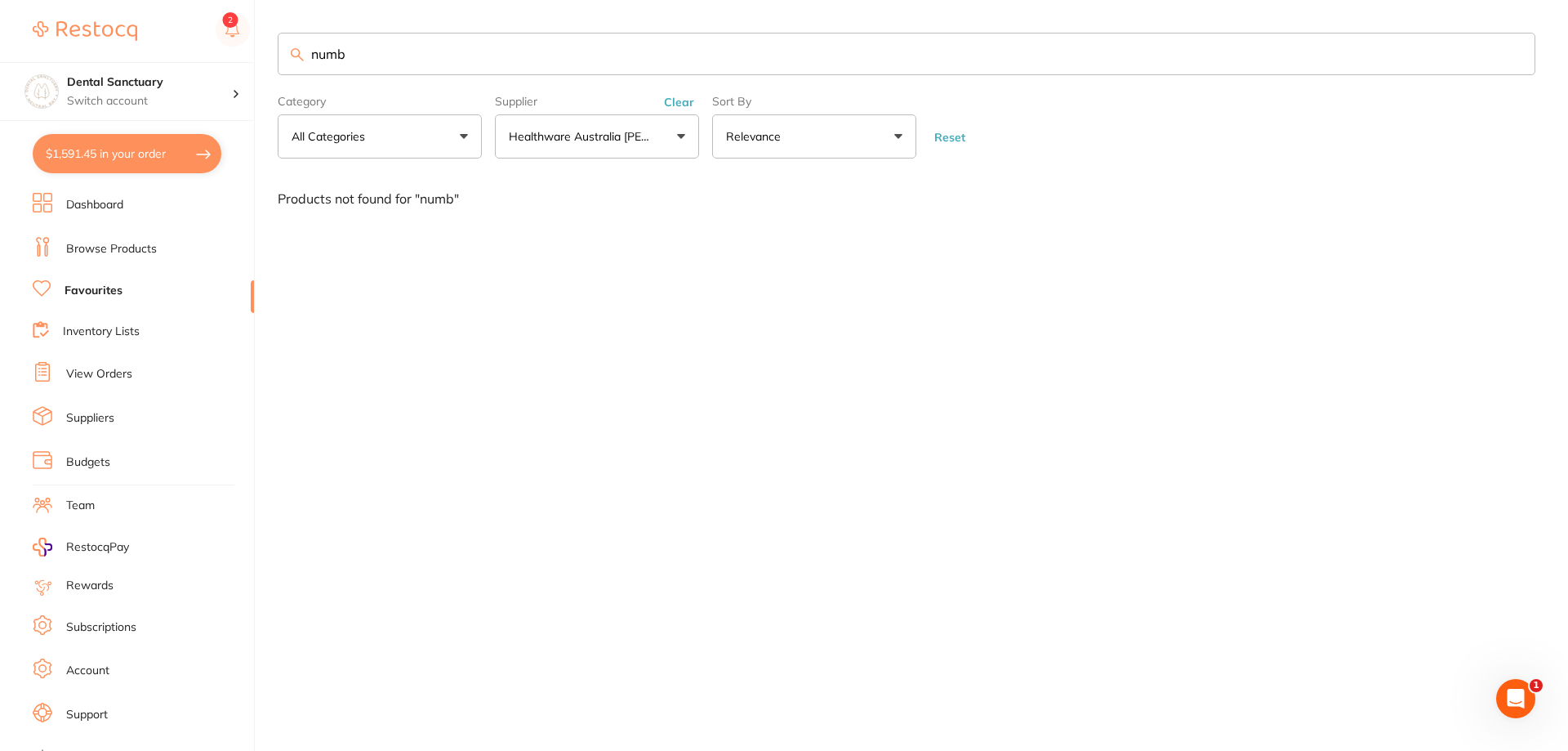
drag, startPoint x: 356, startPoint y: 66, endPoint x: 167, endPoint y: 33, distance: 191.9
click at [167, 33] on div "$1,591.45 Dental Sanctuary Switch account Dental Sanctuary $1,591.45 in your or…" at bounding box center [784, 375] width 1568 height 751
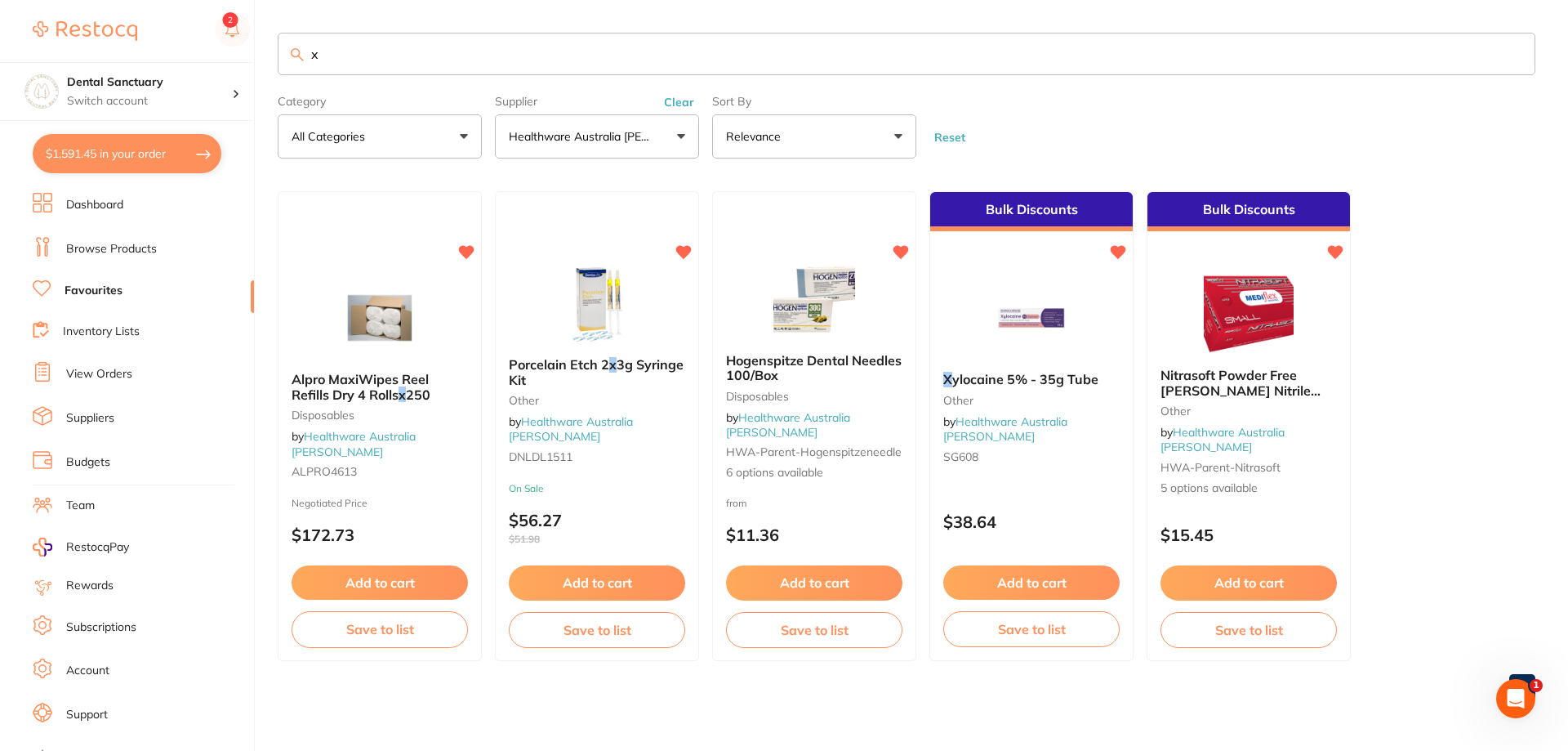
type input "x"
click at [562, 142] on p "Healthware Australia [PERSON_NAME]" at bounding box center [583, 136] width 149 height 16
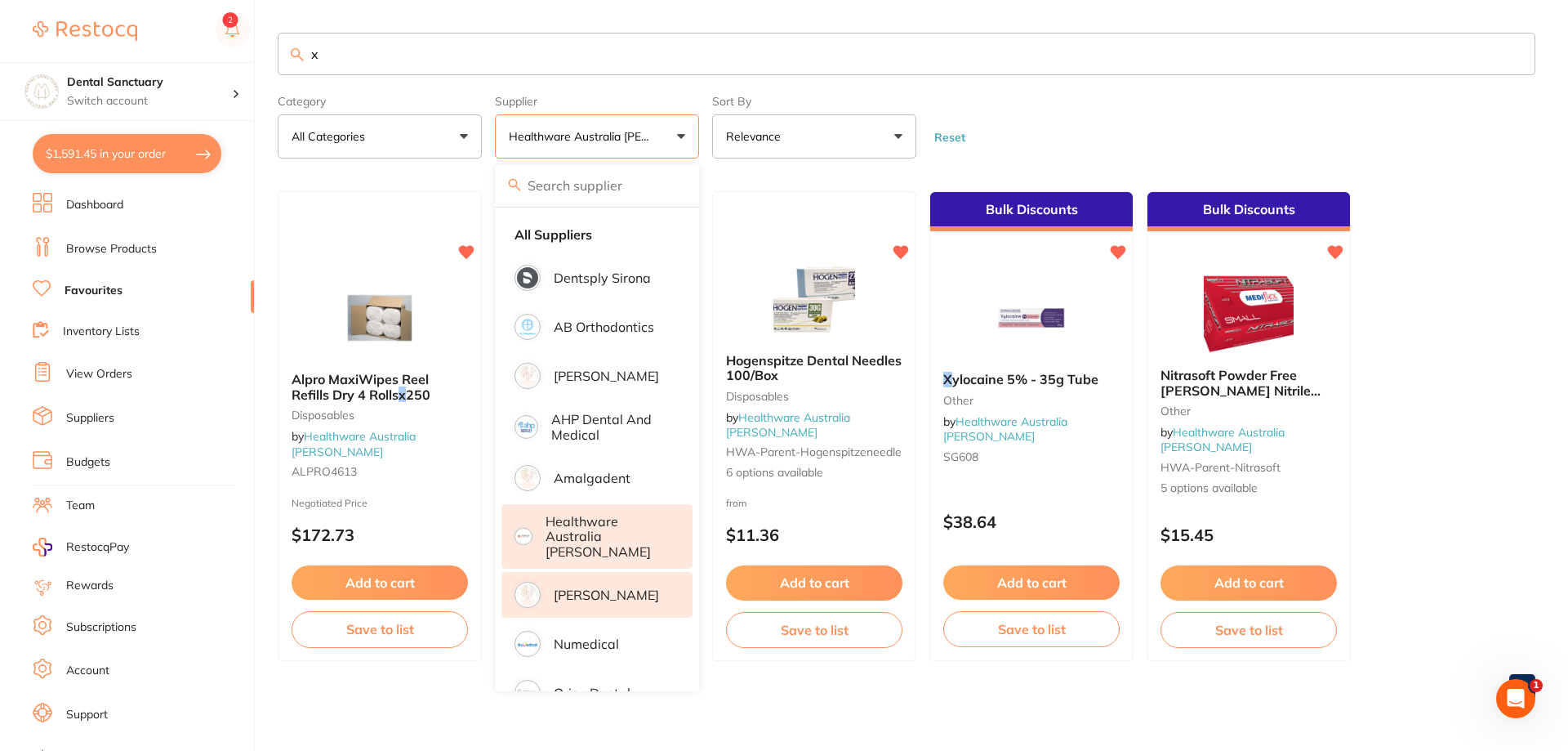
click at [596, 589] on p "[PERSON_NAME]" at bounding box center [606, 595] width 105 height 15
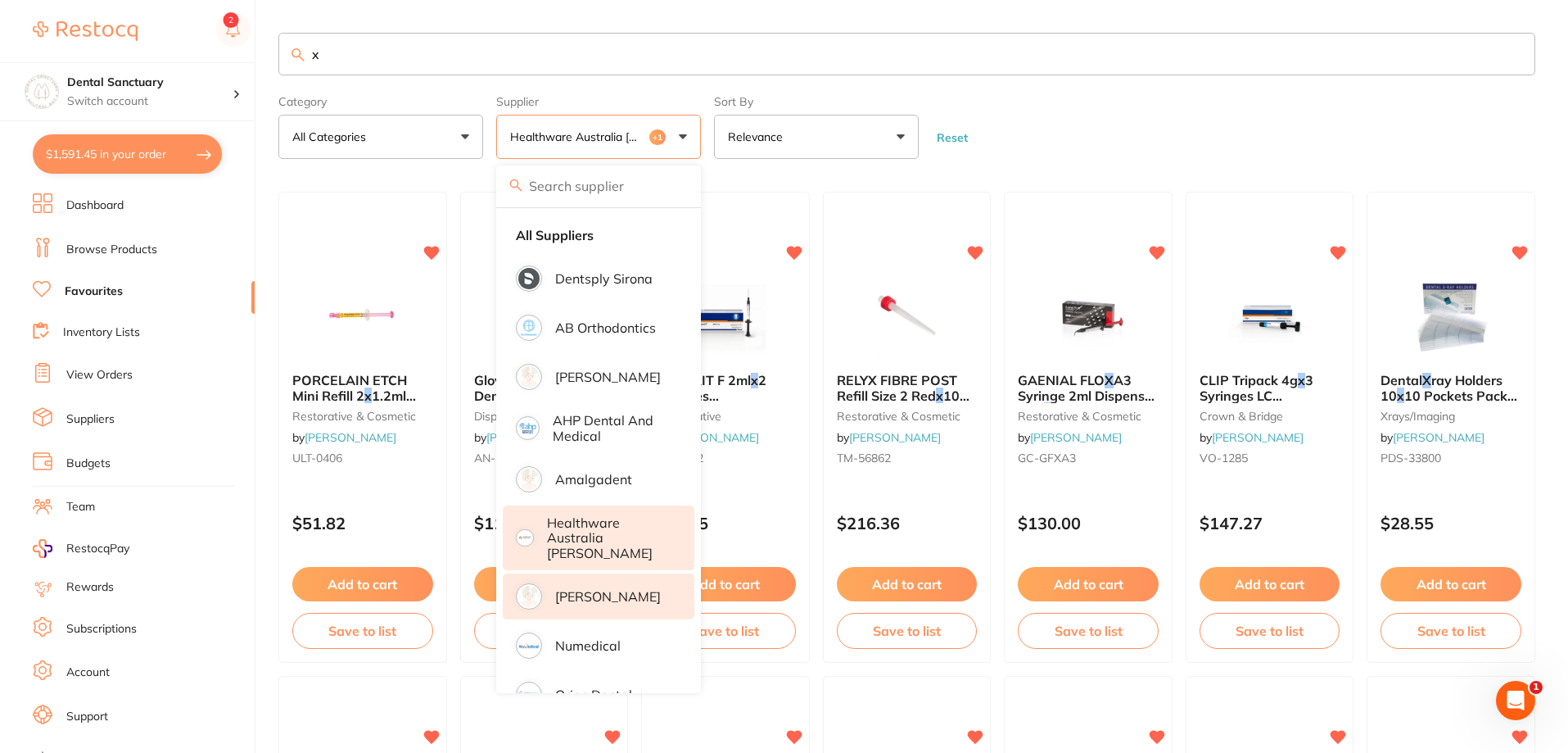
click at [589, 132] on p "Healthware Australia [PERSON_NAME]" at bounding box center [579, 137] width 139 height 16
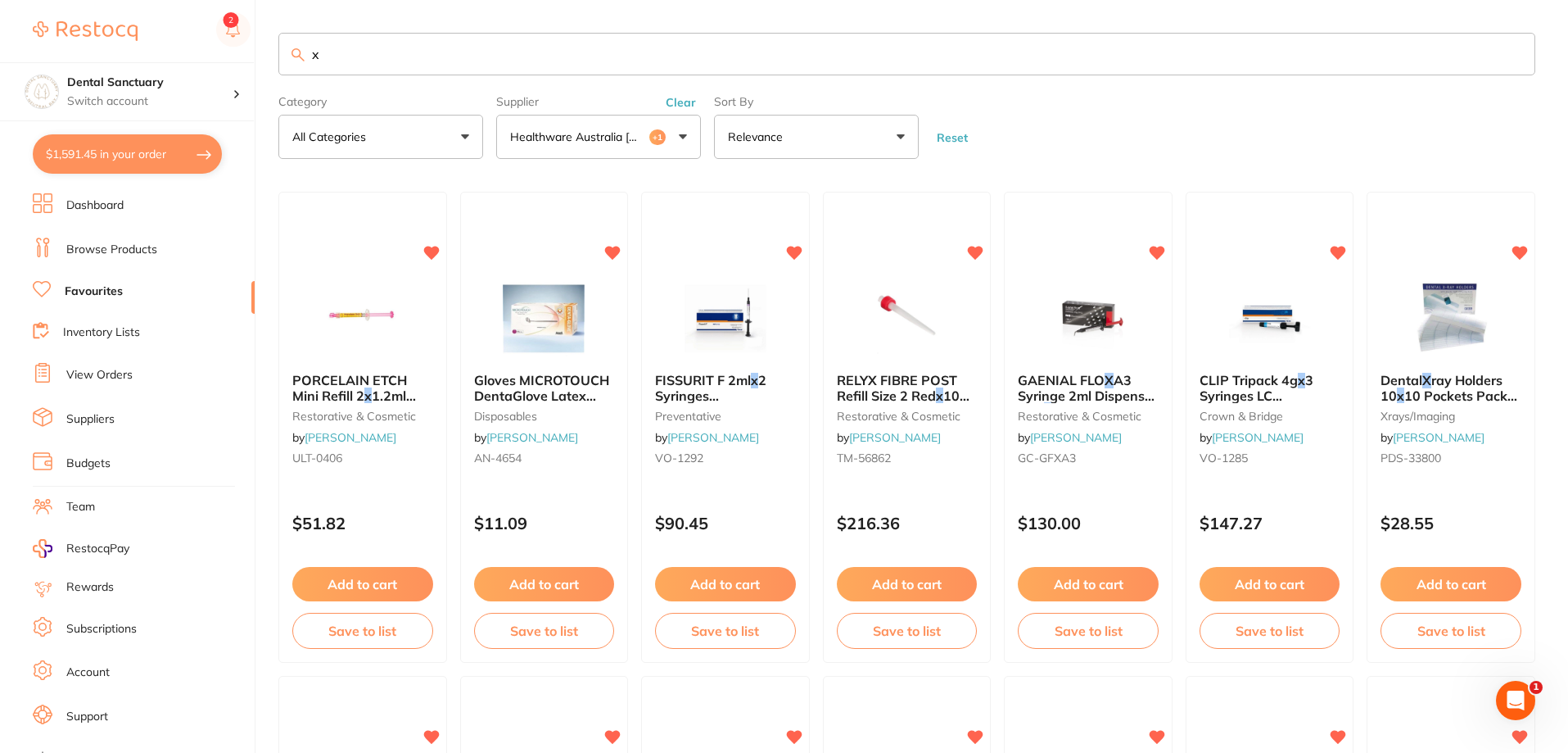
click at [591, 151] on button "Healthware Australia Ridley +1" at bounding box center [598, 137] width 205 height 44
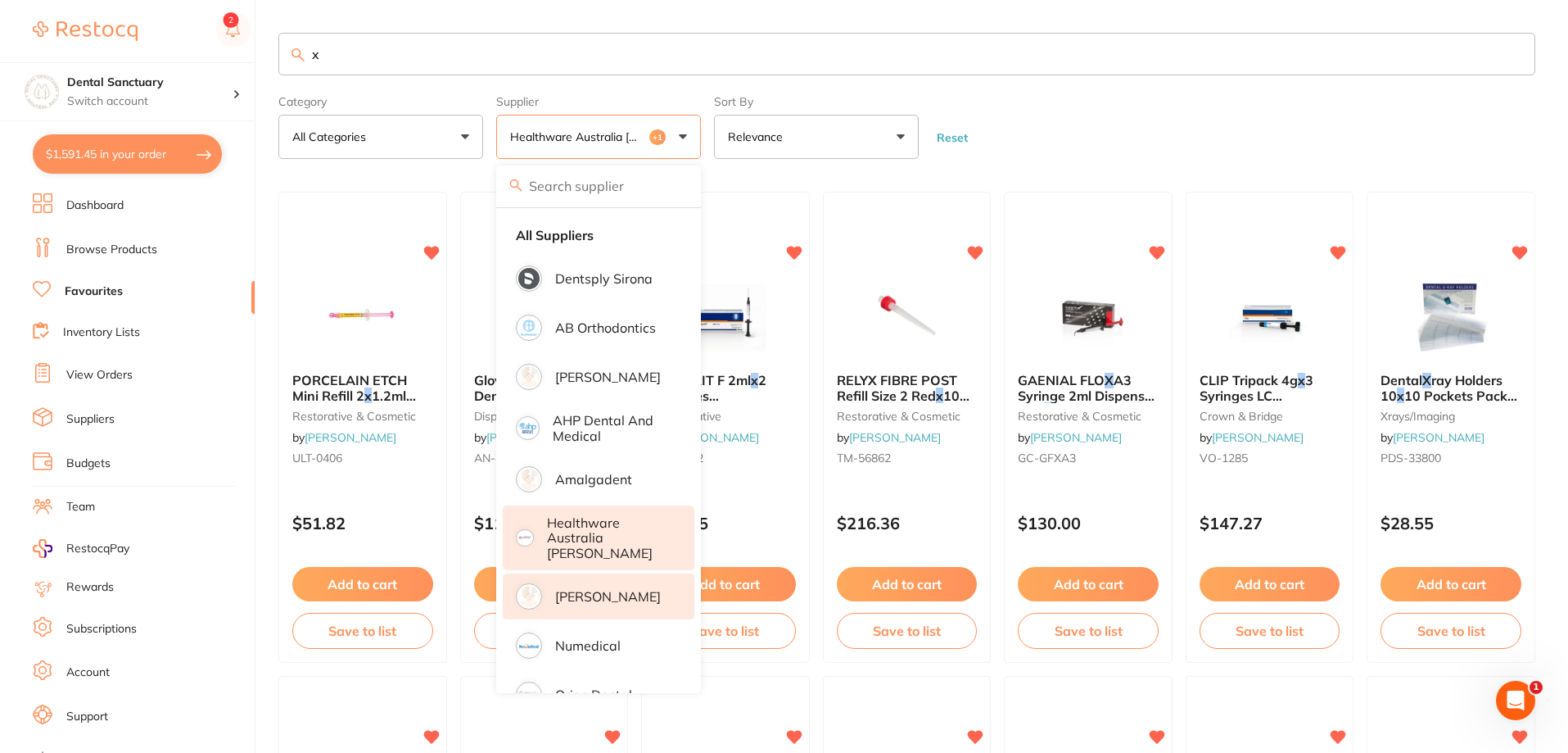
click at [577, 539] on p "Healthware Australia [PERSON_NAME]" at bounding box center [610, 537] width 125 height 45
click at [1043, 151] on form "Category All Categories All Categories anaesthetic burs crown & bridge disposab…" at bounding box center [907, 123] width 1257 height 71
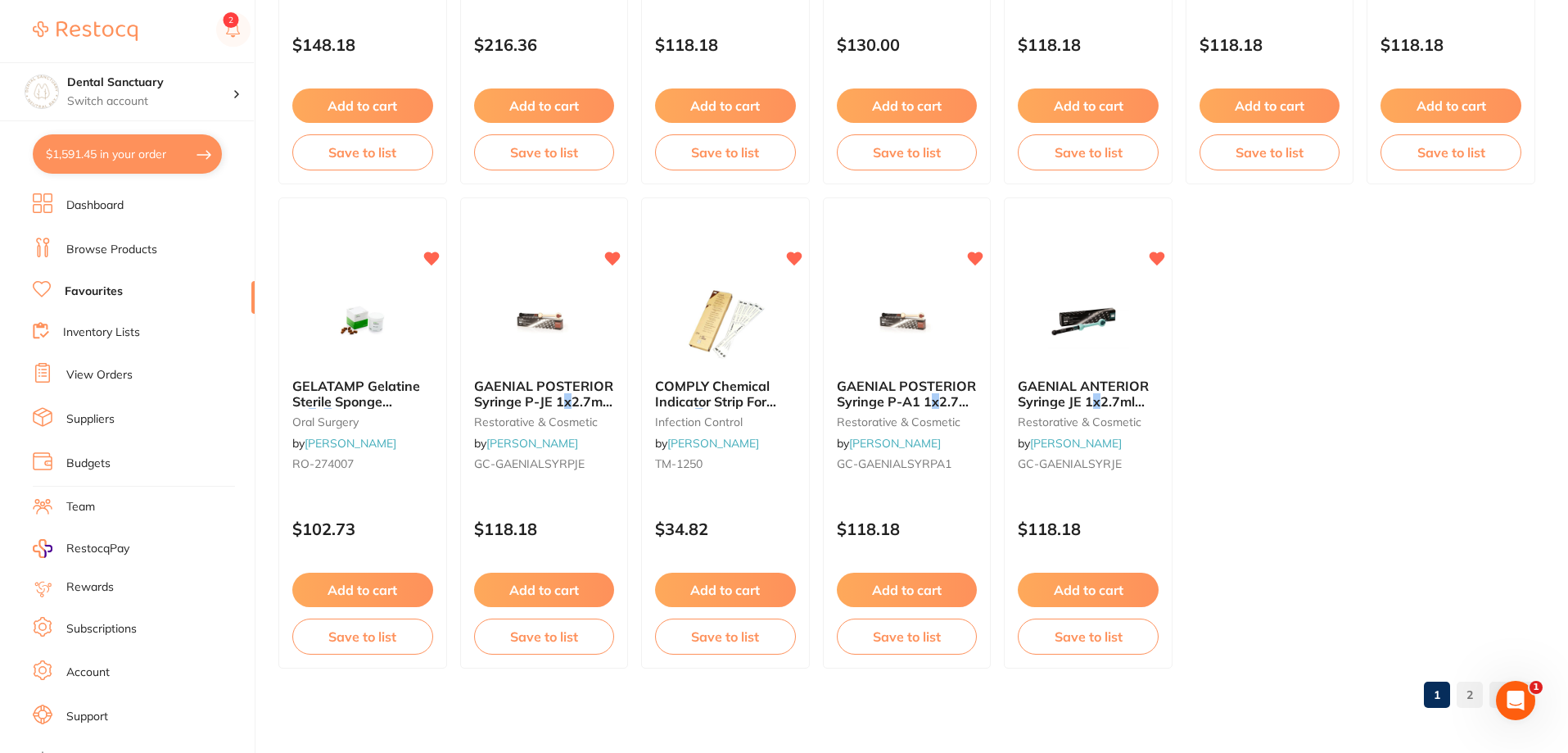
scroll to position [3383, 0]
click at [1477, 696] on link "2" at bounding box center [1469, 694] width 26 height 33
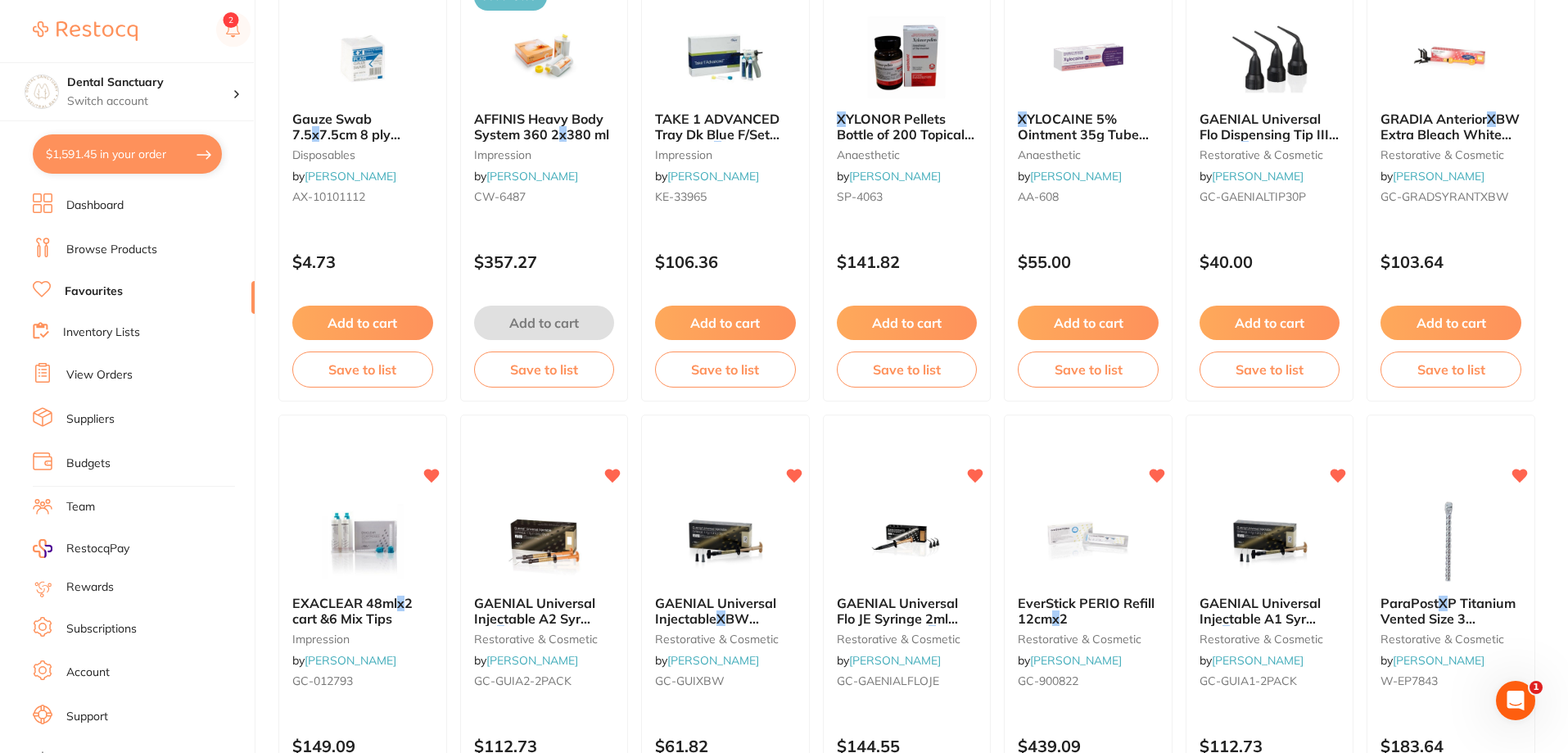
scroll to position [1194, 0]
